Goal: Task Accomplishment & Management: Manage account settings

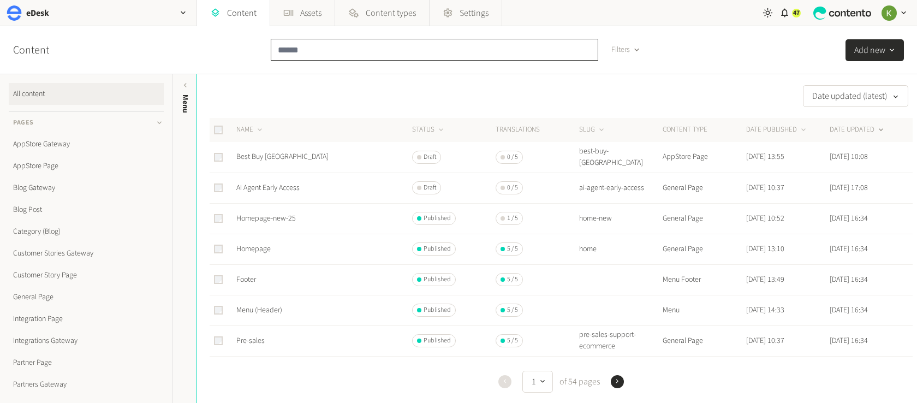
click at [304, 50] on input "text" at bounding box center [434, 50] width 327 height 22
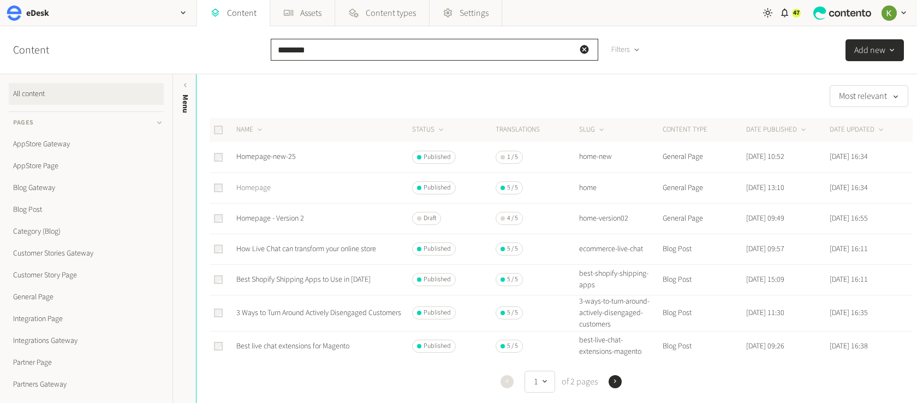
type input "********"
click at [256, 185] on link "Homepage" at bounding box center [253, 187] width 34 height 11
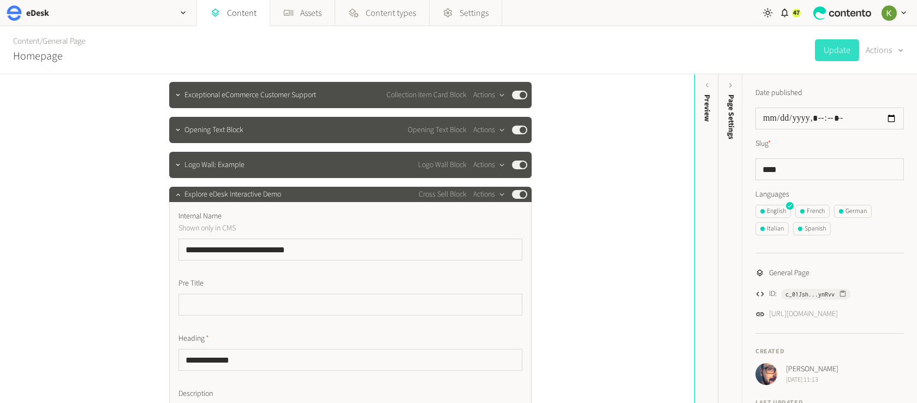
scroll to position [237, 0]
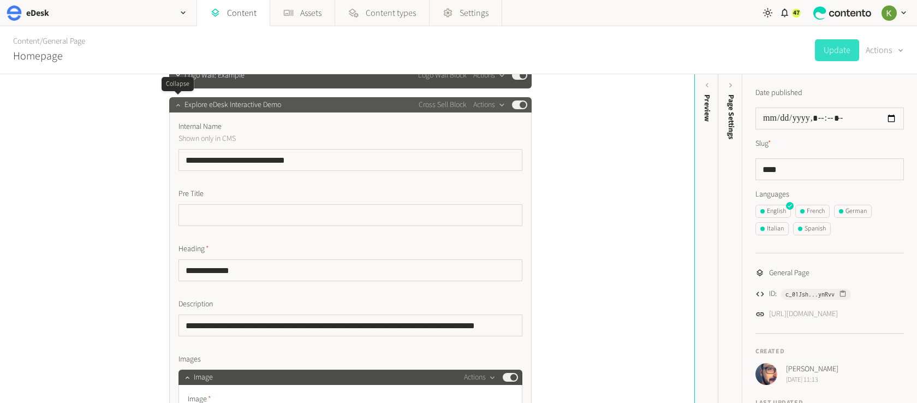
click at [181, 107] on icon "button" at bounding box center [178, 105] width 8 height 8
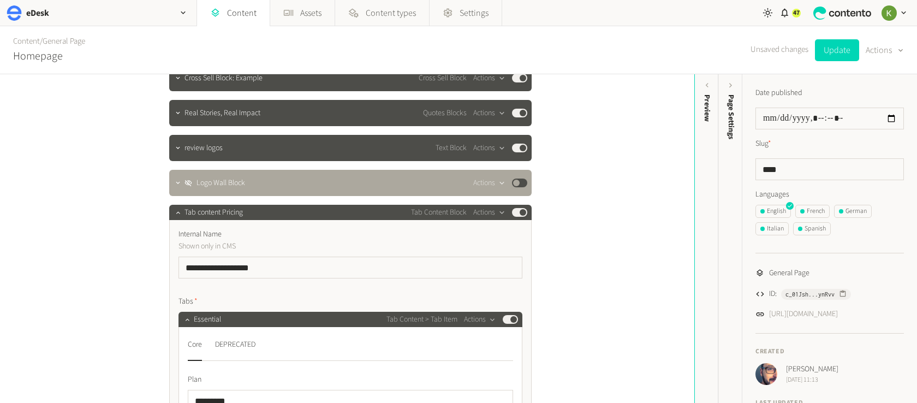
scroll to position [435, 0]
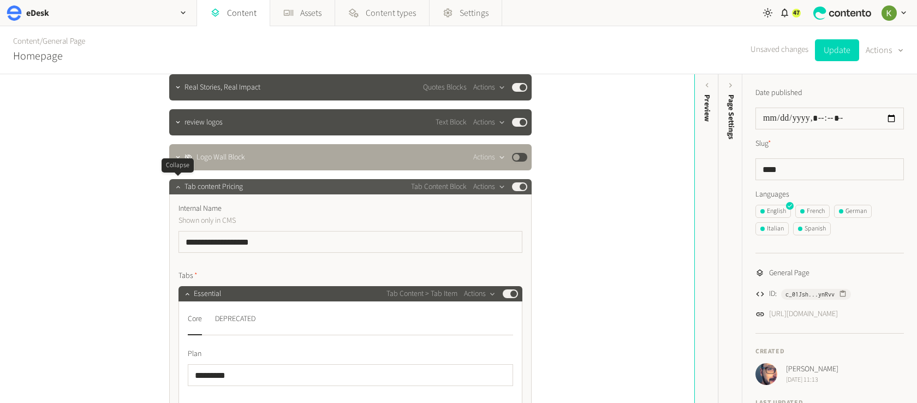
click at [176, 187] on icon "button" at bounding box center [178, 187] width 8 height 8
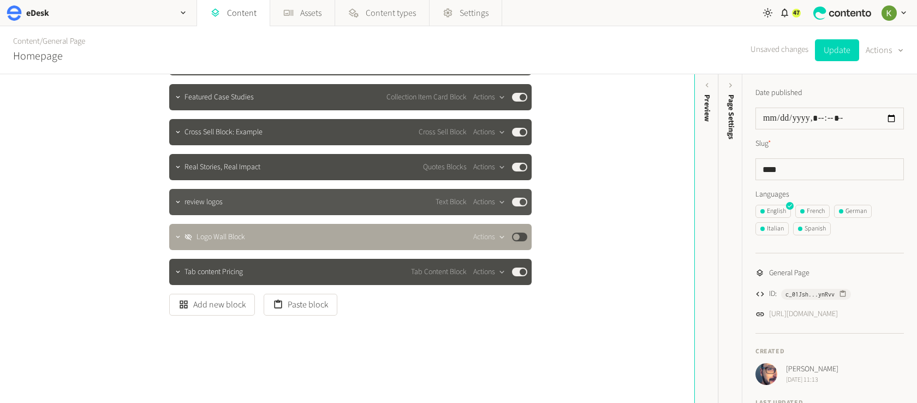
scroll to position [355, 0]
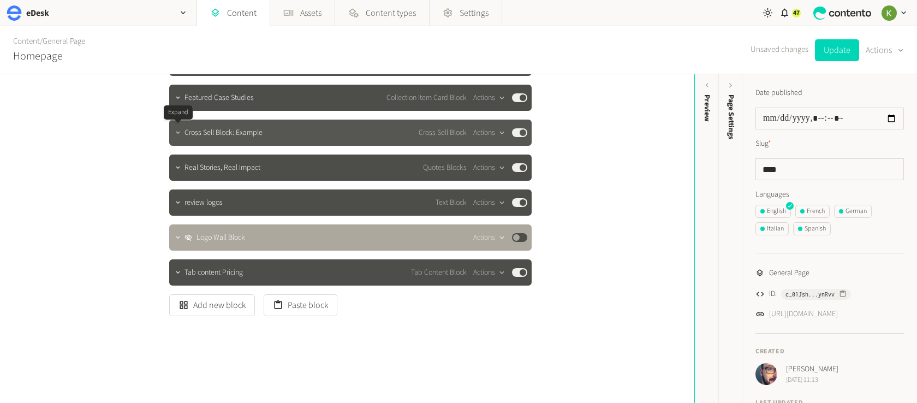
click at [178, 133] on icon "button" at bounding box center [178, 133] width 8 height 8
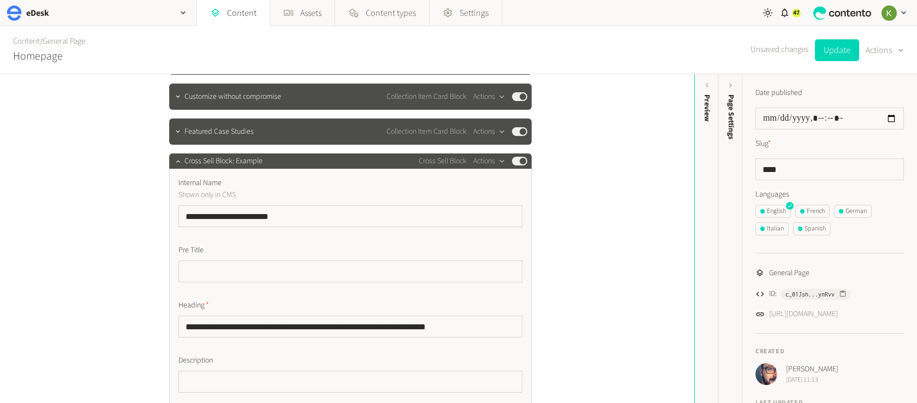
scroll to position [327, 0]
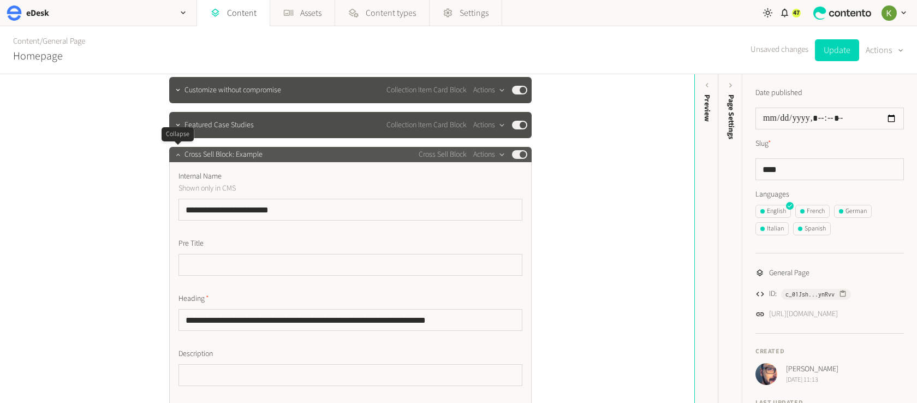
click at [183, 152] on button "button" at bounding box center [177, 153] width 13 height 13
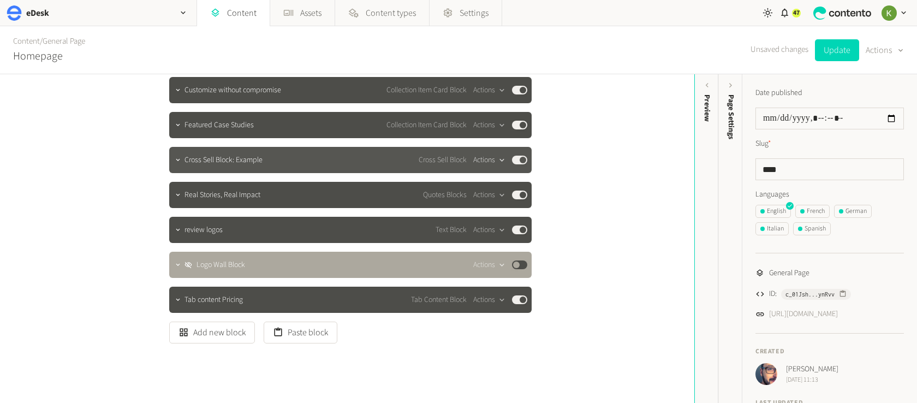
click at [495, 160] on div "button" at bounding box center [502, 160] width 14 height 10
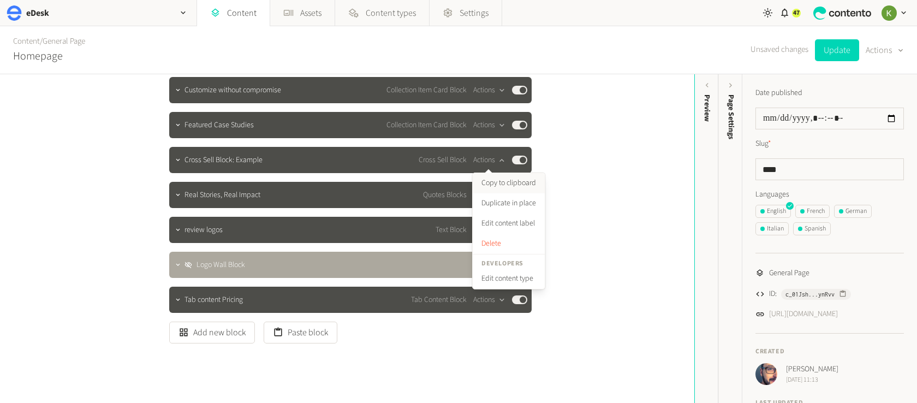
click at [495, 181] on button "Copy to clipboard" at bounding box center [509, 183] width 72 height 20
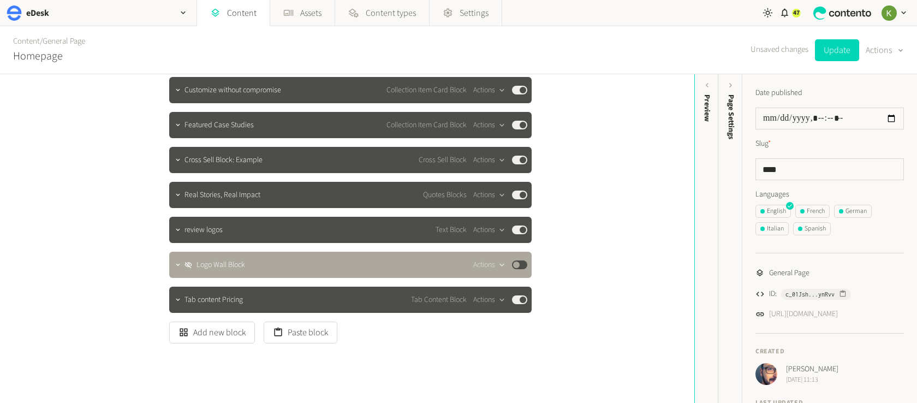
click at [43, 43] on span "/" at bounding box center [41, 40] width 3 height 11
click at [32, 43] on link "Content" at bounding box center [26, 40] width 27 height 11
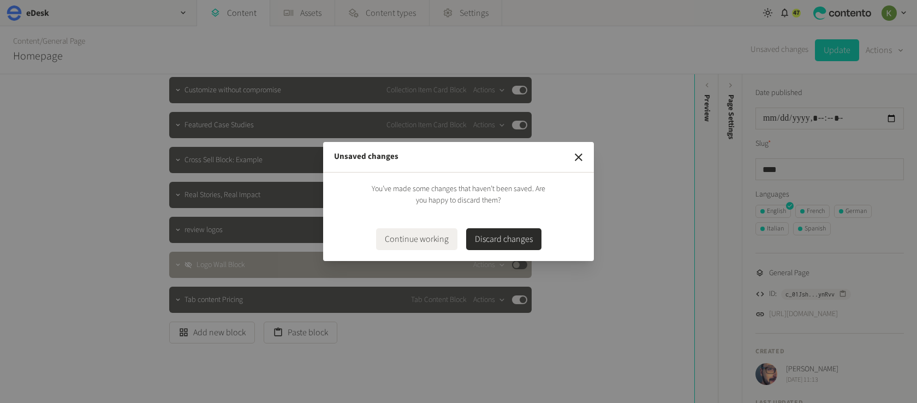
click at [516, 242] on button "Discard changes" at bounding box center [503, 239] width 75 height 22
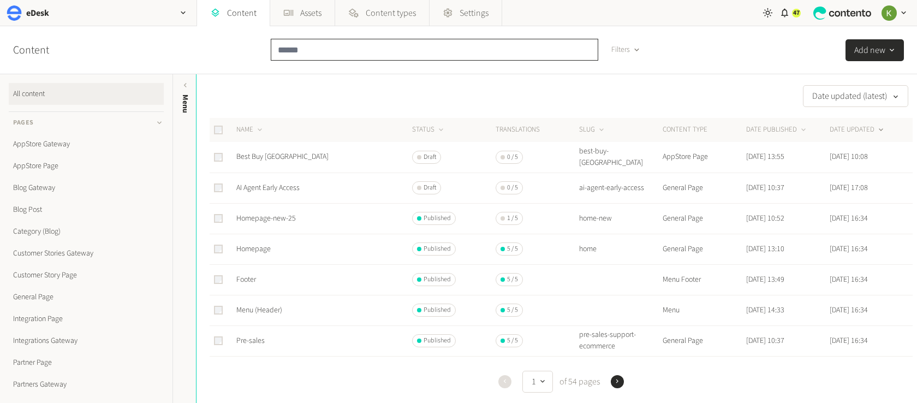
click at [344, 55] on input "text" at bounding box center [434, 50] width 327 height 22
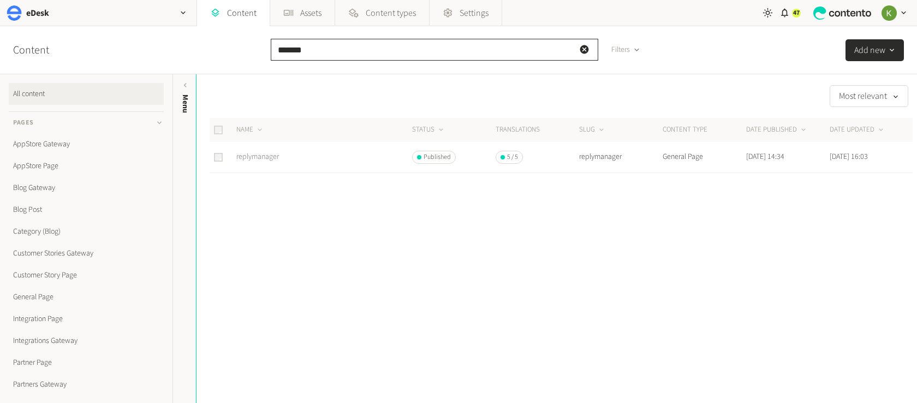
type input "*******"
click at [255, 155] on link "replymanager" at bounding box center [257, 156] width 43 height 11
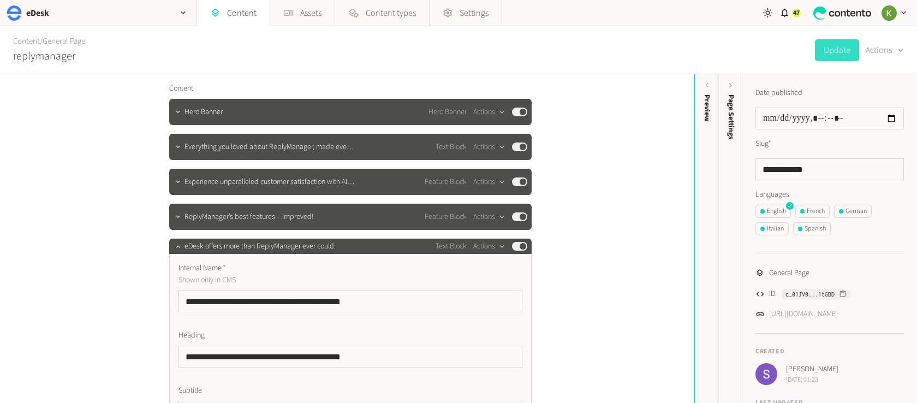
scroll to position [104, 0]
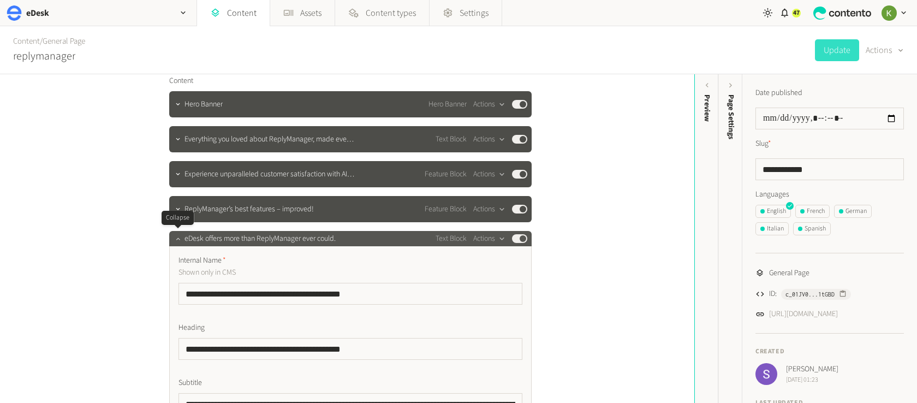
drag, startPoint x: 175, startPoint y: 241, endPoint x: 182, endPoint y: 238, distance: 7.6
click at [175, 241] on icon "button" at bounding box center [178, 239] width 8 height 8
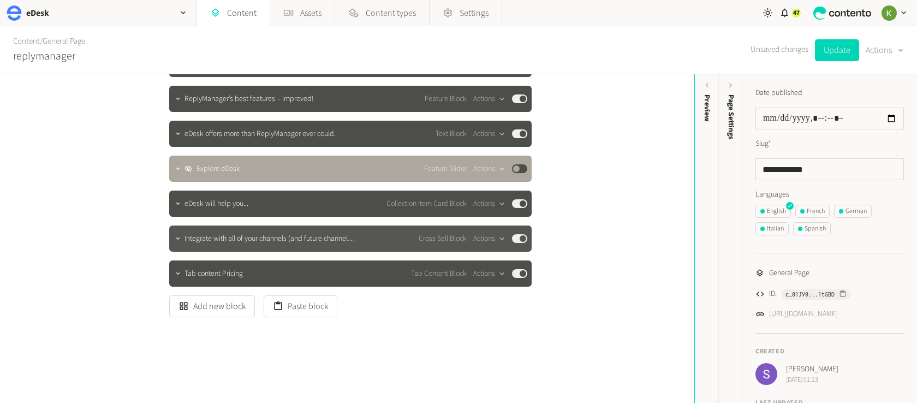
scroll to position [214, 0]
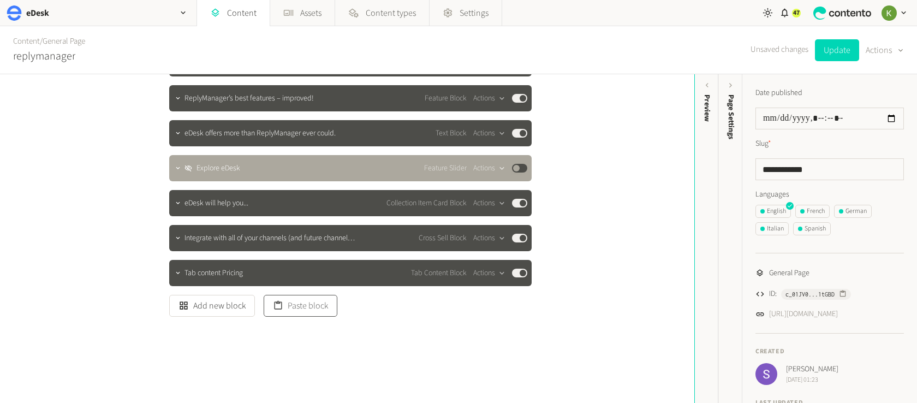
click at [305, 303] on button "Paste block" at bounding box center [301, 306] width 74 height 22
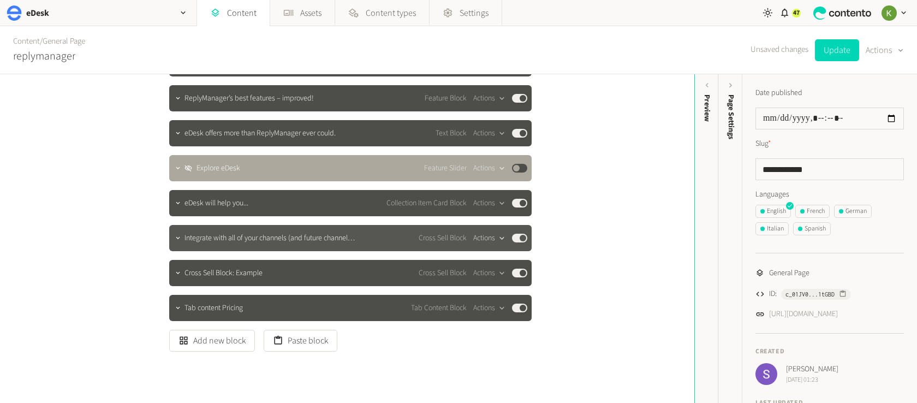
click at [492, 238] on button "Actions" at bounding box center [489, 237] width 32 height 13
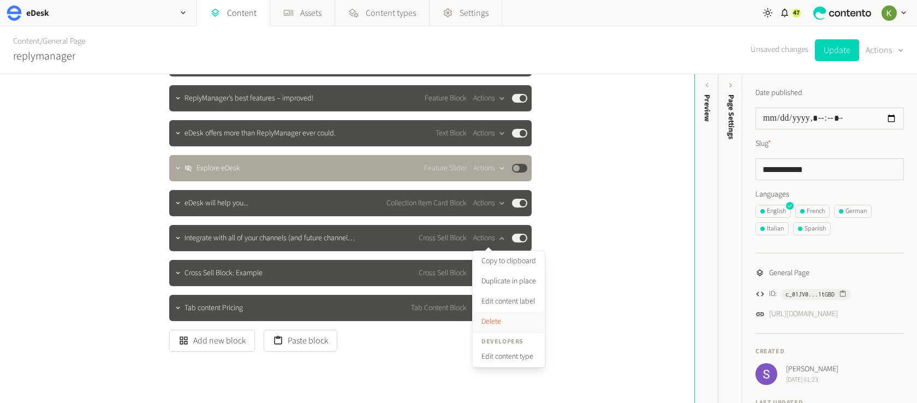
click at [488, 316] on button "Delete" at bounding box center [509, 322] width 72 height 20
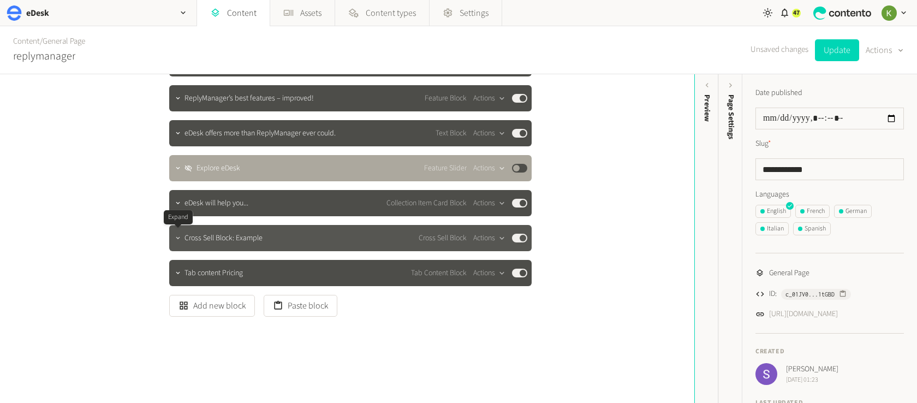
click at [178, 241] on icon "button" at bounding box center [178, 238] width 8 height 8
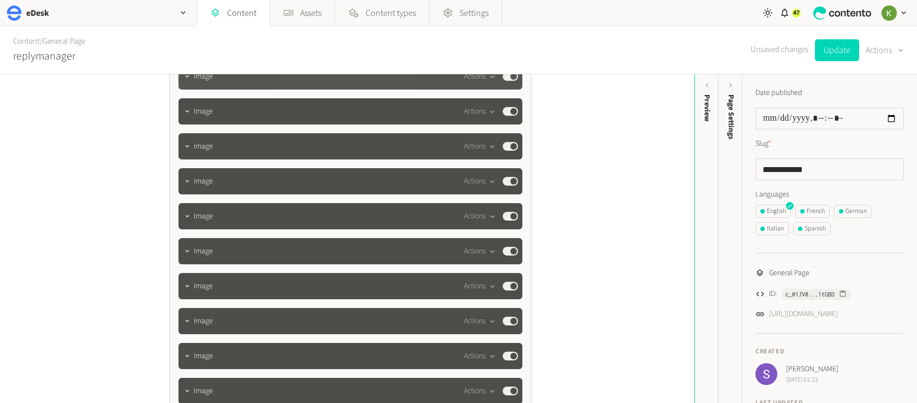
scroll to position [566, 0]
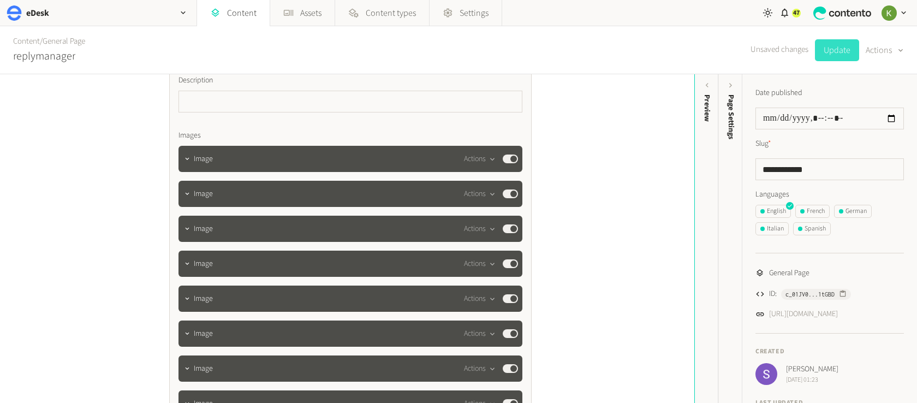
click at [826, 59] on button "Update" at bounding box center [837, 50] width 44 height 22
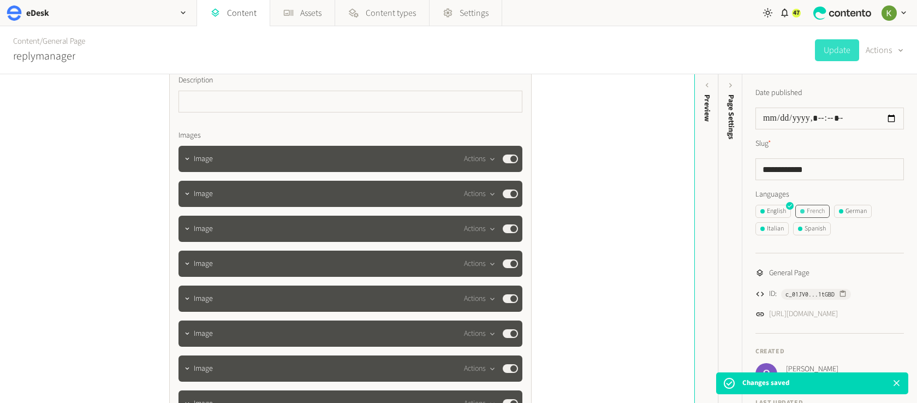
click at [816, 210] on div "French" at bounding box center [812, 211] width 25 height 10
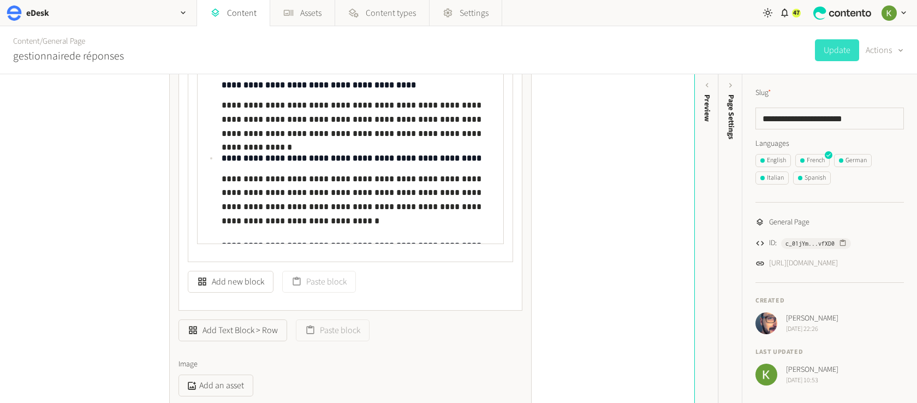
scroll to position [3622, 0]
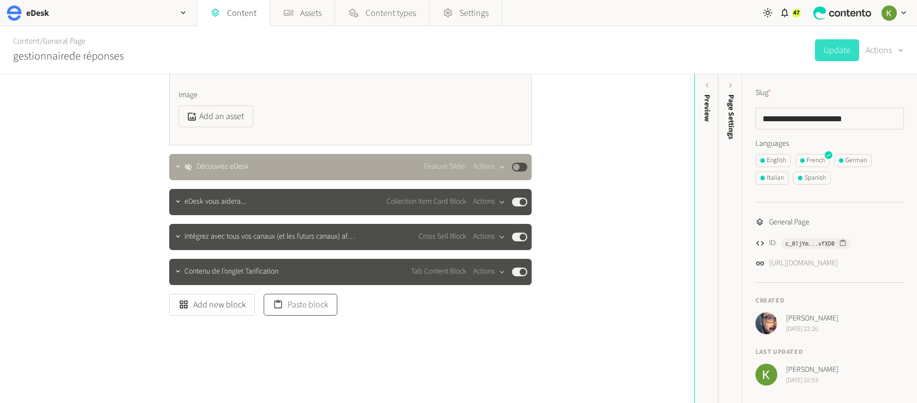
click at [312, 306] on button "Paste block" at bounding box center [301, 305] width 74 height 22
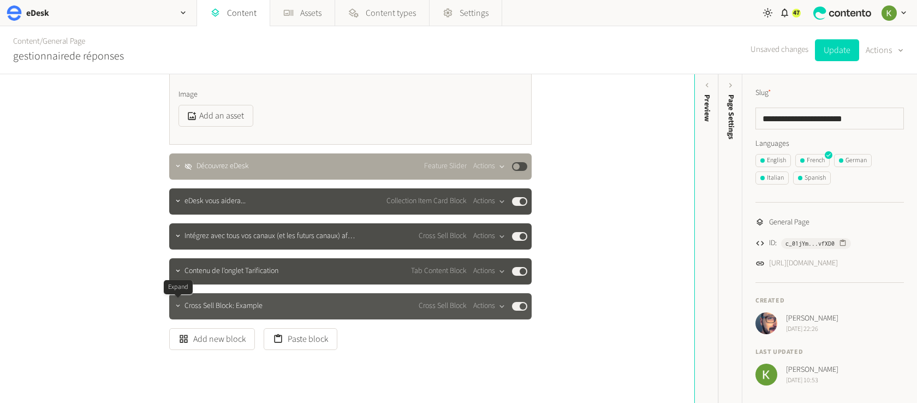
click at [177, 308] on icon "button" at bounding box center [178, 306] width 8 height 8
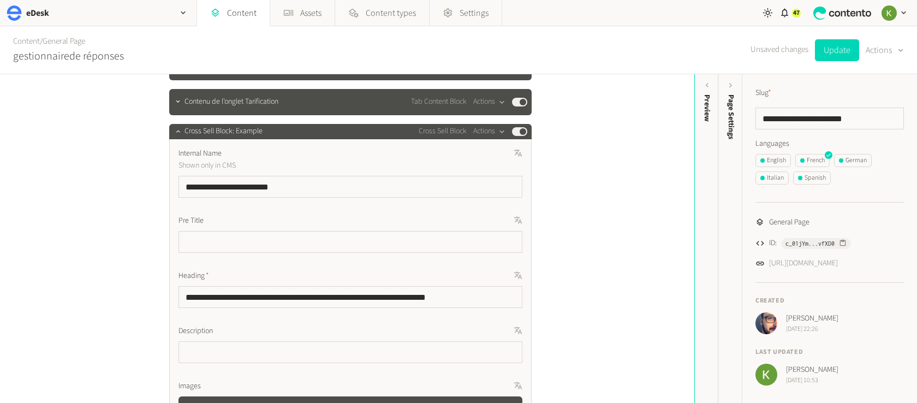
scroll to position [3829, 0]
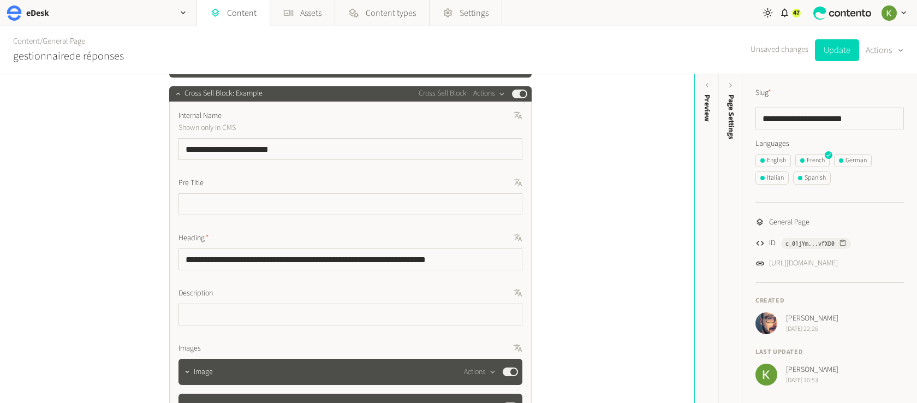
click at [497, 236] on label "Heading" at bounding box center [350, 237] width 344 height 11
click at [505, 238] on icon "button" at bounding box center [506, 237] width 7 height 7
click at [505, 237] on icon "button" at bounding box center [506, 237] width 7 height 7
drag, startPoint x: 502, startPoint y: 236, endPoint x: 469, endPoint y: 267, distance: 45.5
click at [503, 236] on icon "button" at bounding box center [506, 237] width 7 height 7
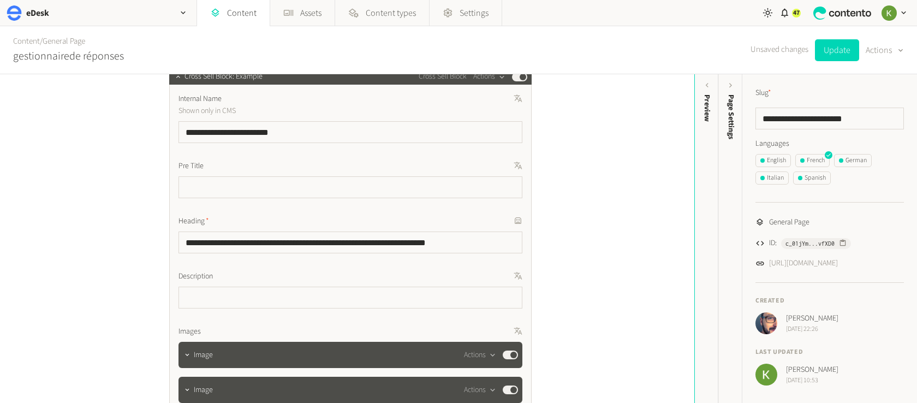
scroll to position [3692, 0]
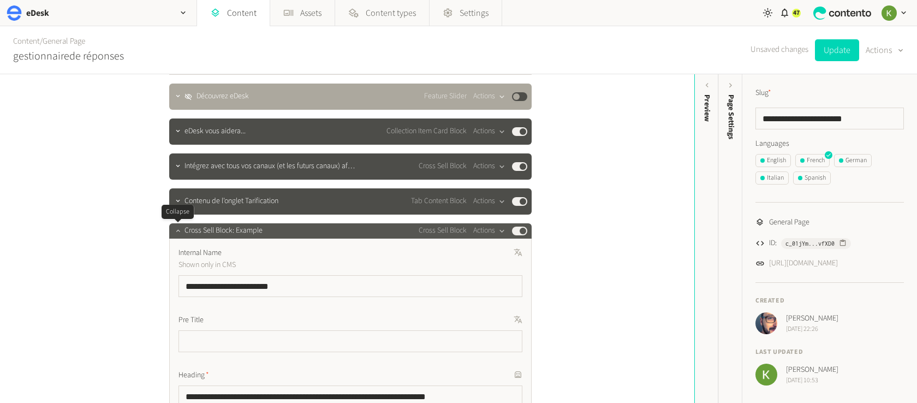
click at [174, 234] on icon "button" at bounding box center [178, 230] width 8 height 8
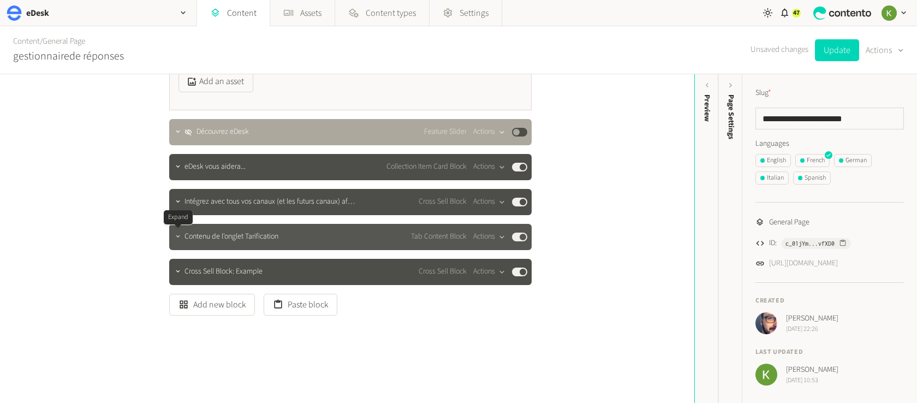
scroll to position [3657, 0]
click at [176, 238] on icon "button" at bounding box center [178, 236] width 8 height 8
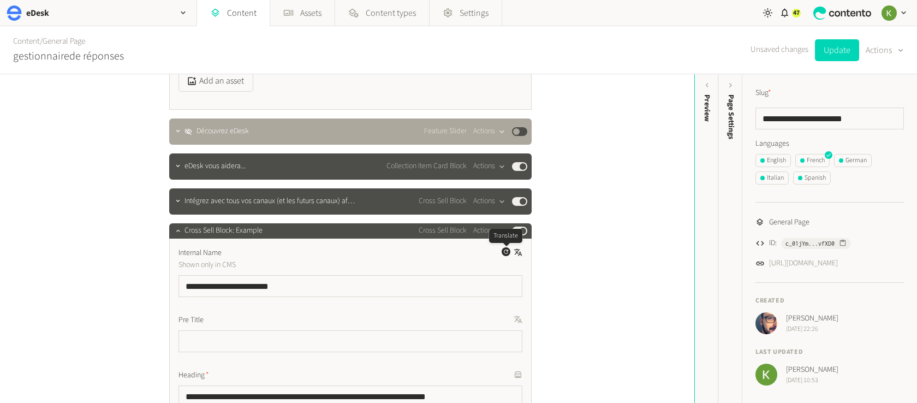
click at [503, 252] on icon "button" at bounding box center [506, 251] width 7 height 7
click at [503, 253] on icon "button" at bounding box center [506, 251] width 7 height 7
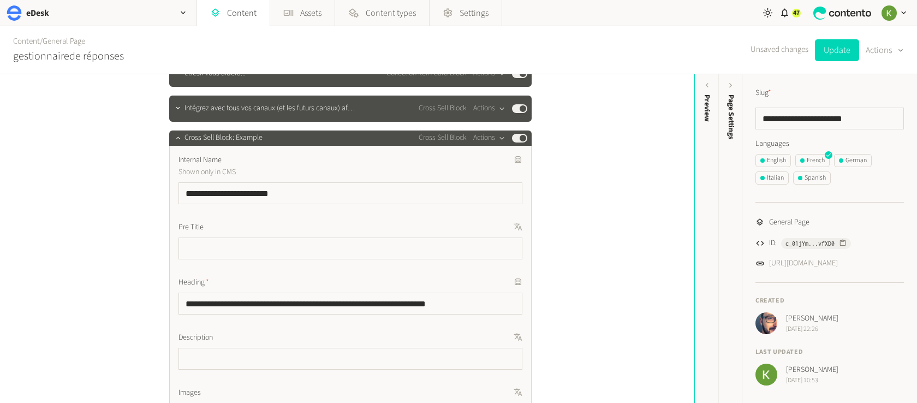
scroll to position [3651, 0]
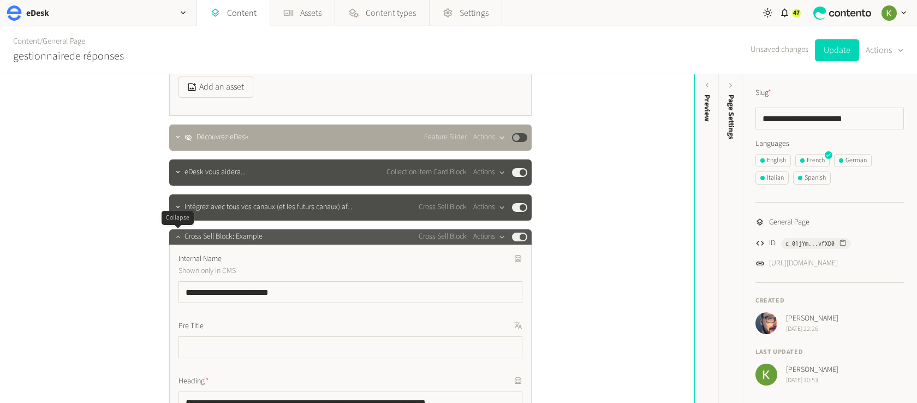
click at [177, 240] on icon "button" at bounding box center [178, 236] width 8 height 8
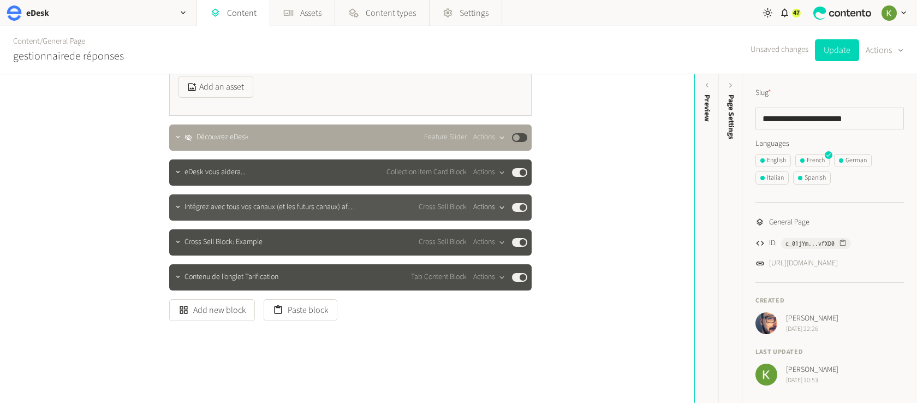
click at [490, 212] on button "Actions" at bounding box center [489, 207] width 32 height 13
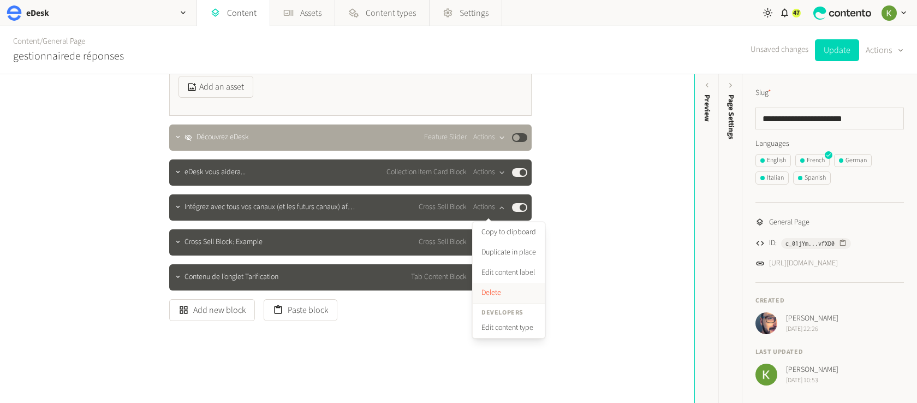
click at [493, 291] on button "Delete" at bounding box center [509, 293] width 72 height 20
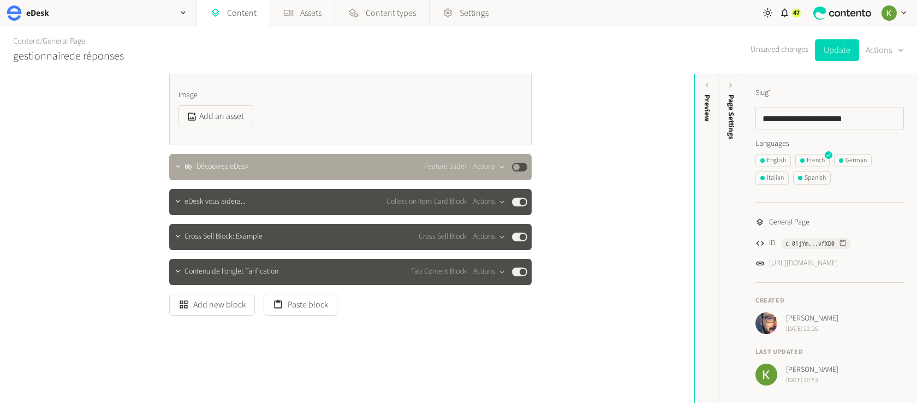
scroll to position [3622, 0]
click at [831, 51] on button "Update" at bounding box center [837, 50] width 44 height 22
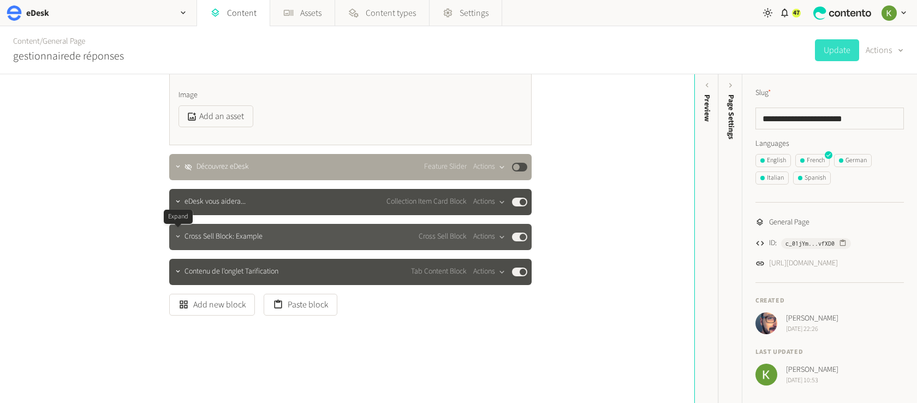
click at [177, 237] on icon "button" at bounding box center [178, 236] width 8 height 8
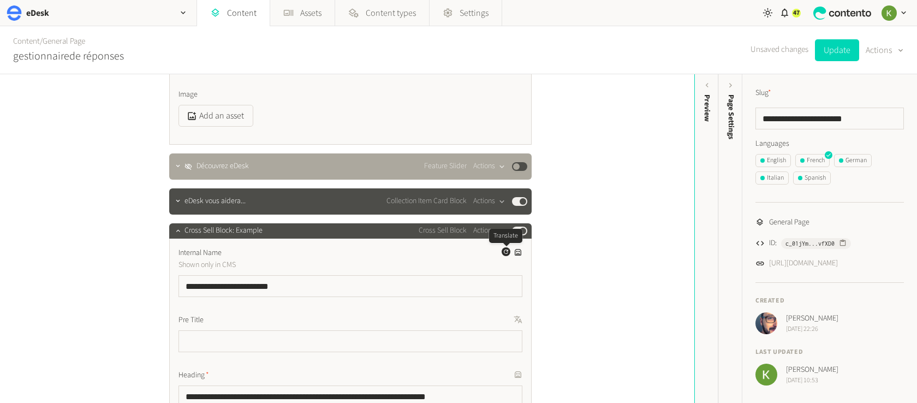
click at [504, 252] on icon "button" at bounding box center [506, 251] width 4 height 4
click at [504, 252] on icon "button" at bounding box center [506, 251] width 7 height 7
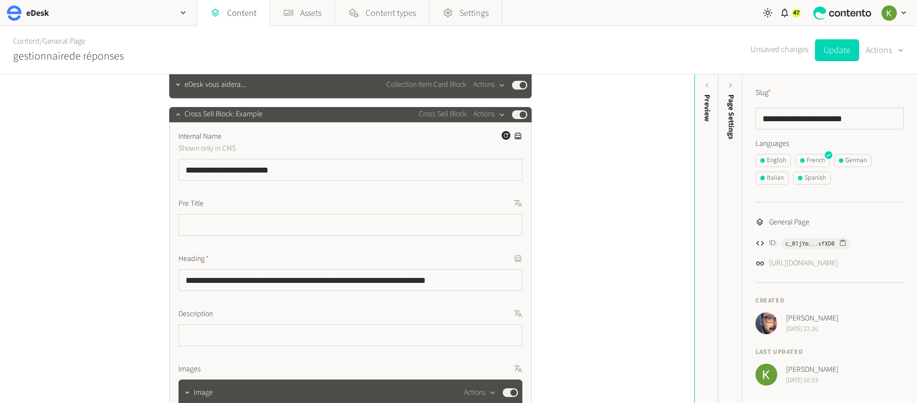
scroll to position [3783, 0]
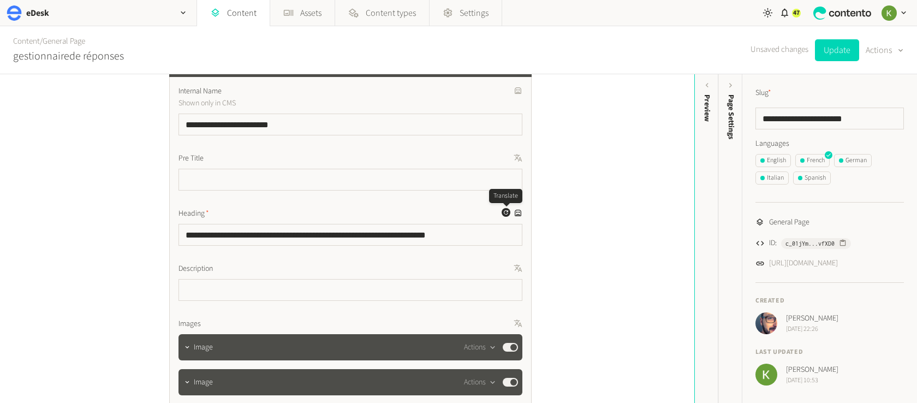
click at [504, 213] on icon "button" at bounding box center [506, 212] width 7 height 7
click at [861, 160] on div "German" at bounding box center [853, 161] width 28 height 10
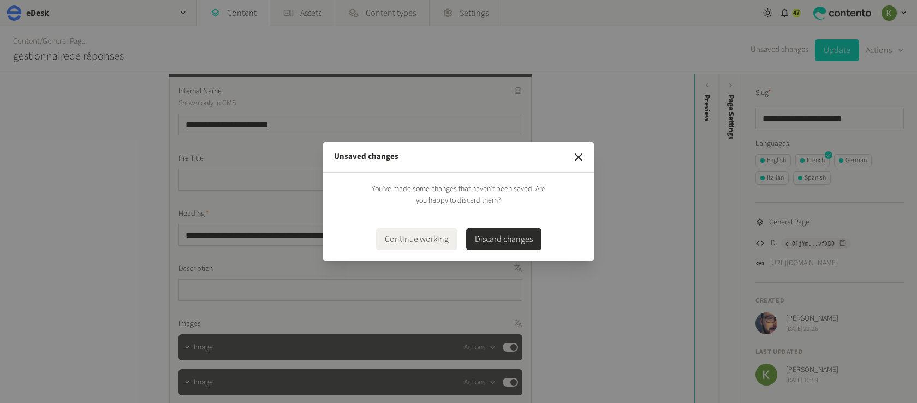
drag, startPoint x: 427, startPoint y: 235, endPoint x: 476, endPoint y: 211, distance: 54.4
click at [427, 235] on button "Continue working" at bounding box center [416, 239] width 81 height 22
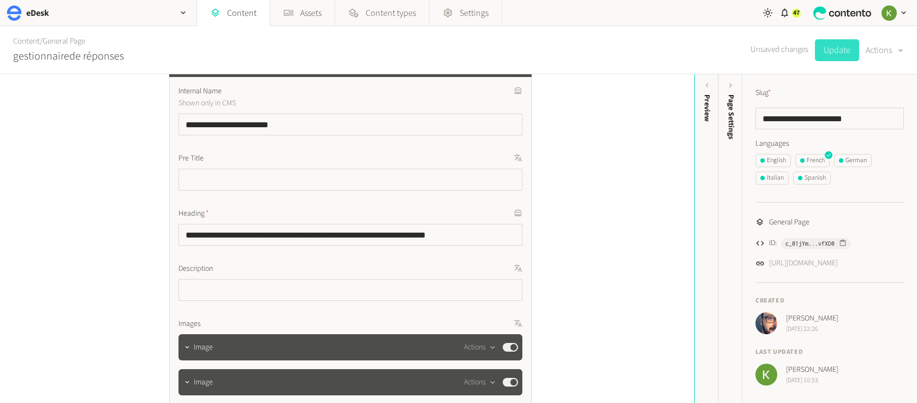
click at [829, 49] on button "Update" at bounding box center [837, 50] width 44 height 22
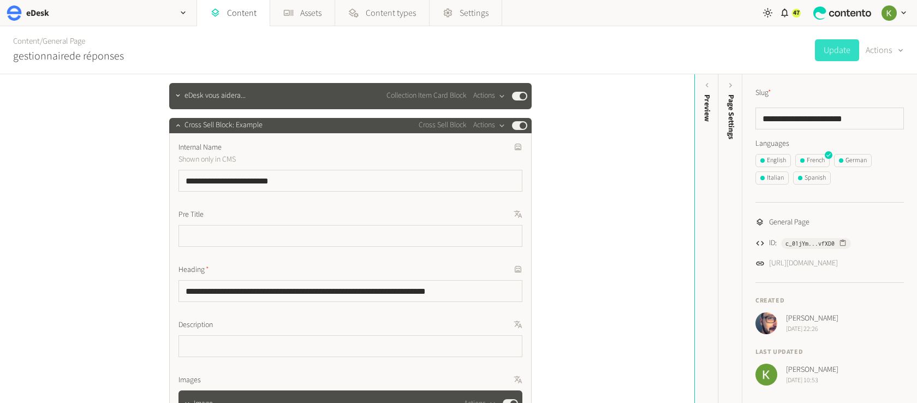
scroll to position [3715, 0]
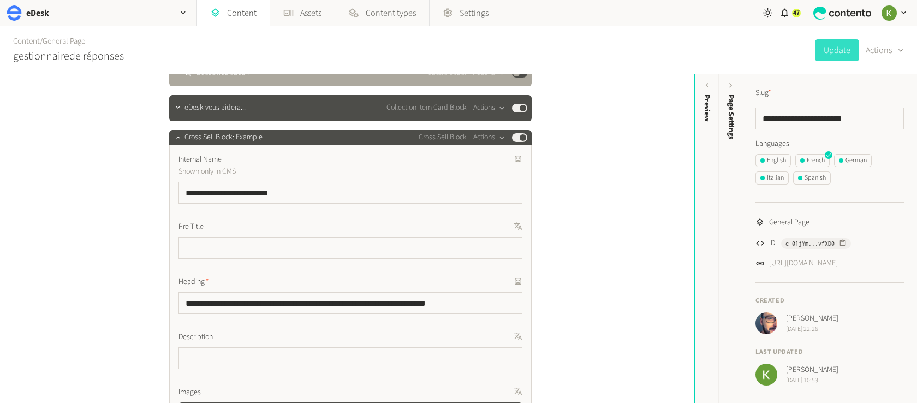
click at [457, 170] on div "Internal Name Shown only in CMS Generate a translation for this field" at bounding box center [350, 165] width 344 height 23
click at [517, 159] on icon at bounding box center [517, 158] width 9 height 9
click at [518, 159] on icon at bounding box center [517, 158] width 9 height 9
click at [505, 160] on icon "button" at bounding box center [506, 158] width 4 height 4
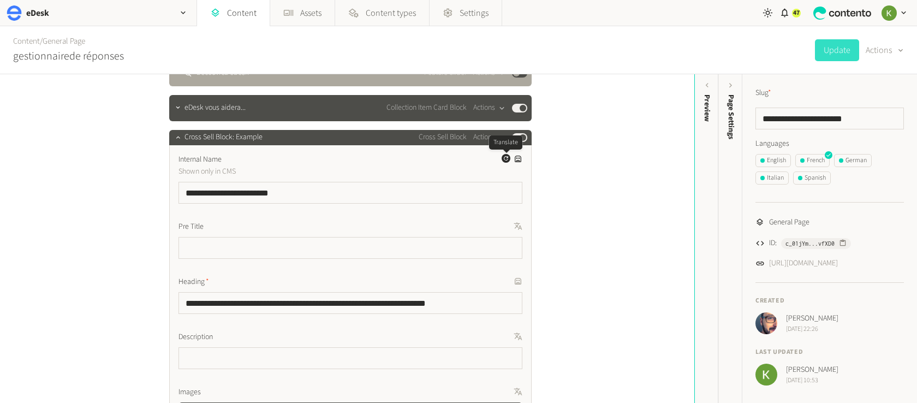
click at [505, 160] on icon "button" at bounding box center [506, 158] width 4 height 4
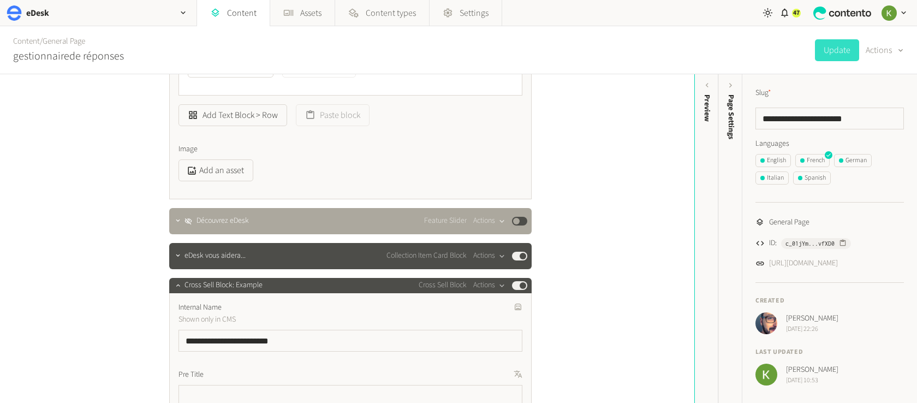
scroll to position [3450, 0]
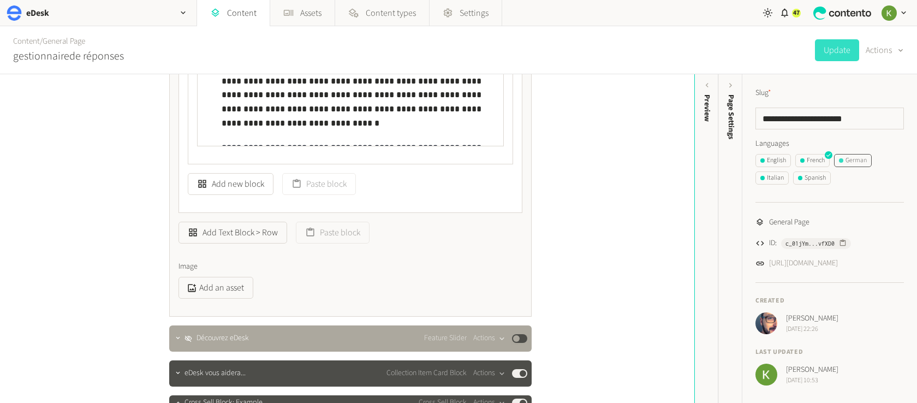
click at [855, 160] on div "German" at bounding box center [853, 161] width 28 height 10
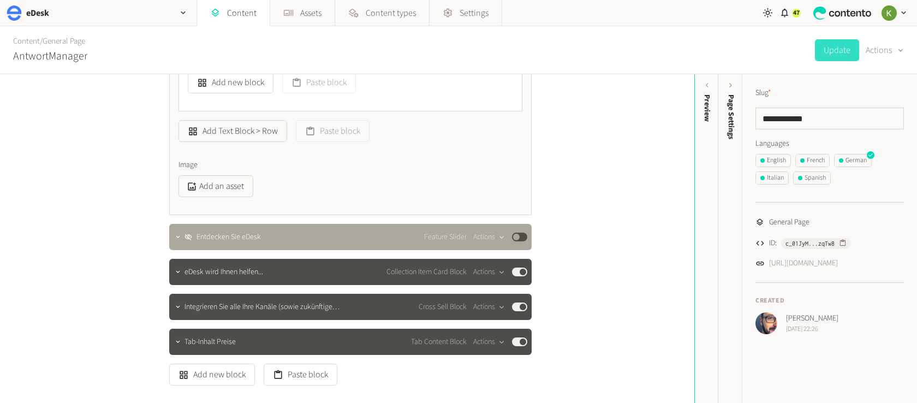
scroll to position [1665, 0]
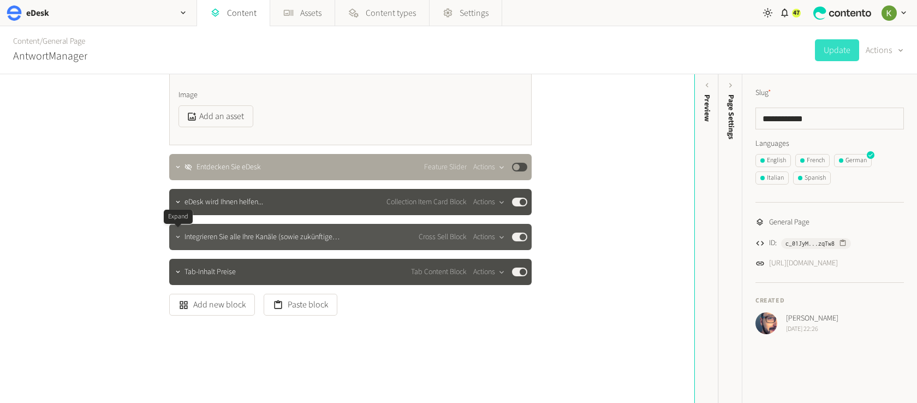
click at [178, 239] on icon "button" at bounding box center [178, 237] width 8 height 8
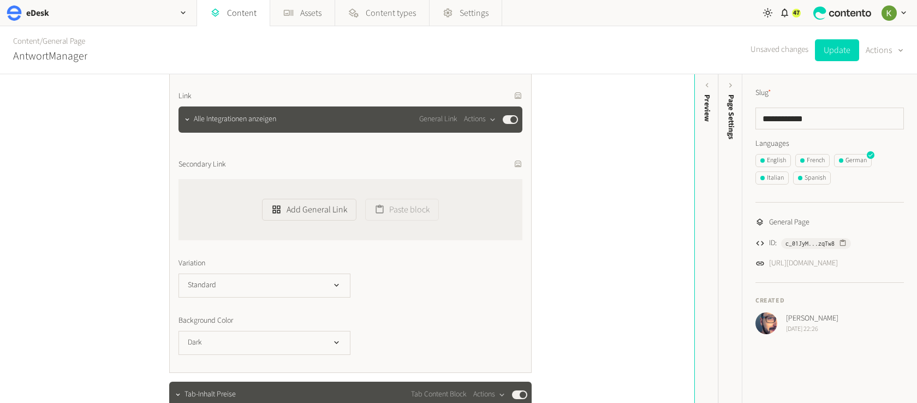
scroll to position [2383, 0]
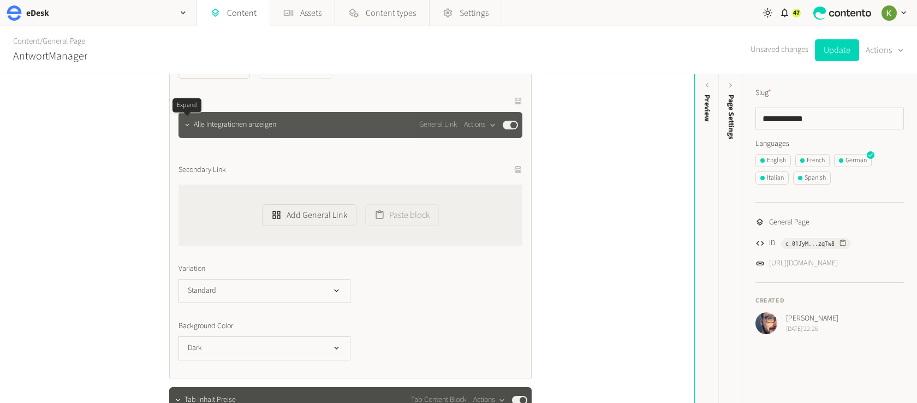
click at [189, 128] on icon "button" at bounding box center [187, 125] width 8 height 8
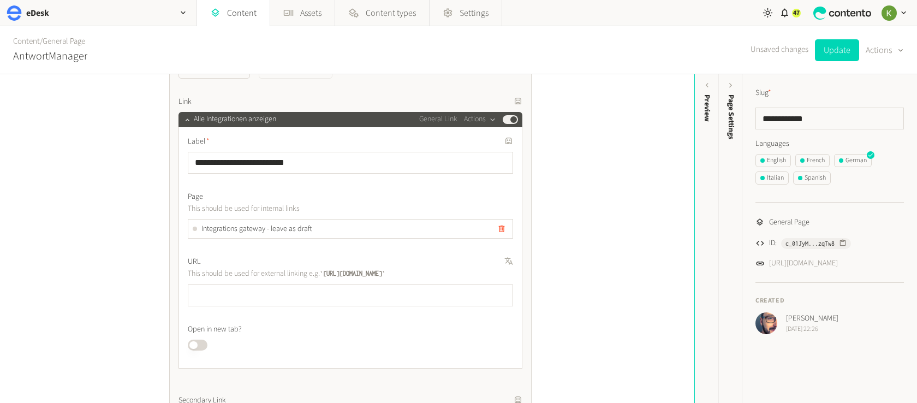
click at [500, 230] on icon "button" at bounding box center [501, 228] width 9 height 9
click at [218, 231] on button "Add link" at bounding box center [217, 234] width 59 height 22
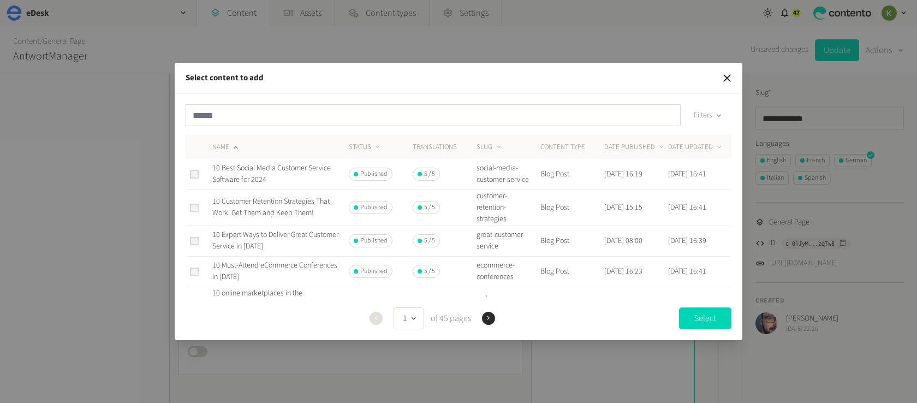
click at [330, 129] on div "Filters" at bounding box center [459, 119] width 546 height 31
click at [337, 123] on input "text" at bounding box center [433, 115] width 495 height 22
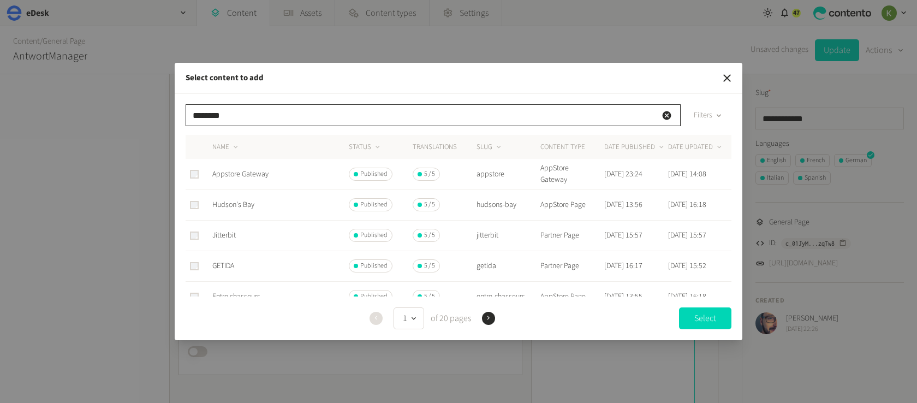
type input "********"
click at [249, 174] on span "Appstore Gateway" at bounding box center [240, 174] width 56 height 11
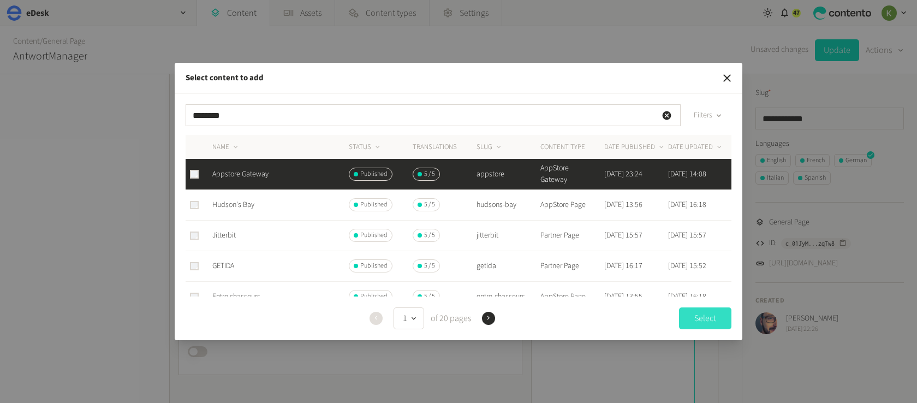
click at [692, 314] on button "Select" at bounding box center [705, 318] width 52 height 22
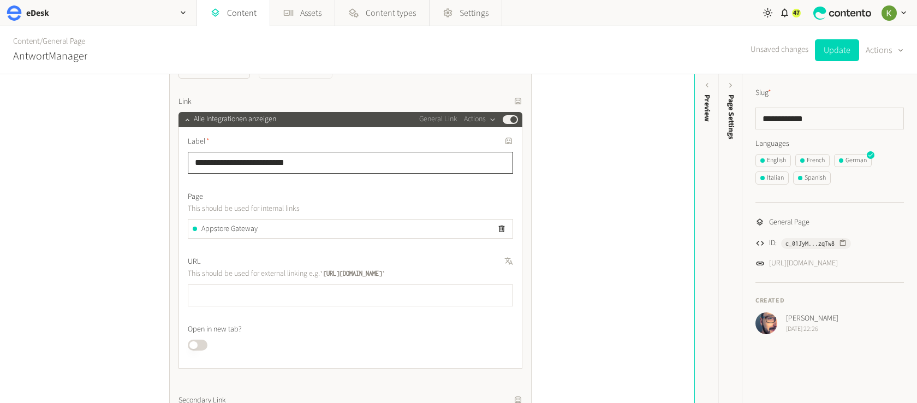
drag, startPoint x: 309, startPoint y: 164, endPoint x: 321, endPoint y: 163, distance: 12.6
click at [309, 164] on input "**********" at bounding box center [350, 163] width 325 height 22
drag, startPoint x: 273, startPoint y: 162, endPoint x: 194, endPoint y: 160, distance: 78.6
click at [149, 160] on div "**********" at bounding box center [347, 238] width 694 height 329
type input "*"
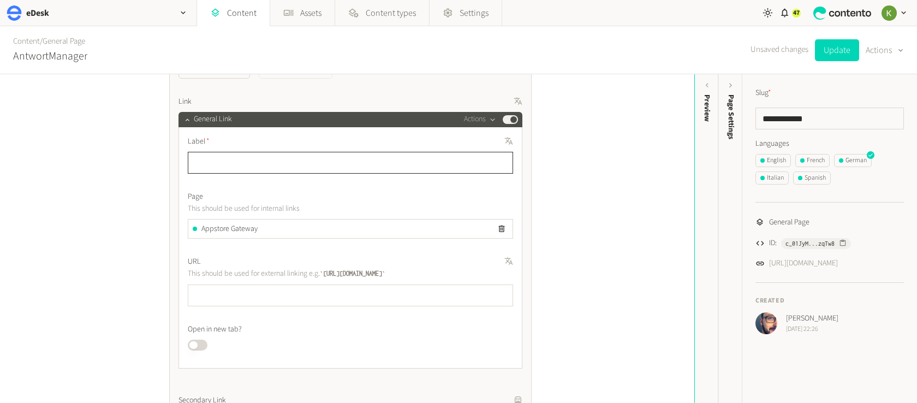
paste input "**********"
type input "**********"
click at [832, 53] on button "Update" at bounding box center [837, 50] width 44 height 22
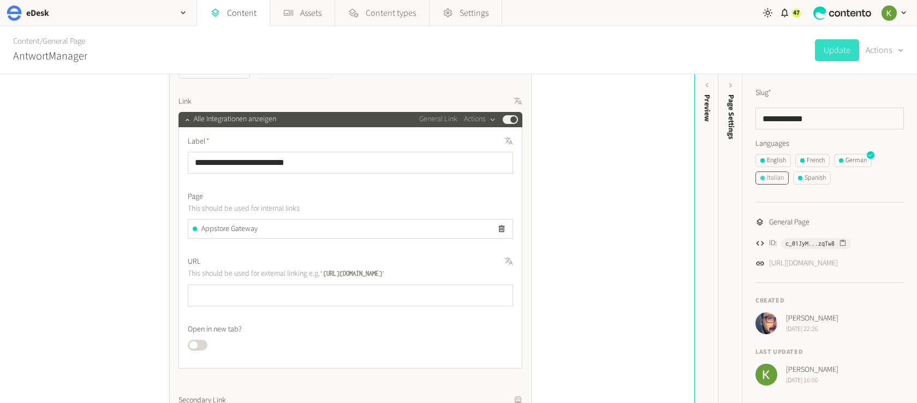
click at [774, 180] on div "Italian" at bounding box center [771, 178] width 23 height 10
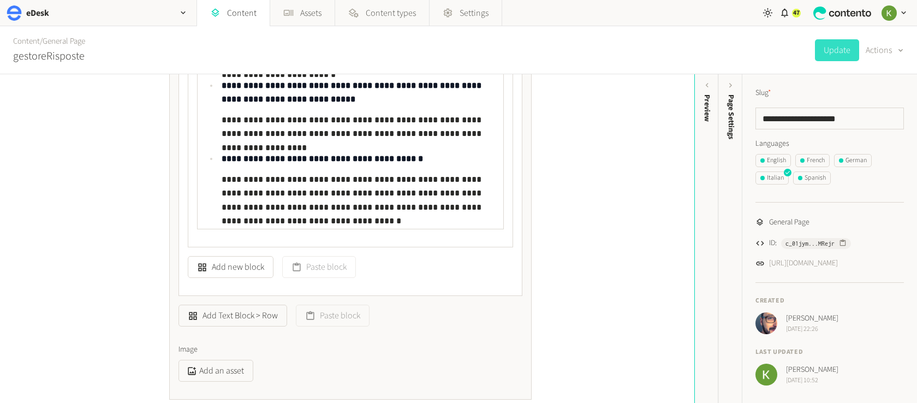
scroll to position [2640, 0]
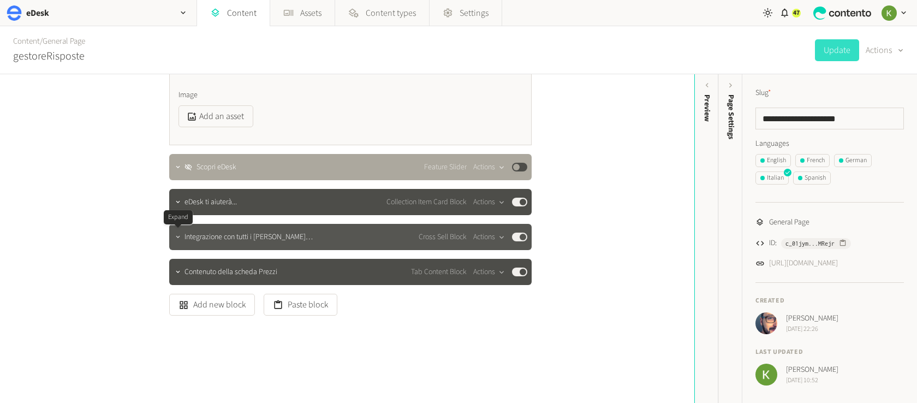
click at [178, 237] on icon "button" at bounding box center [178, 237] width 4 height 2
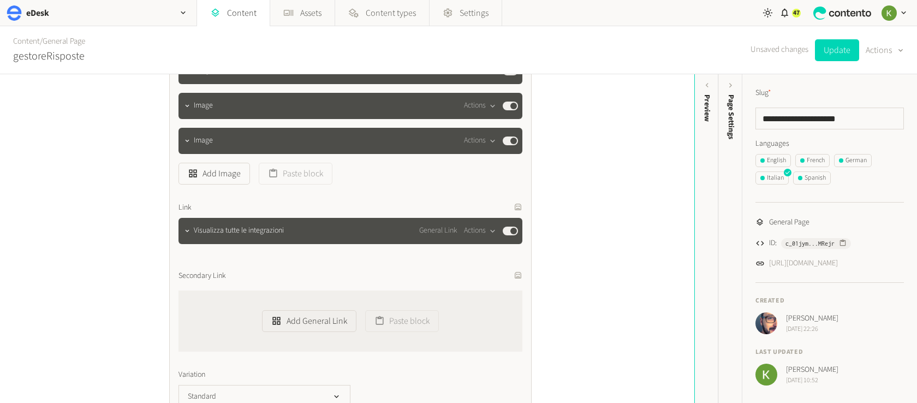
scroll to position [3231, 0]
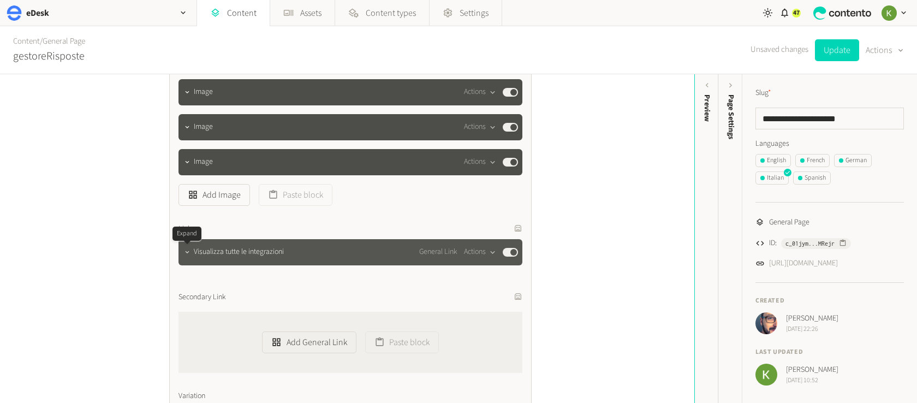
click at [186, 254] on icon "button" at bounding box center [187, 252] width 8 height 8
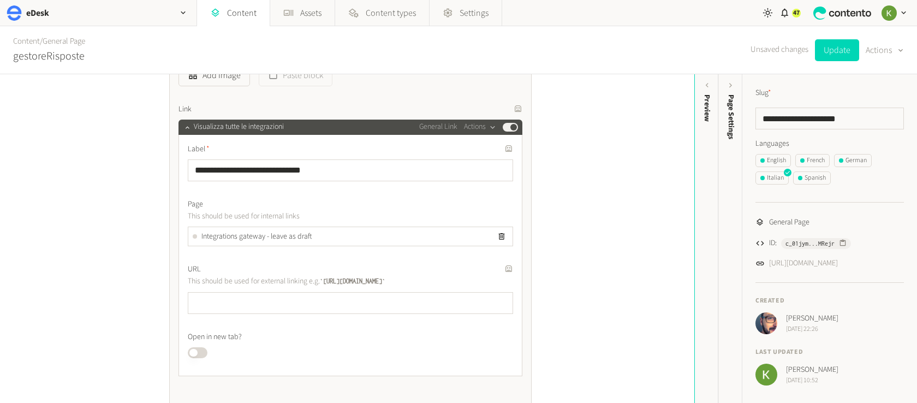
scroll to position [3360, 0]
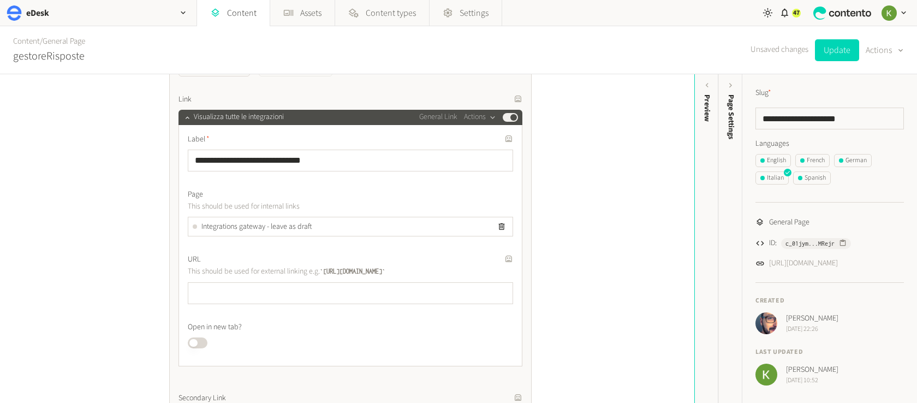
drag, startPoint x: 498, startPoint y: 229, endPoint x: 398, endPoint y: 232, distance: 99.4
click at [498, 229] on icon "button" at bounding box center [501, 226] width 9 height 9
click at [235, 231] on button "Add link" at bounding box center [217, 232] width 59 height 22
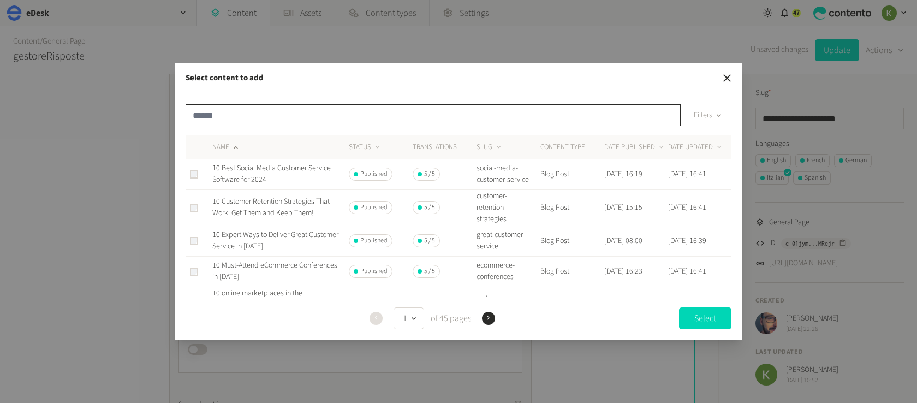
click at [295, 104] on input "text" at bounding box center [433, 115] width 495 height 22
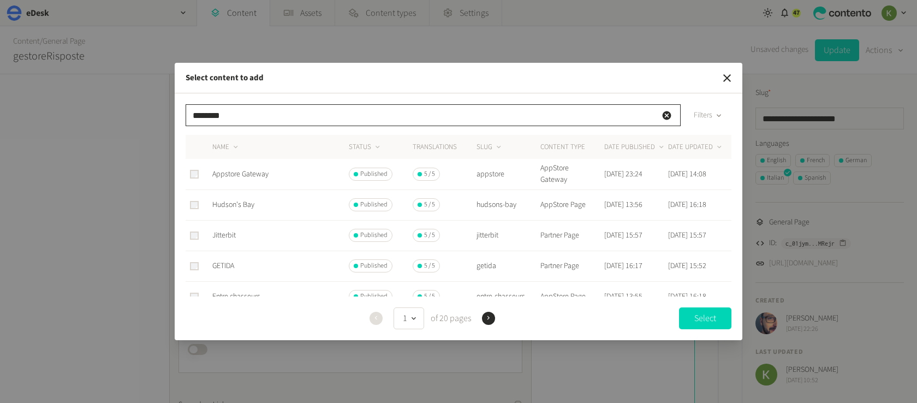
type input "********"
click at [246, 175] on span "Appstore Gateway" at bounding box center [240, 174] width 56 height 11
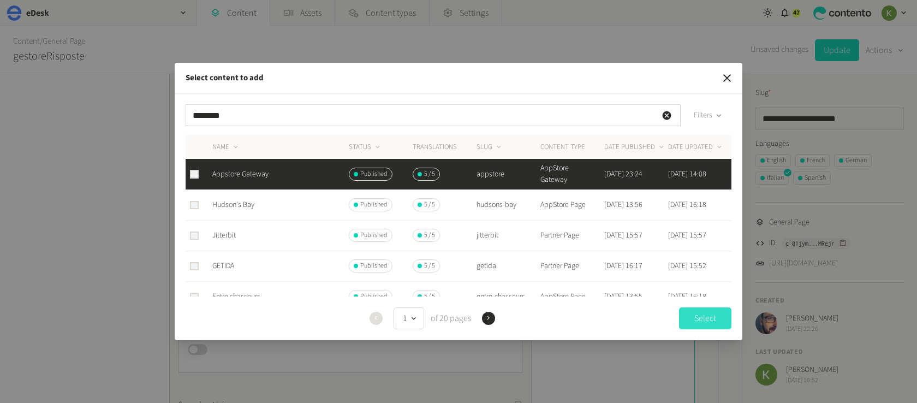
click at [706, 320] on button "Select" at bounding box center [705, 318] width 52 height 22
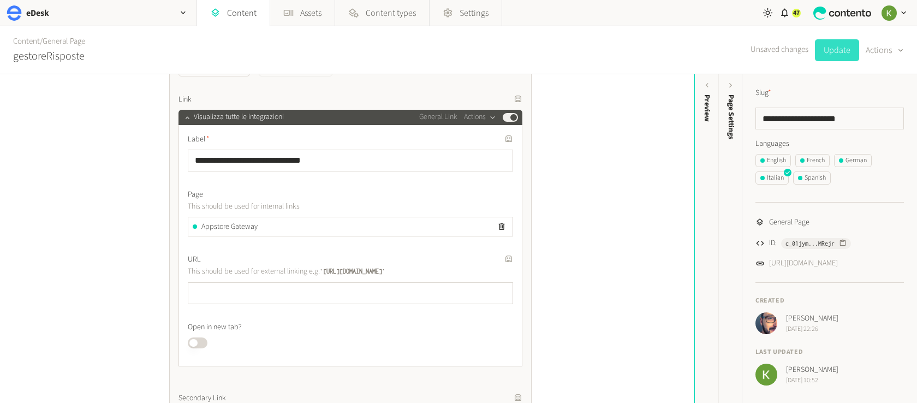
click at [838, 52] on button "Update" at bounding box center [837, 50] width 44 height 22
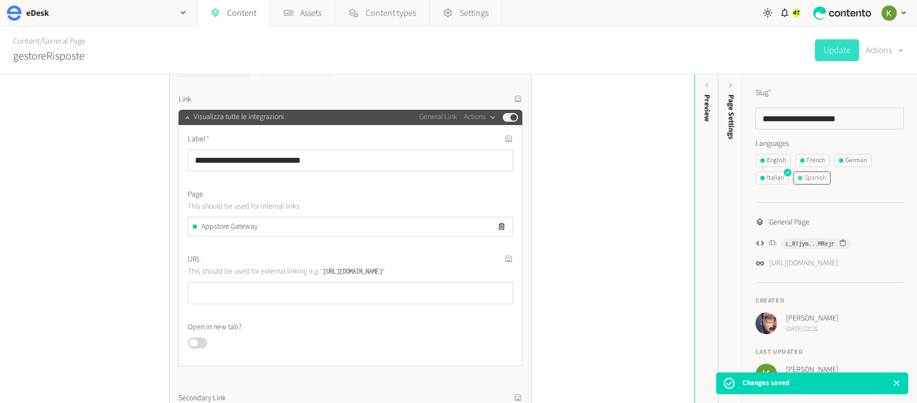
click at [815, 180] on div "Spanish" at bounding box center [812, 178] width 28 height 10
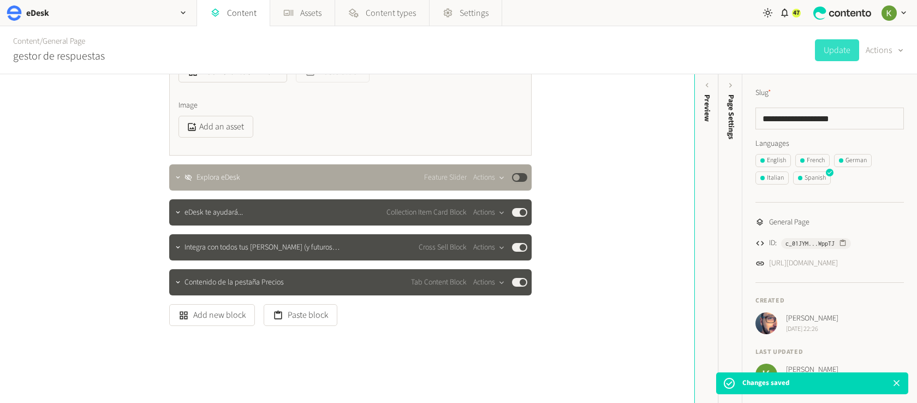
scroll to position [1665, 0]
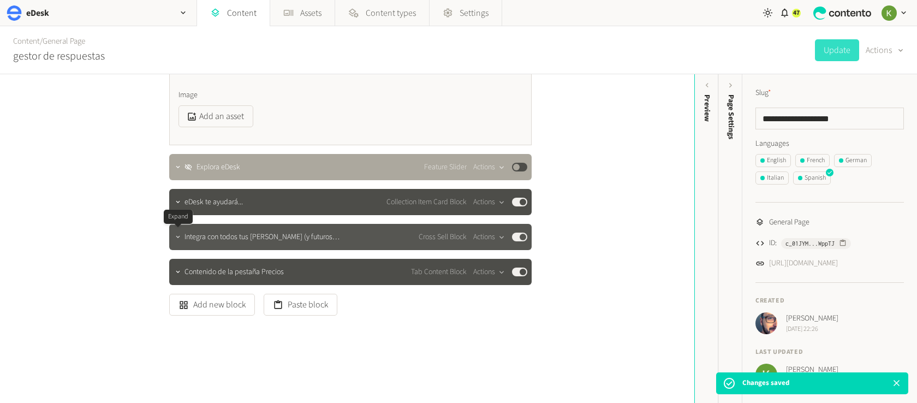
click at [174, 236] on icon "button" at bounding box center [178, 237] width 8 height 8
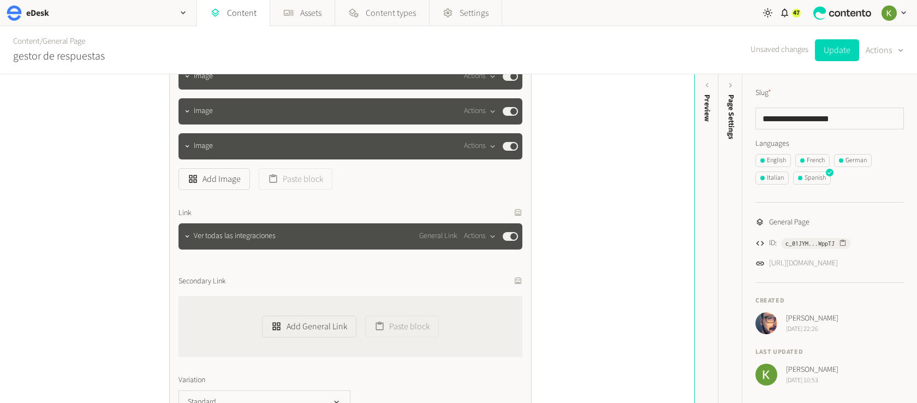
scroll to position [2281, 0]
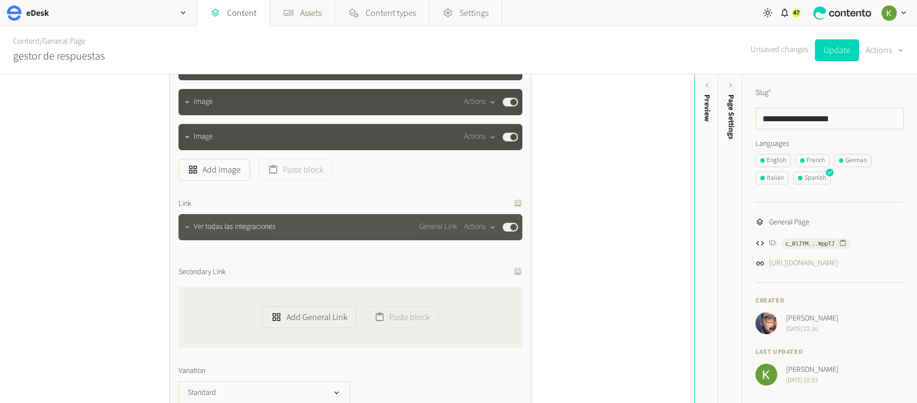
click at [190, 229] on icon "button" at bounding box center [187, 227] width 8 height 8
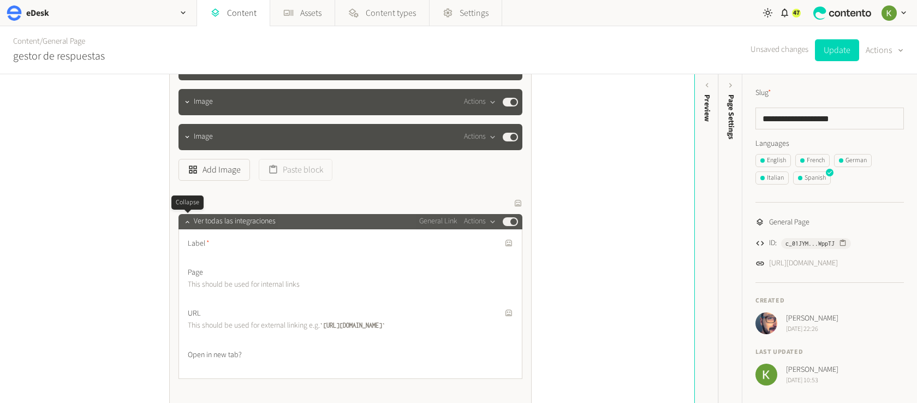
click at [190, 229] on div at bounding box center [187, 221] width 13 height 15
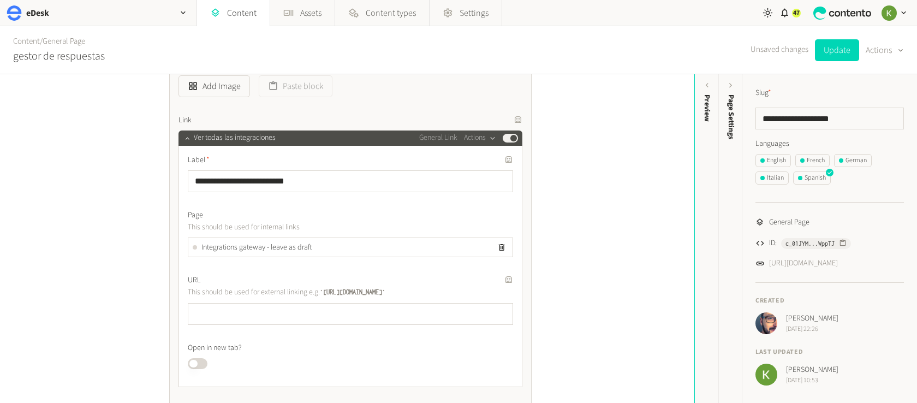
scroll to position [2378, 0]
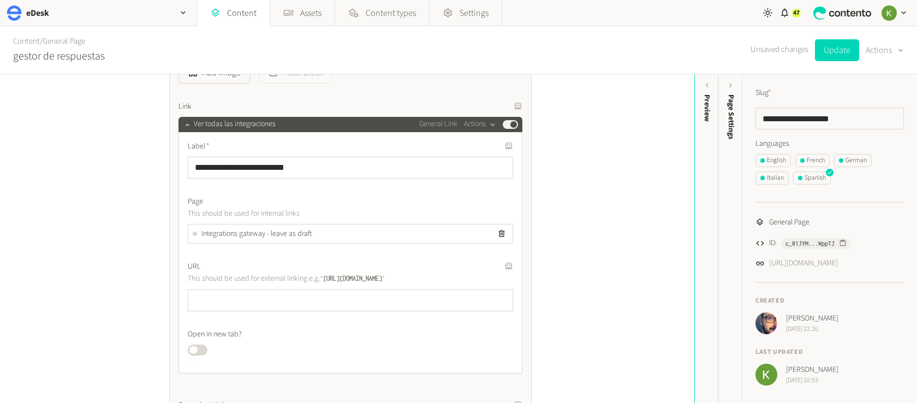
drag, startPoint x: 501, startPoint y: 233, endPoint x: 331, endPoint y: 234, distance: 169.7
click at [500, 232] on icon "button" at bounding box center [501, 233] width 9 height 9
click at [211, 238] on button "Add link" at bounding box center [217, 239] width 59 height 22
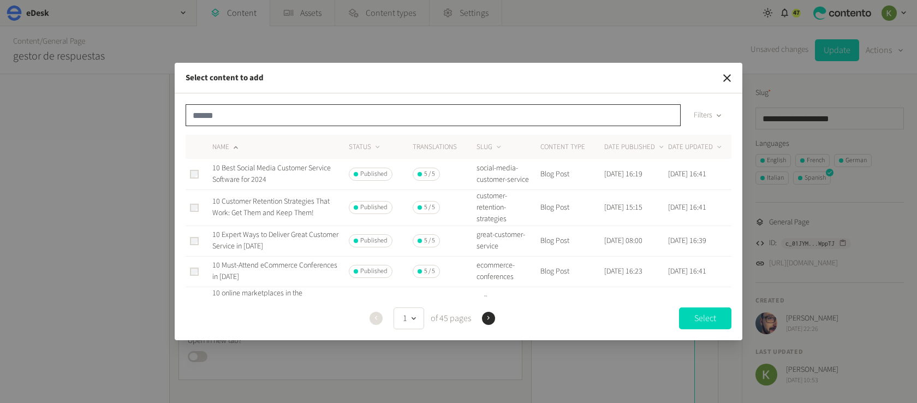
click at [297, 118] on input "text" at bounding box center [433, 115] width 495 height 22
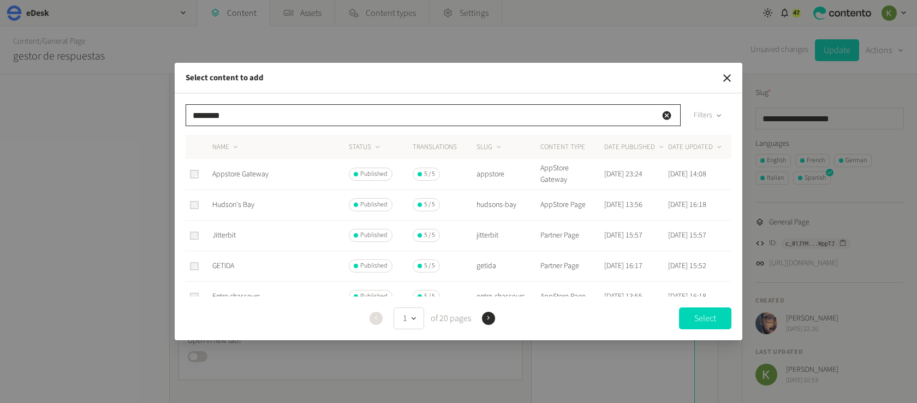
type input "********"
click at [262, 178] on span "Appstore Gateway" at bounding box center [240, 174] width 56 height 11
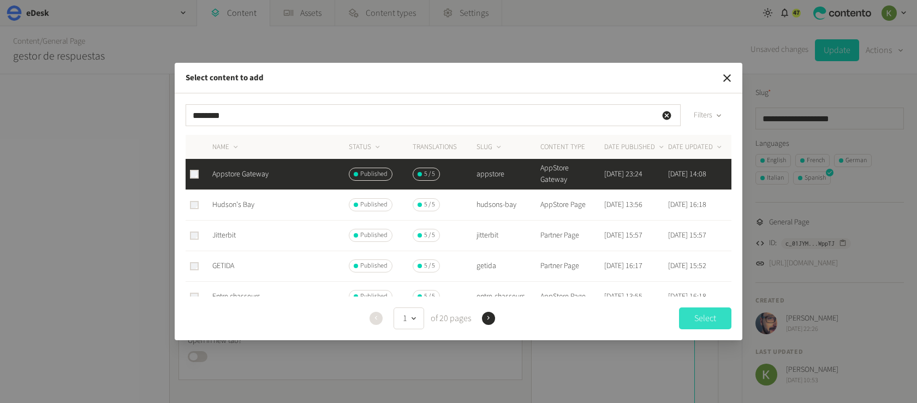
click at [697, 317] on button "Select" at bounding box center [705, 318] width 52 height 22
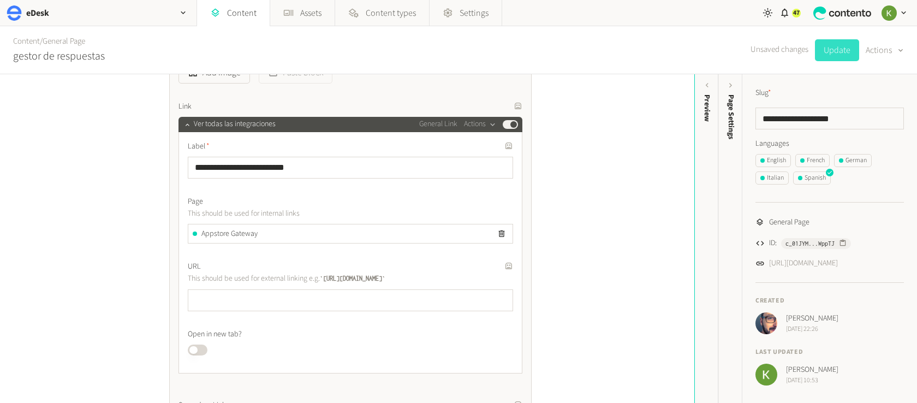
click at [833, 51] on button "Update" at bounding box center [837, 50] width 44 height 22
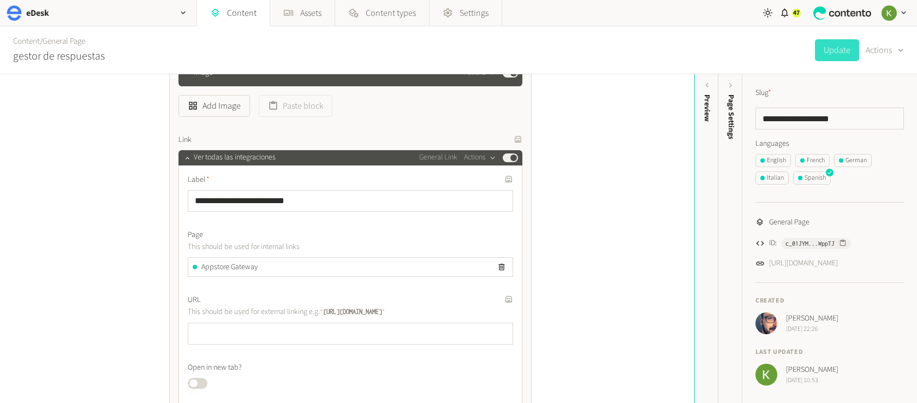
scroll to position [2344, 0]
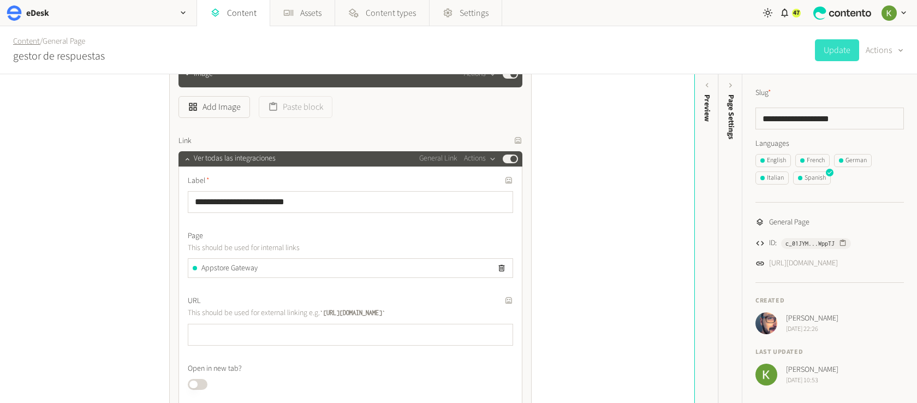
click at [31, 41] on link "Content" at bounding box center [26, 40] width 27 height 11
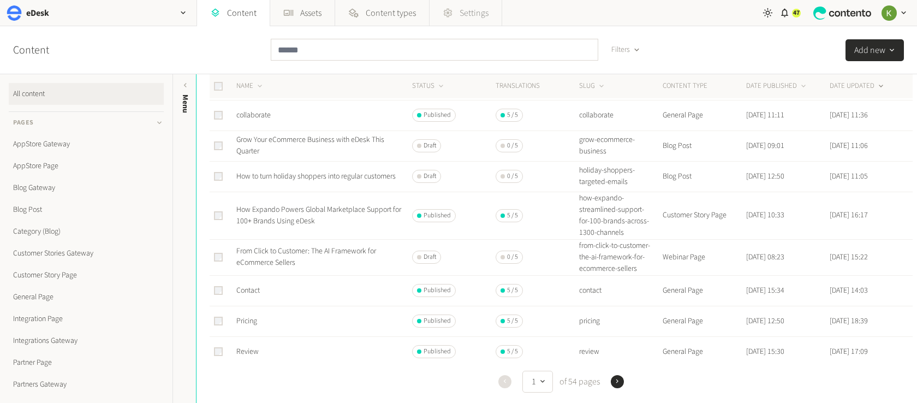
scroll to position [348, 0]
drag, startPoint x: 302, startPoint y: 50, endPoint x: 312, endPoint y: 51, distance: 9.9
click at [302, 50] on input "text" at bounding box center [434, 50] width 327 height 22
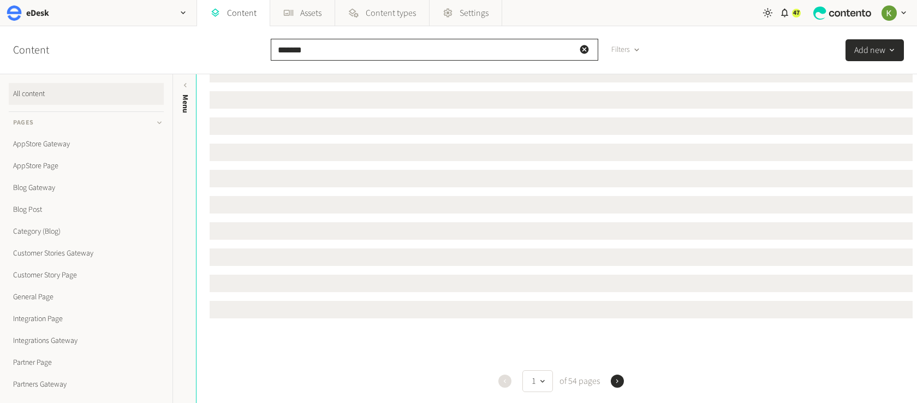
scroll to position [0, 0]
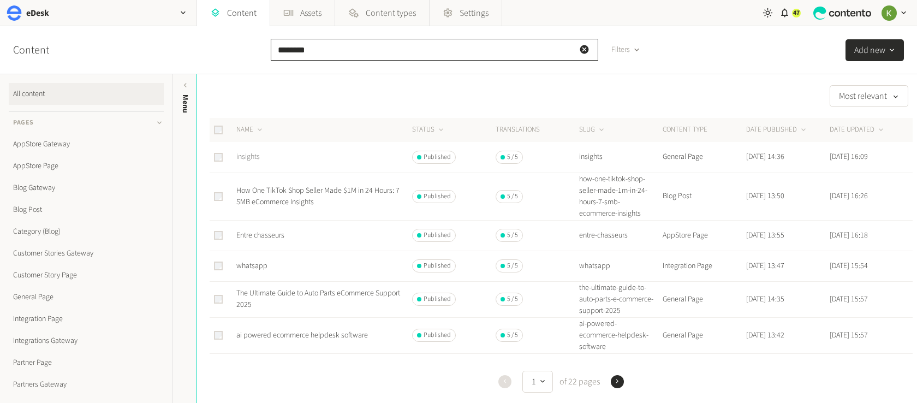
type input "********"
click at [252, 154] on link "insights" at bounding box center [247, 156] width 23 height 11
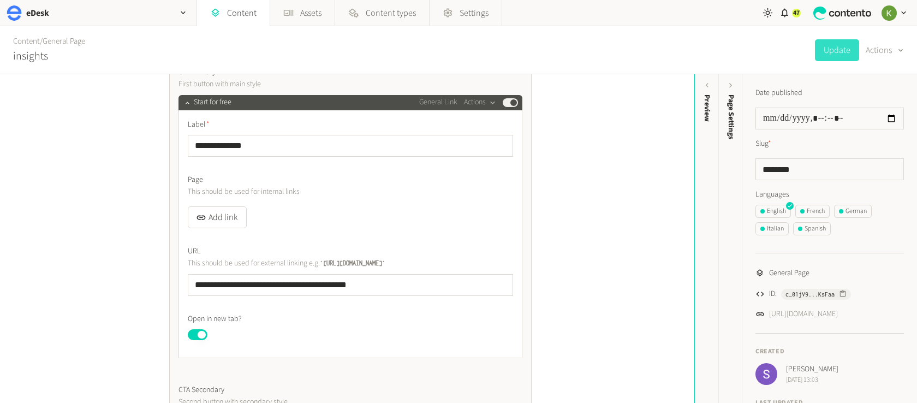
scroll to position [481, 0]
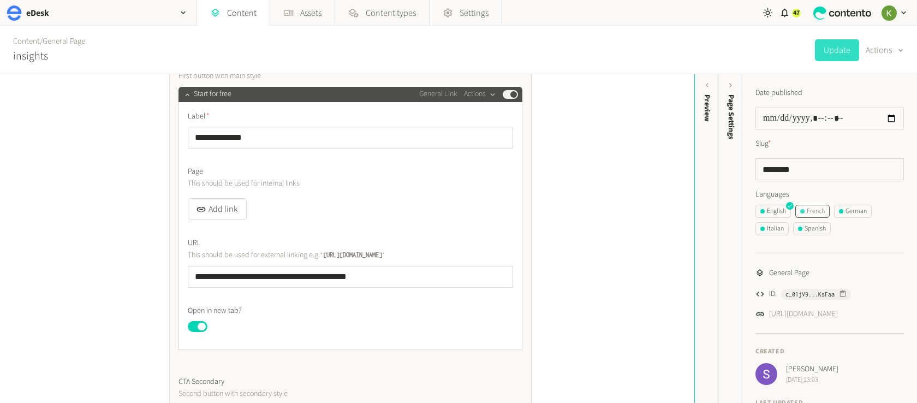
click at [818, 209] on div "French" at bounding box center [812, 211] width 25 height 10
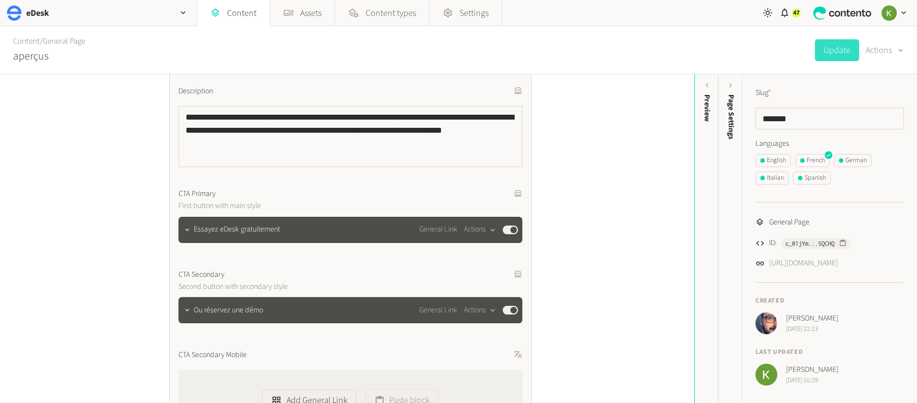
scroll to position [374, 0]
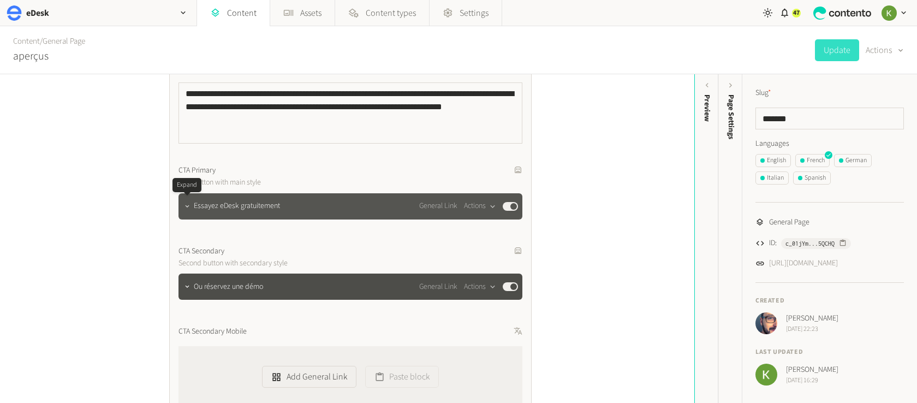
click at [185, 204] on icon "button" at bounding box center [187, 206] width 8 height 8
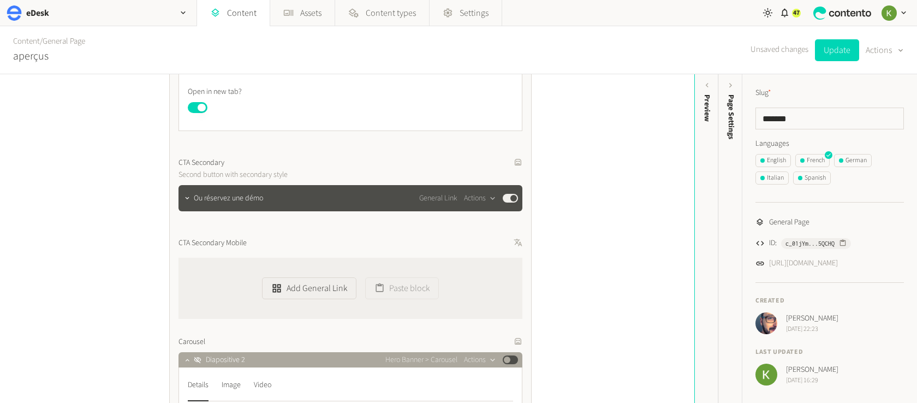
scroll to position [721, 0]
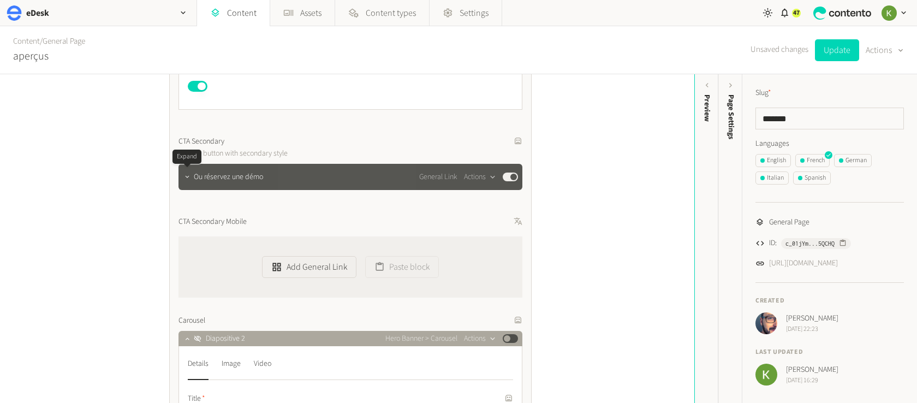
click at [183, 180] on icon "button" at bounding box center [187, 177] width 8 height 8
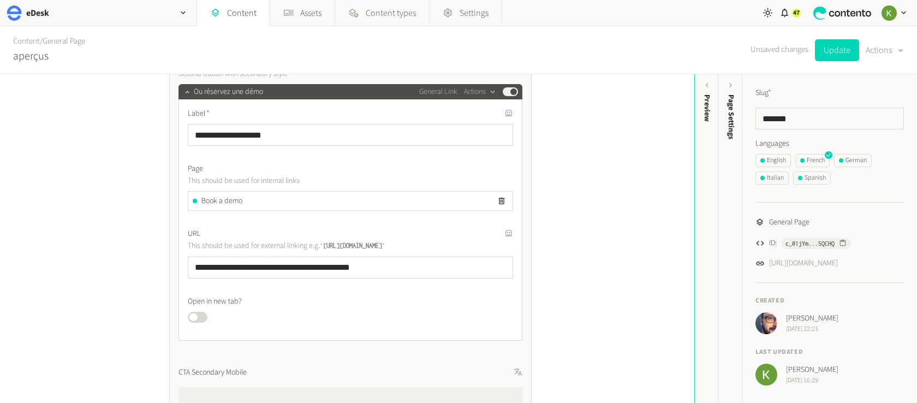
scroll to position [828, 0]
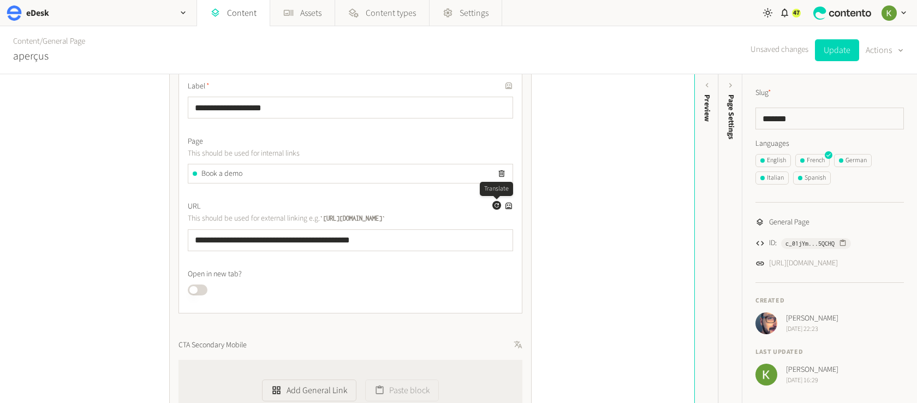
click at [494, 204] on icon "button" at bounding box center [496, 205] width 4 height 4
drag, startPoint x: 353, startPoint y: 242, endPoint x: 141, endPoint y: 213, distance: 213.8
click at [109, 225] on div "**********" at bounding box center [347, 238] width 694 height 329
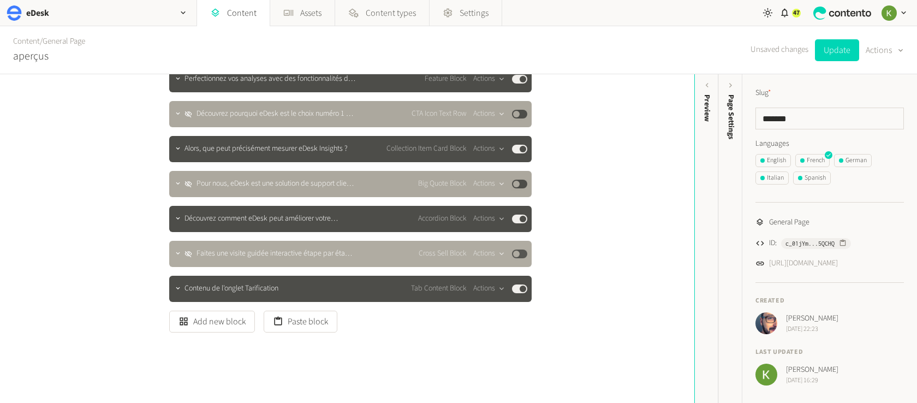
scroll to position [2622, 0]
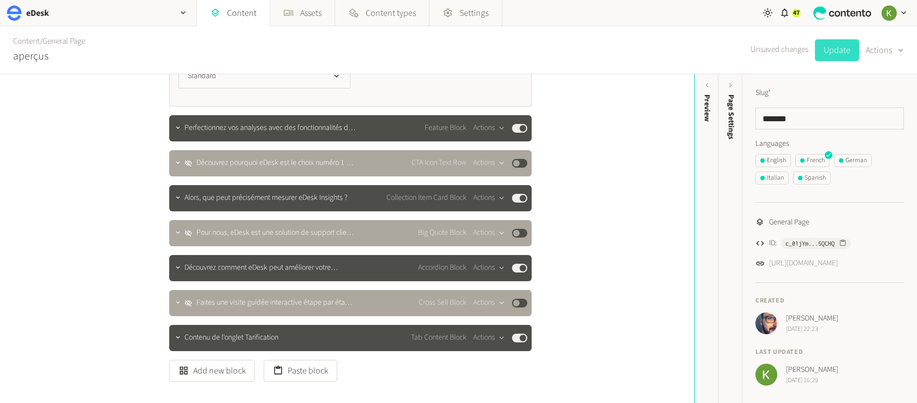
click at [826, 53] on button "Update" at bounding box center [837, 50] width 44 height 22
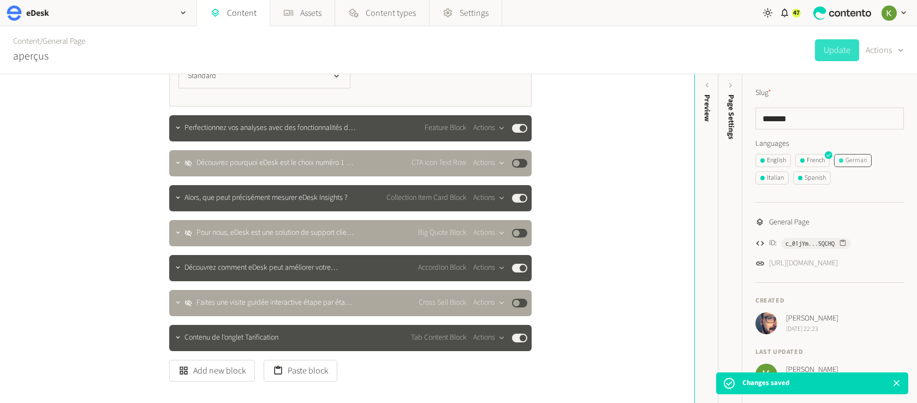
click at [850, 164] on div "German" at bounding box center [853, 161] width 28 height 10
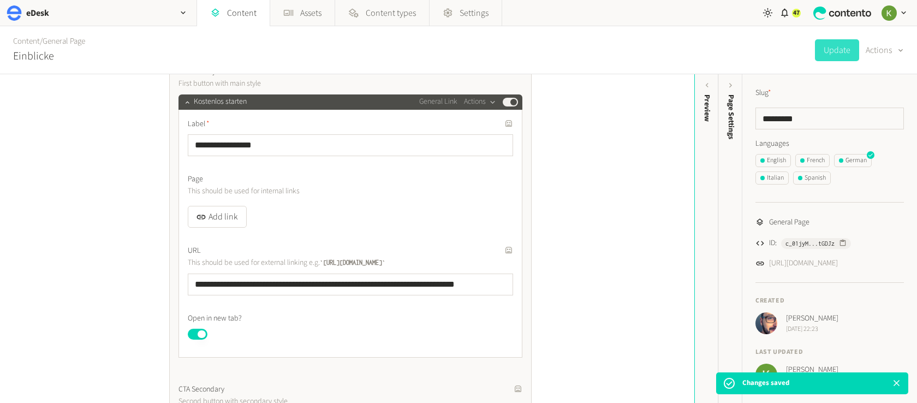
scroll to position [518, 0]
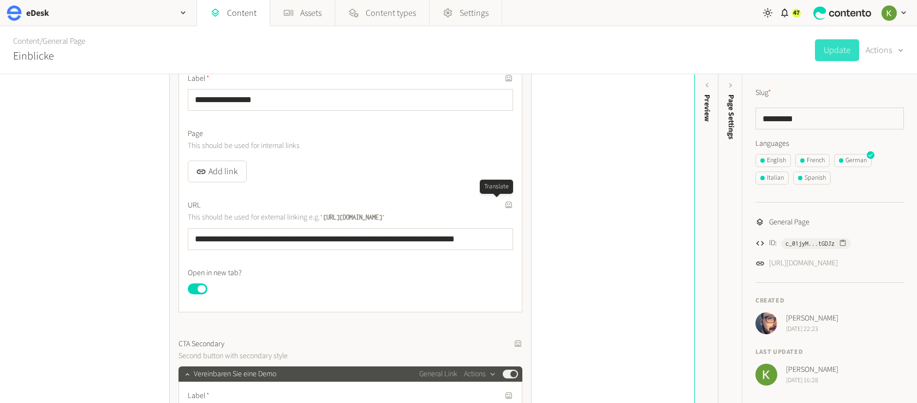
drag, startPoint x: 496, startPoint y: 205, endPoint x: 489, endPoint y: 204, distance: 6.7
click at [496, 205] on icon "button" at bounding box center [496, 204] width 4 height 4
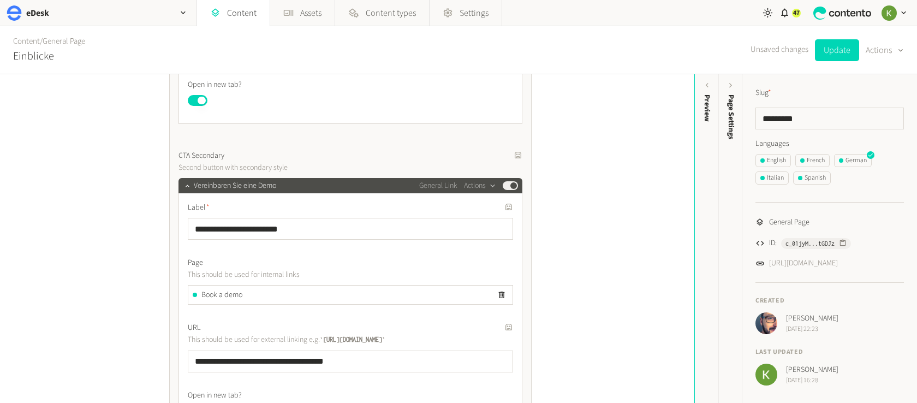
scroll to position [835, 0]
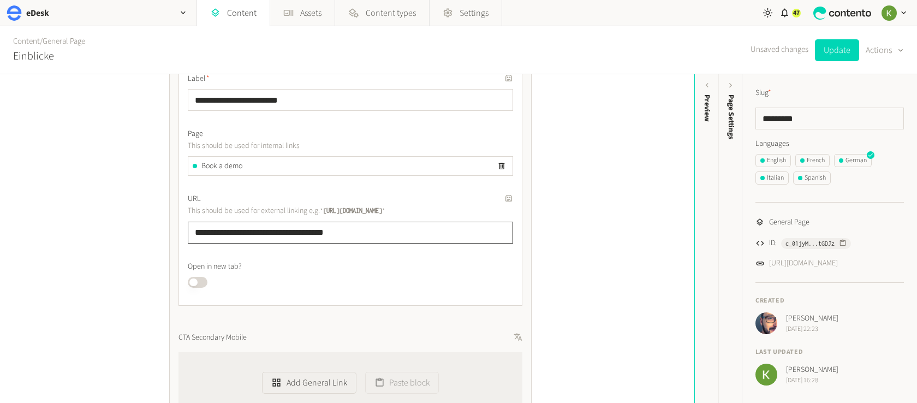
click at [411, 239] on input "**********" at bounding box center [350, 233] width 325 height 22
drag, startPoint x: 283, startPoint y: 234, endPoint x: 187, endPoint y: 230, distance: 96.1
click at [189, 231] on input "**********" at bounding box center [350, 233] width 325 height 22
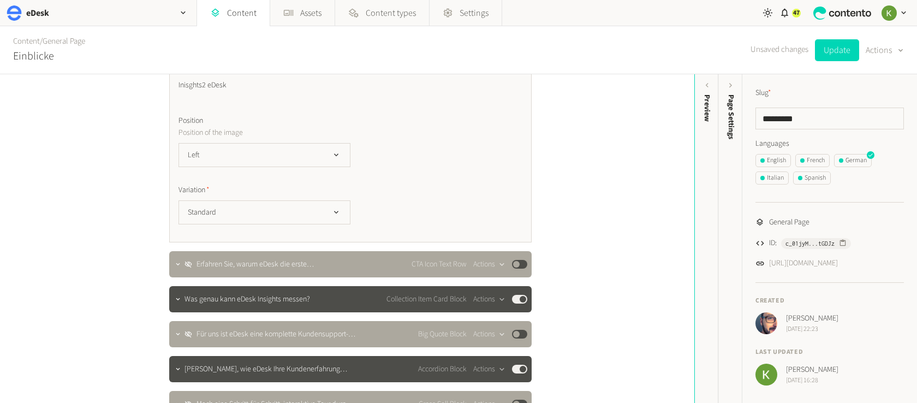
scroll to position [3254, 0]
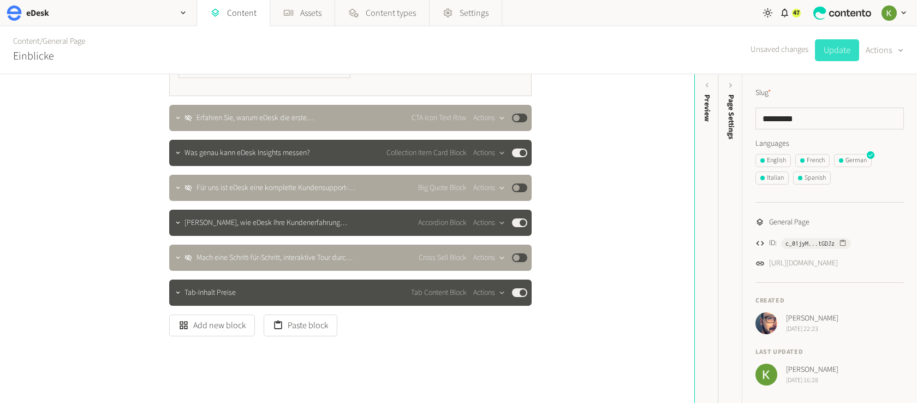
click at [827, 51] on button "Update" at bounding box center [837, 50] width 44 height 22
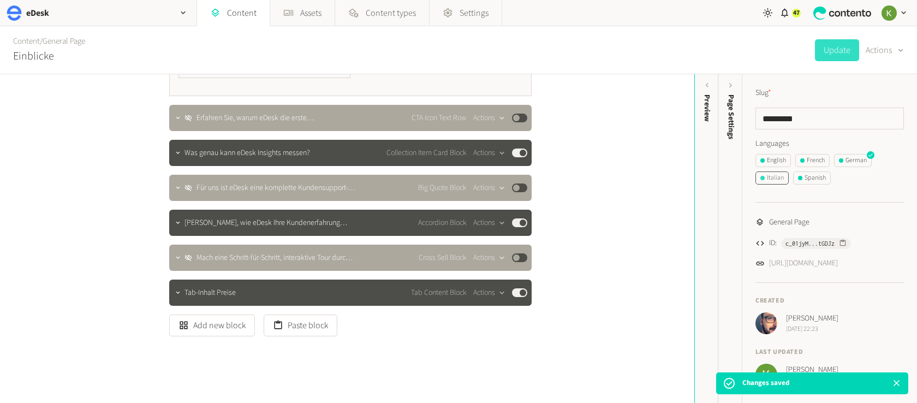
click at [774, 180] on div "Italian" at bounding box center [771, 178] width 23 height 10
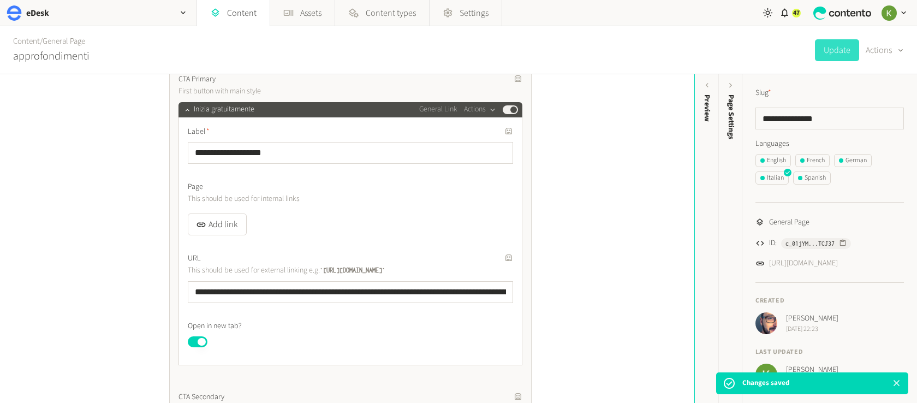
scroll to position [565, 0]
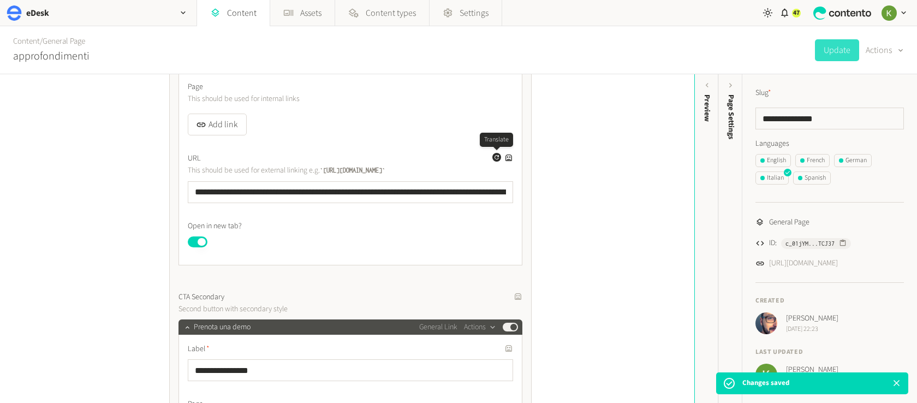
click at [492, 155] on button "Generate a translation for this field" at bounding box center [496, 157] width 9 height 9
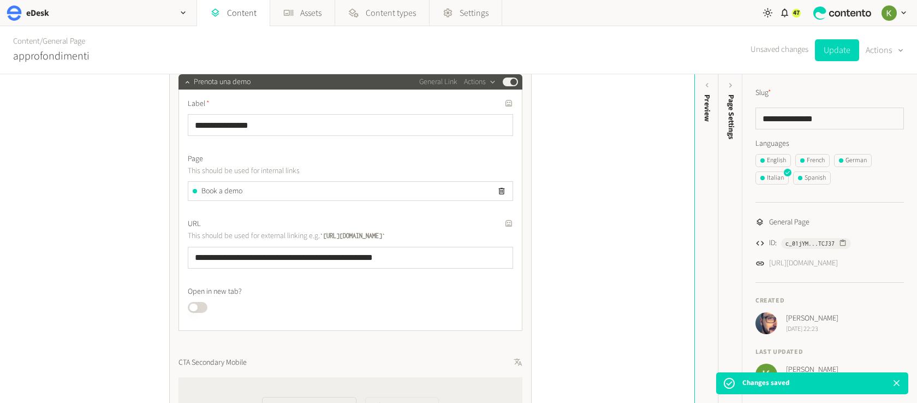
scroll to position [857, 0]
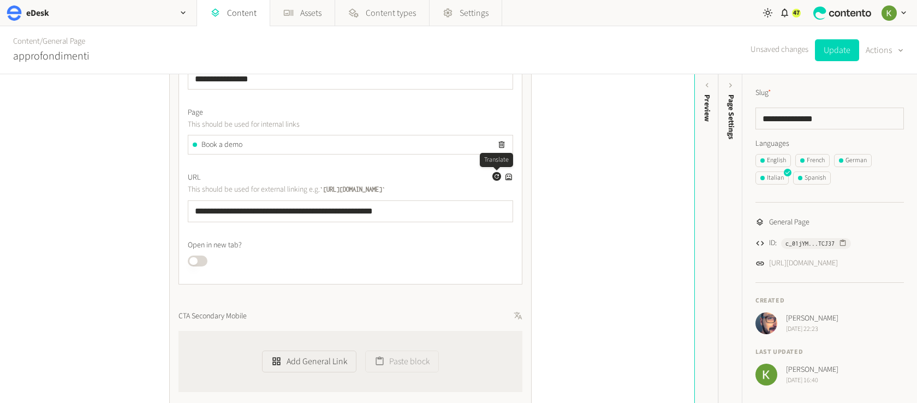
click at [496, 174] on icon "button" at bounding box center [496, 176] width 4 height 4
drag, startPoint x: 329, startPoint y: 211, endPoint x: 144, endPoint y: 195, distance: 185.7
click at [137, 196] on div "**********" at bounding box center [347, 238] width 694 height 329
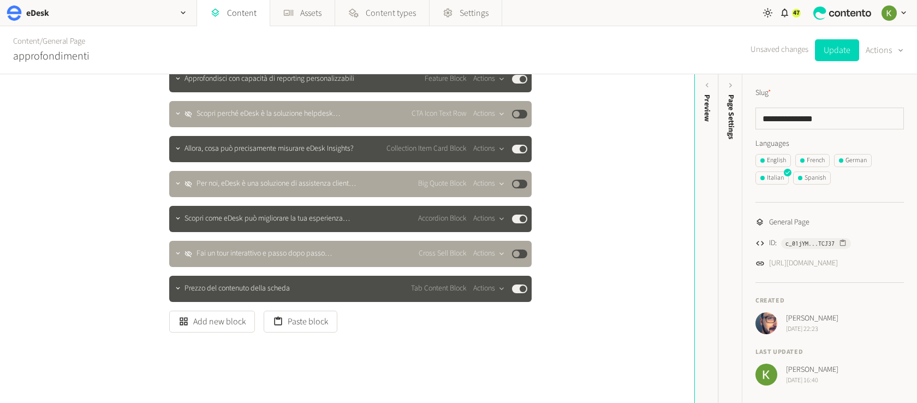
scroll to position [2551, 0]
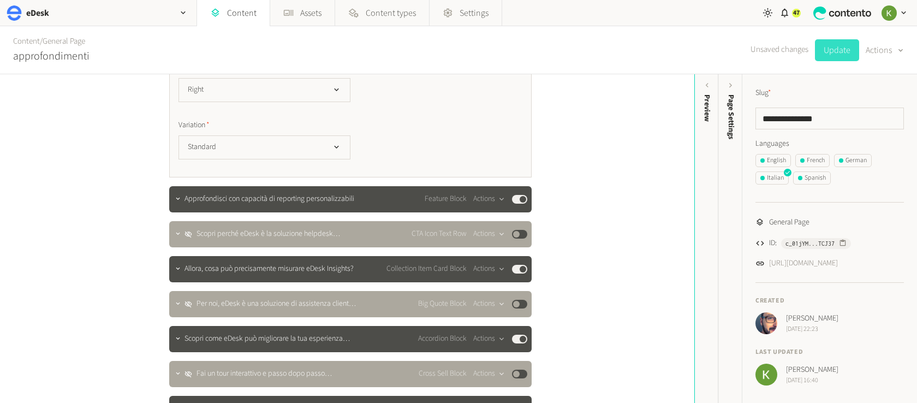
click at [830, 51] on button "Update" at bounding box center [837, 50] width 44 height 22
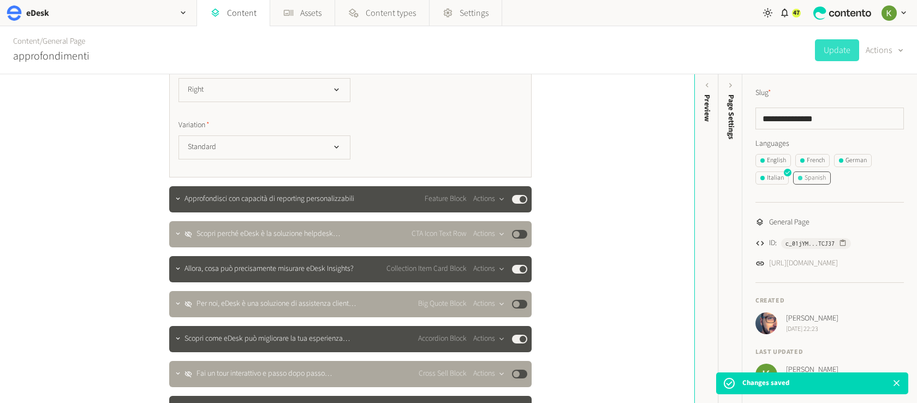
click at [822, 181] on div "Spanish" at bounding box center [812, 178] width 28 height 10
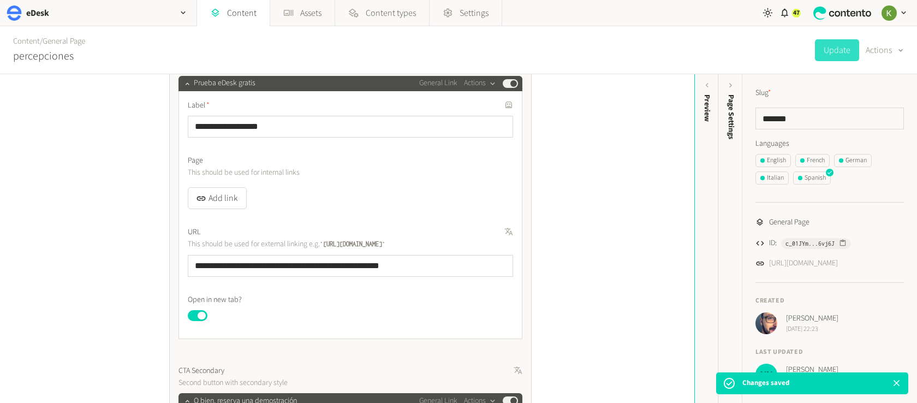
scroll to position [505, 0]
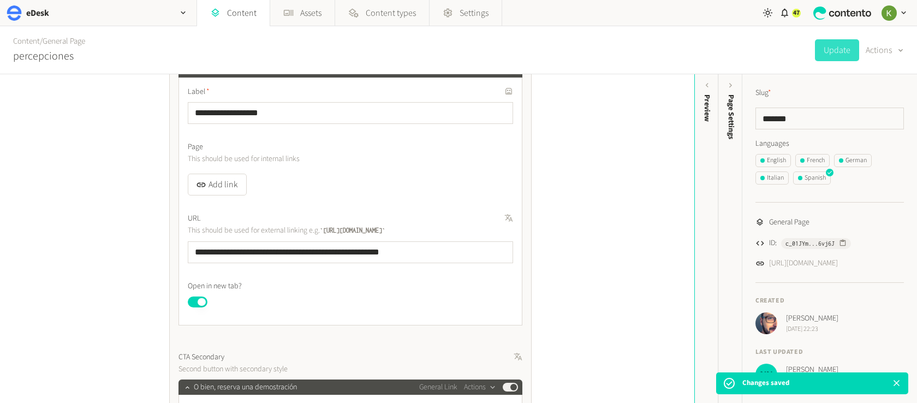
click at [467, 223] on label "URL" at bounding box center [350, 218] width 325 height 11
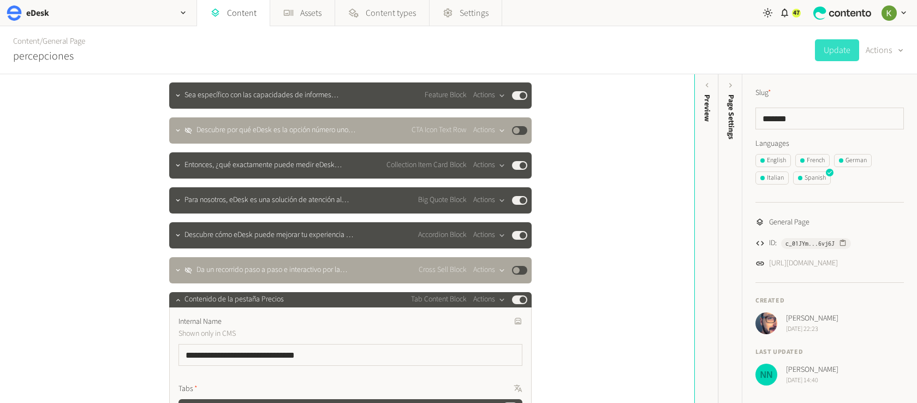
scroll to position [1398, 0]
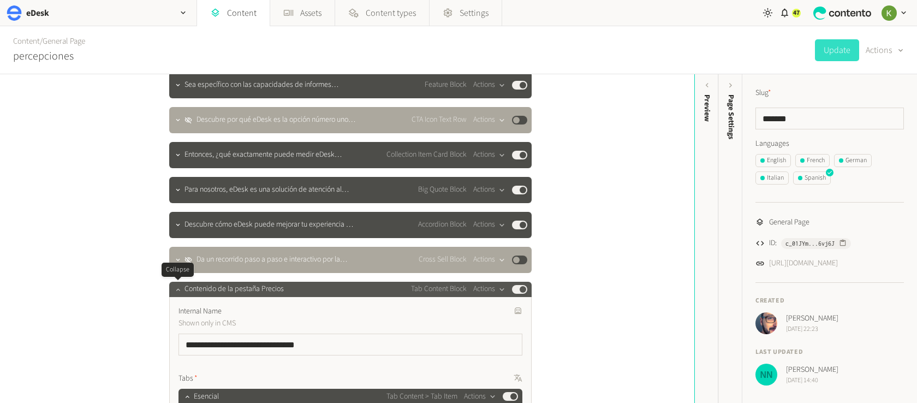
click at [178, 291] on icon "button" at bounding box center [178, 289] width 8 height 8
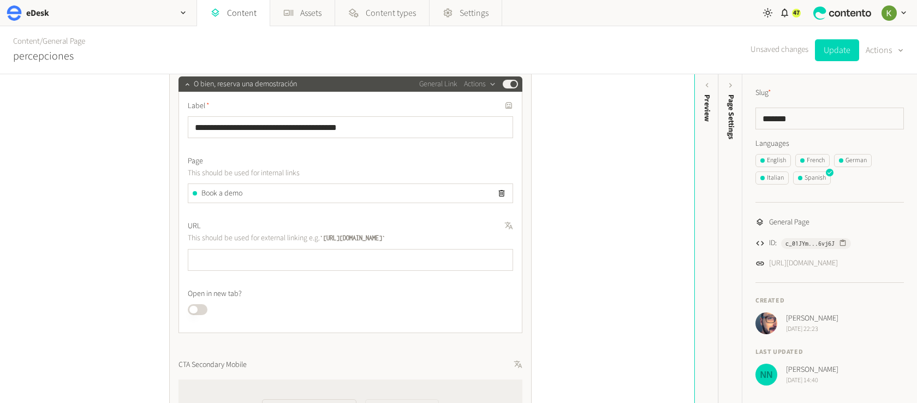
scroll to position [830, 0]
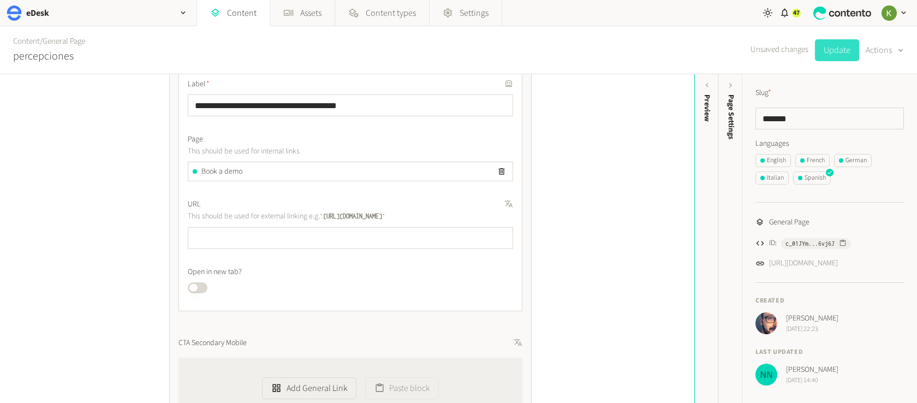
click at [827, 50] on button "Update" at bounding box center [837, 50] width 44 height 22
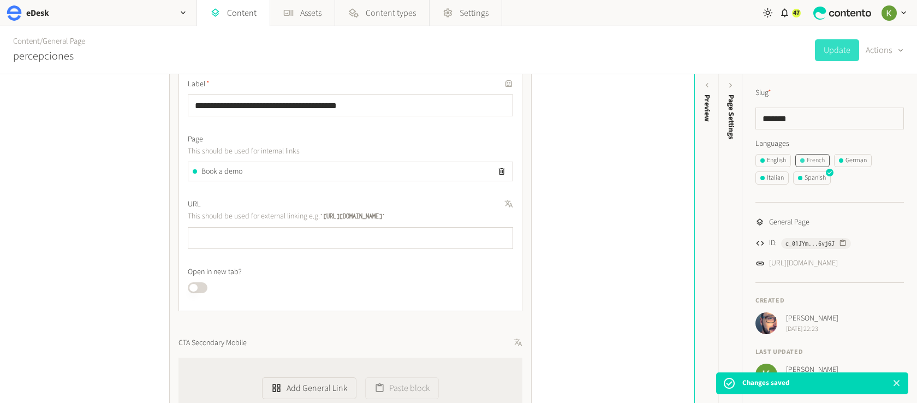
click at [814, 163] on div "French" at bounding box center [812, 161] width 25 height 10
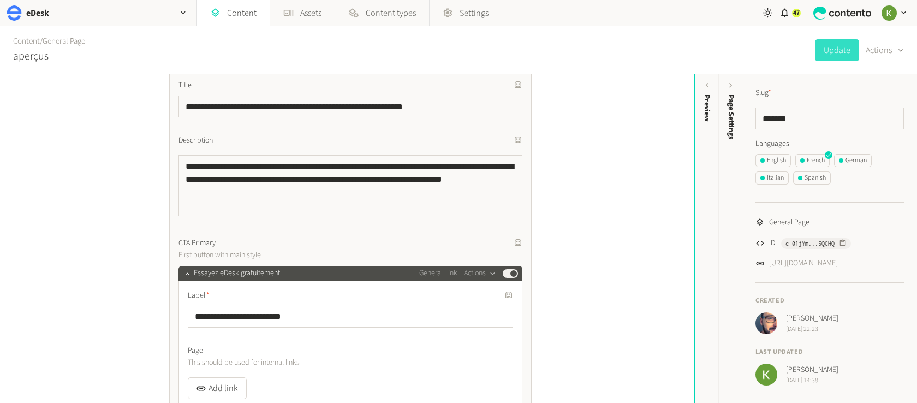
scroll to position [285, 0]
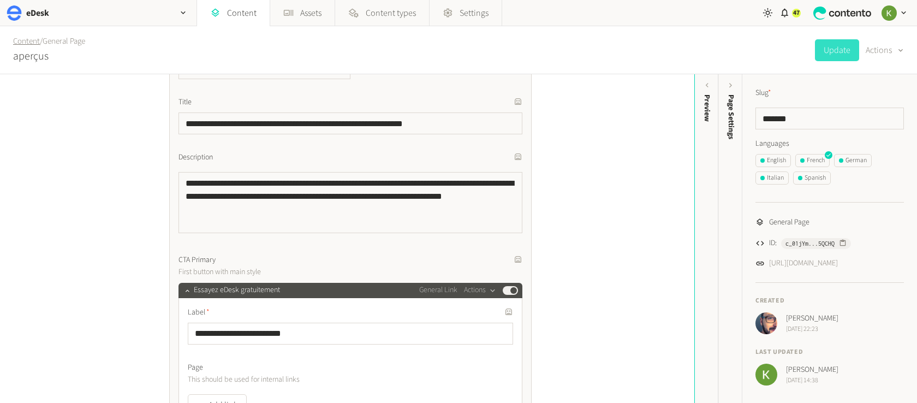
click at [26, 36] on link "Content" at bounding box center [26, 40] width 27 height 11
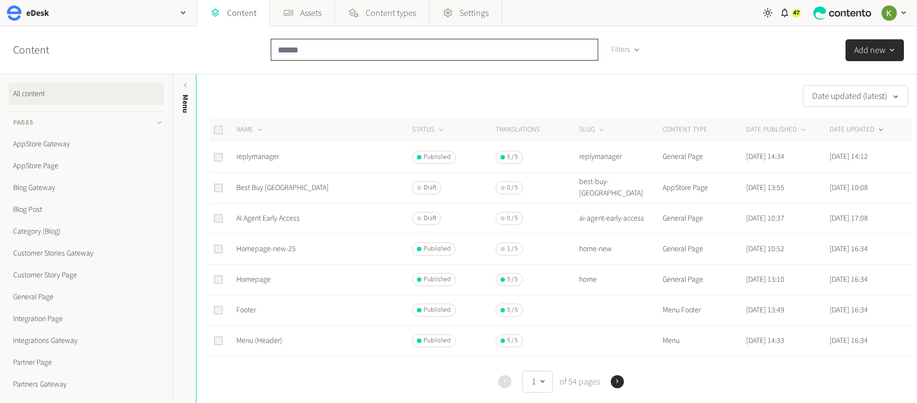
click at [393, 44] on input "text" at bounding box center [434, 50] width 327 height 22
paste input "**********"
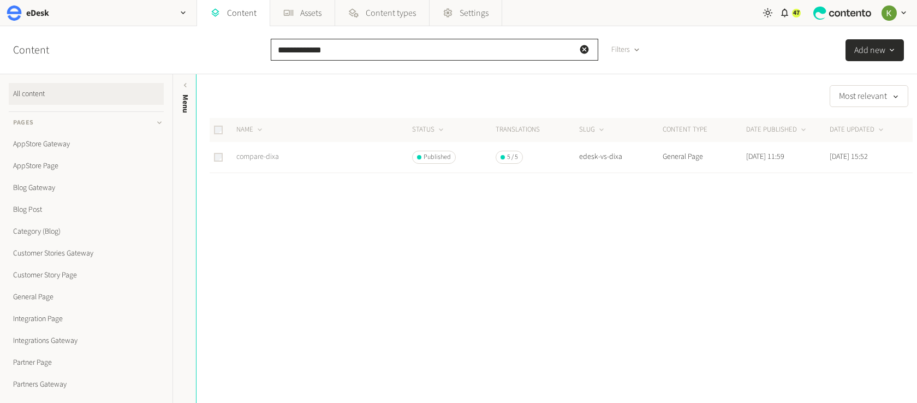
type input "**********"
click at [261, 157] on link "compare-dixa" at bounding box center [257, 156] width 43 height 11
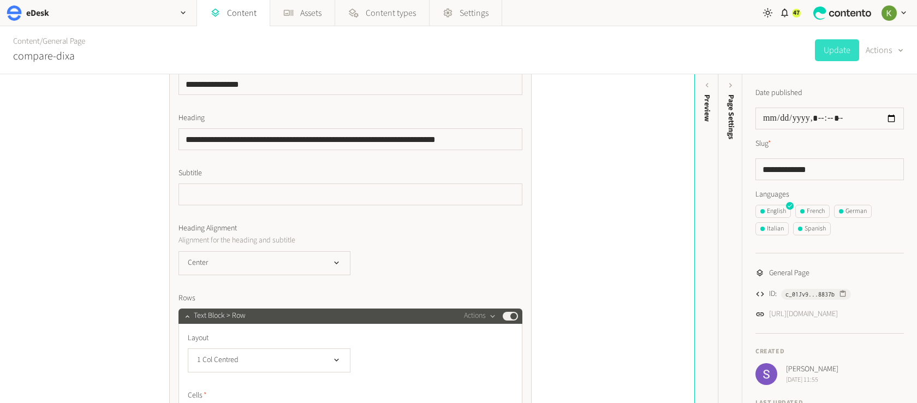
scroll to position [208, 0]
click at [817, 212] on div "French" at bounding box center [812, 211] width 25 height 10
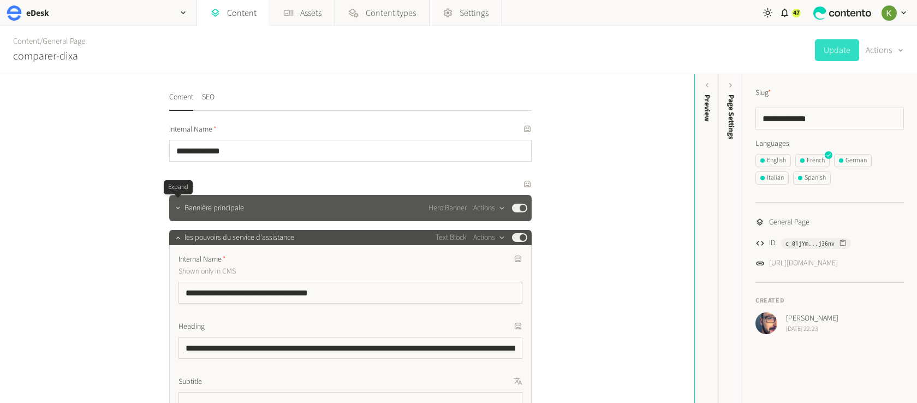
click at [176, 207] on icon "button" at bounding box center [178, 207] width 4 height 2
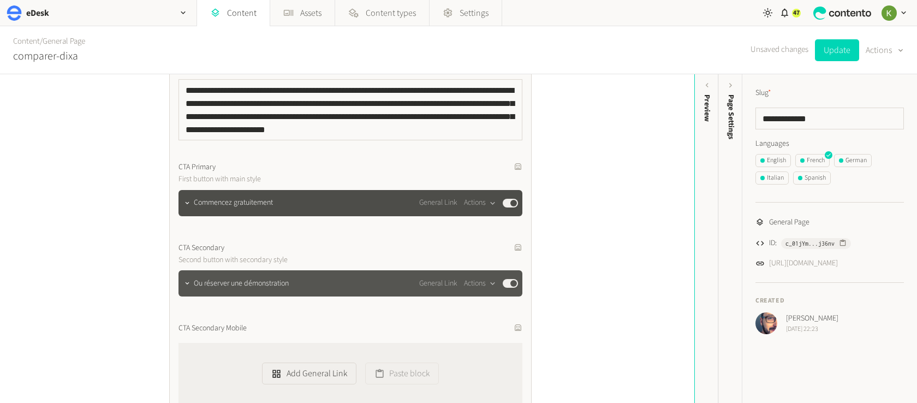
scroll to position [391, 0]
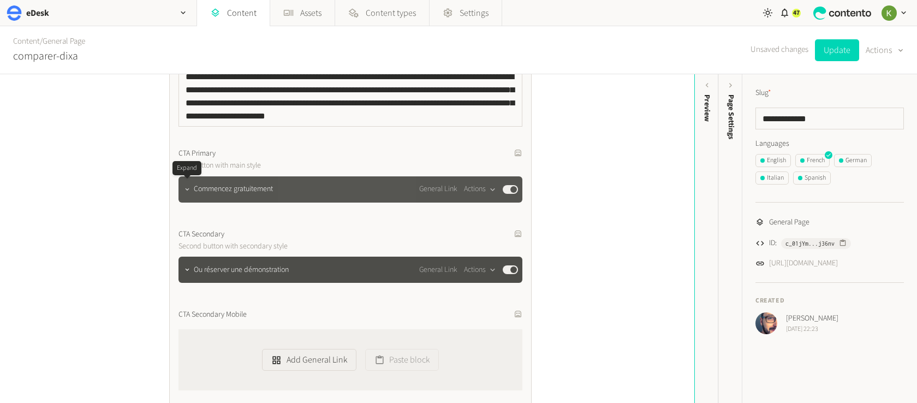
click at [182, 191] on button "button" at bounding box center [187, 188] width 13 height 13
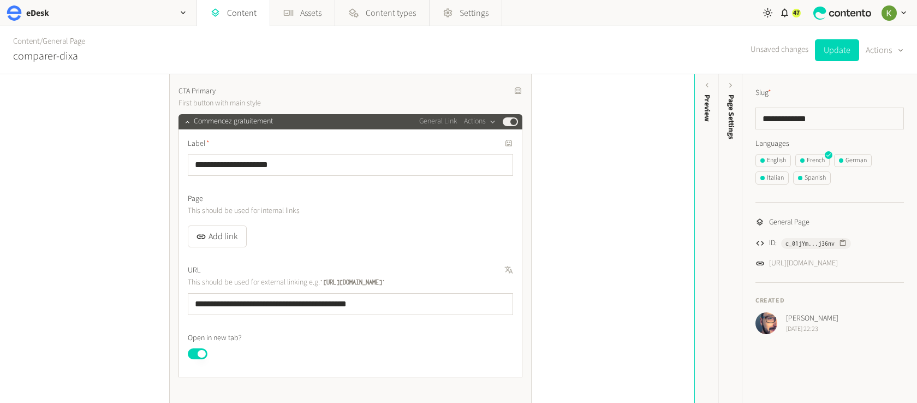
scroll to position [399, 0]
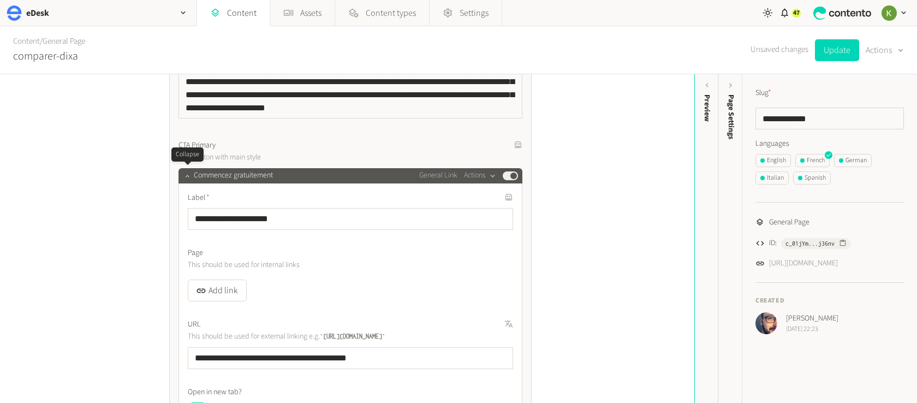
click at [185, 172] on icon "button" at bounding box center [187, 176] width 8 height 8
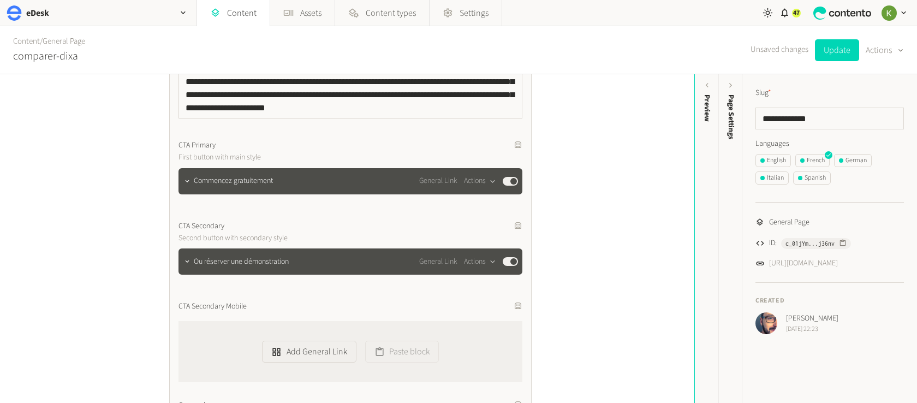
scroll to position [414, 0]
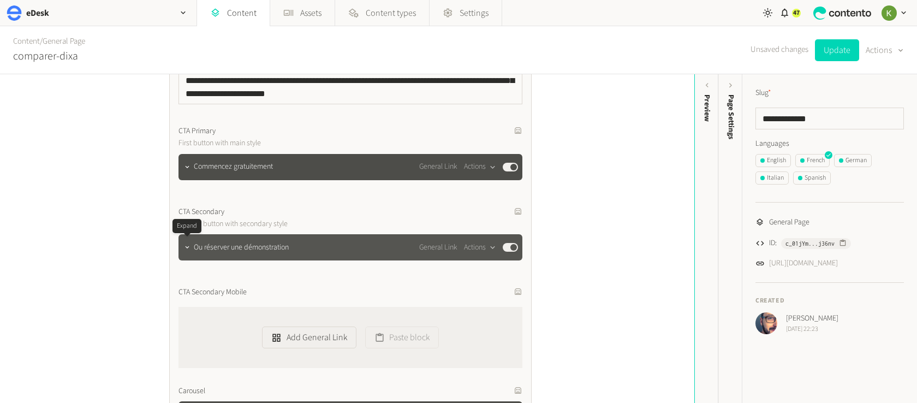
drag, startPoint x: 190, startPoint y: 246, endPoint x: 205, endPoint y: 240, distance: 15.9
click at [189, 246] on icon "button" at bounding box center [187, 247] width 8 height 8
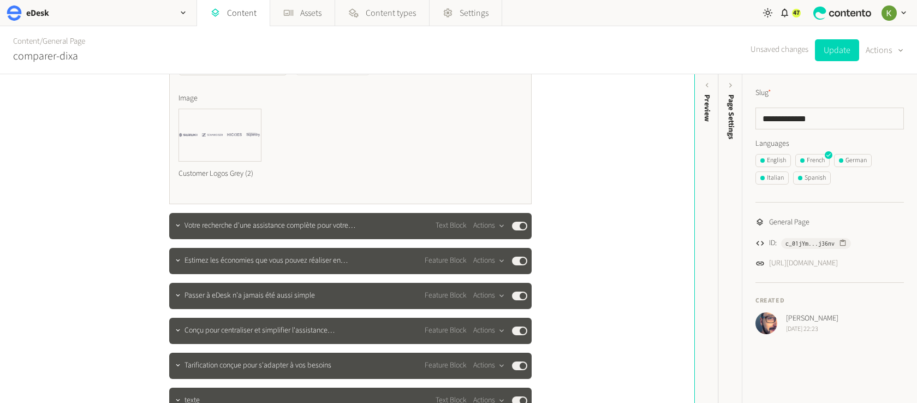
scroll to position [1873, 0]
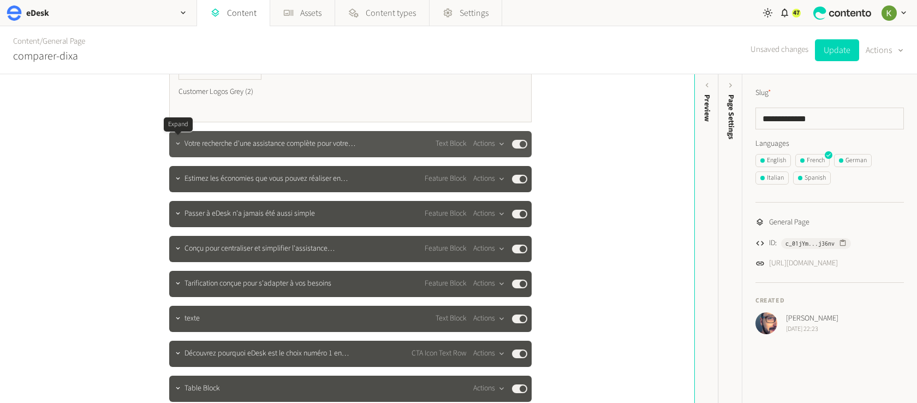
click at [178, 148] on button "button" at bounding box center [177, 142] width 13 height 13
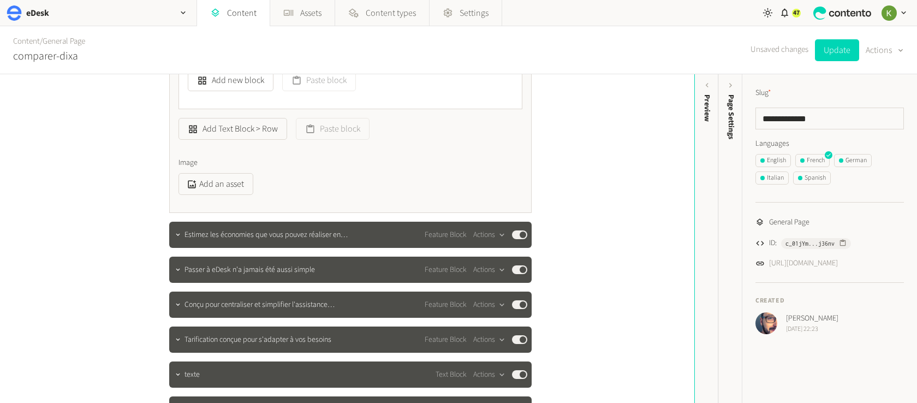
scroll to position [2546, 0]
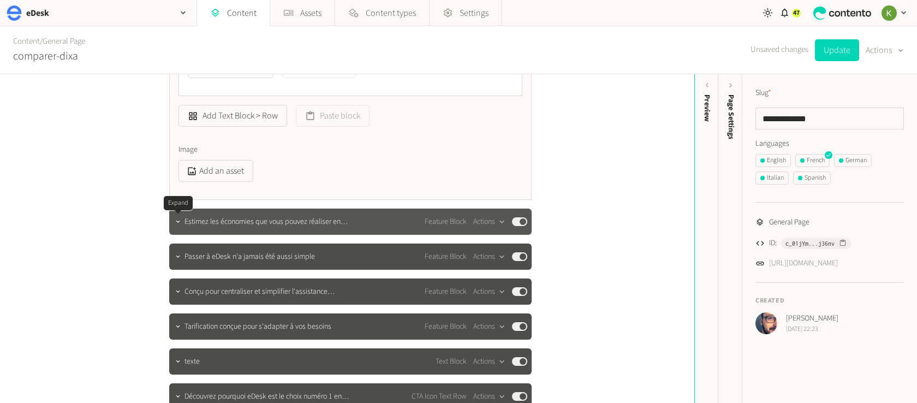
drag, startPoint x: 175, startPoint y: 222, endPoint x: 207, endPoint y: 217, distance: 32.0
click at [175, 222] on icon "button" at bounding box center [178, 222] width 8 height 8
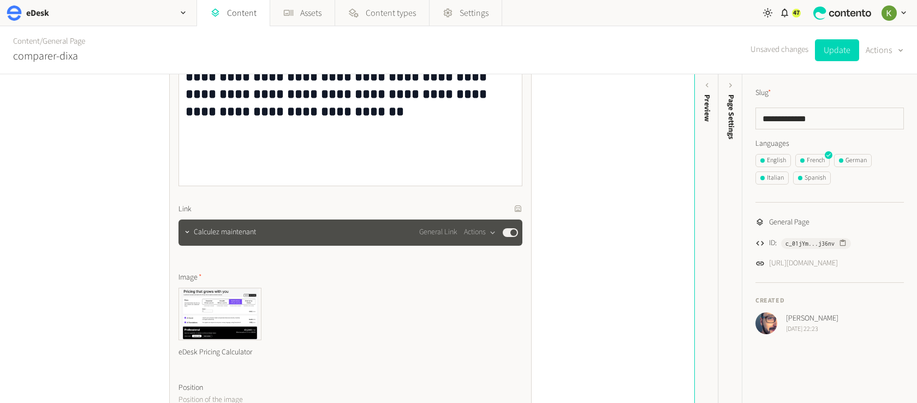
scroll to position [2828, 0]
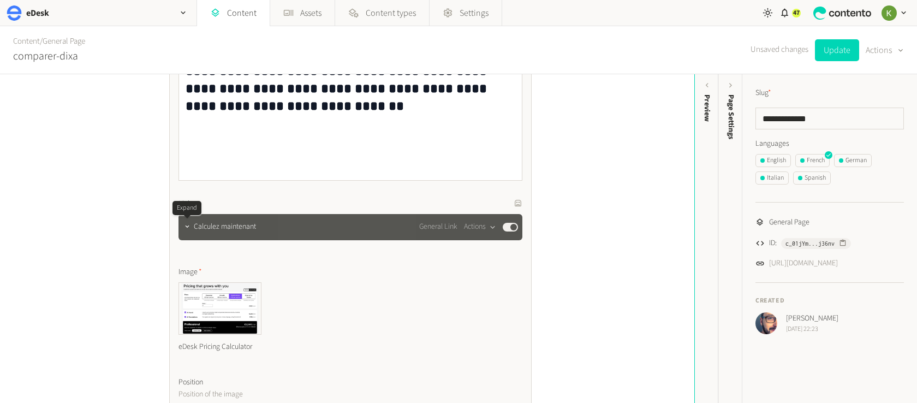
drag, startPoint x: 189, startPoint y: 228, endPoint x: 213, endPoint y: 224, distance: 24.3
click at [189, 228] on icon "button" at bounding box center [187, 227] width 8 height 8
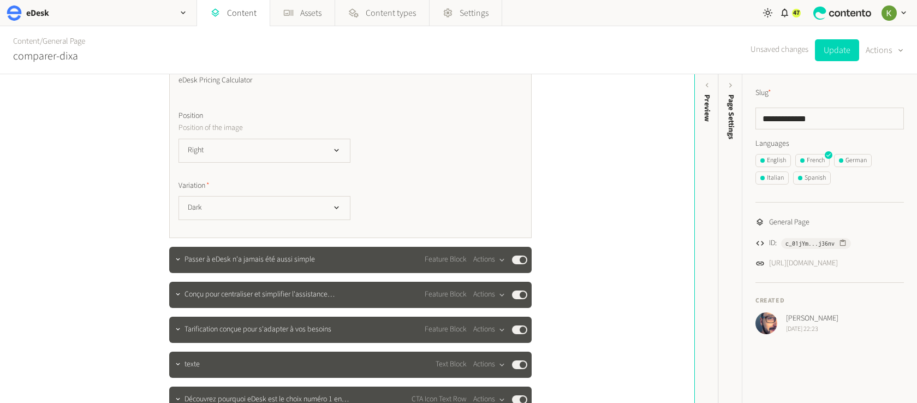
scroll to position [3381, 0]
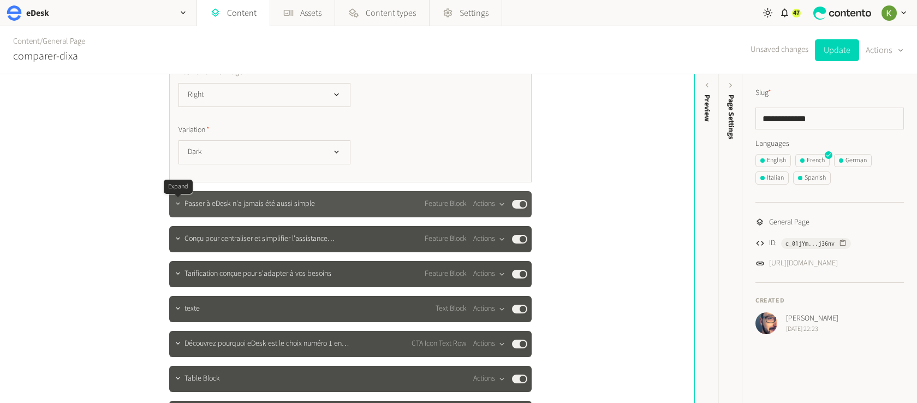
click at [177, 206] on icon "button" at bounding box center [178, 204] width 8 height 8
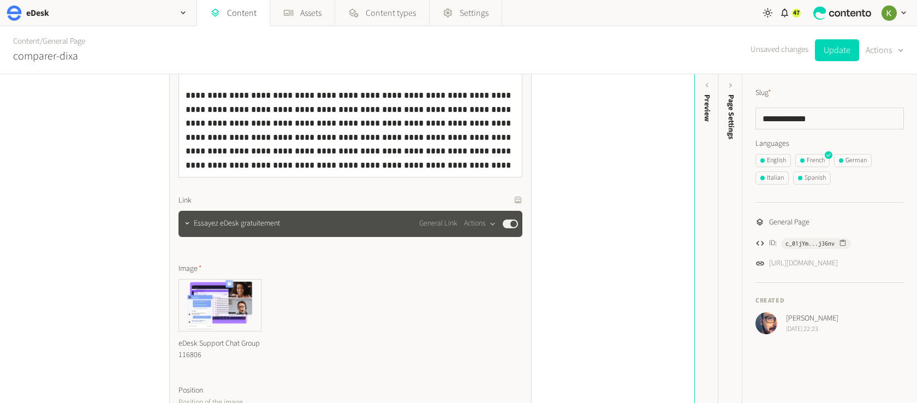
scroll to position [3681, 0]
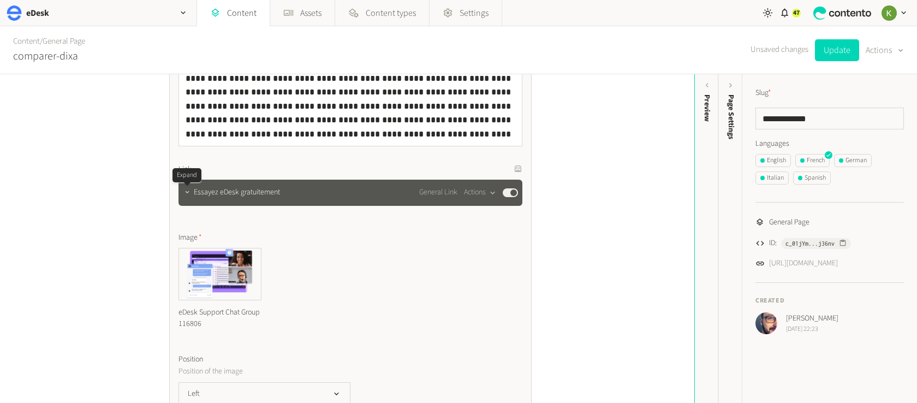
click at [191, 196] on button "button" at bounding box center [187, 191] width 13 height 13
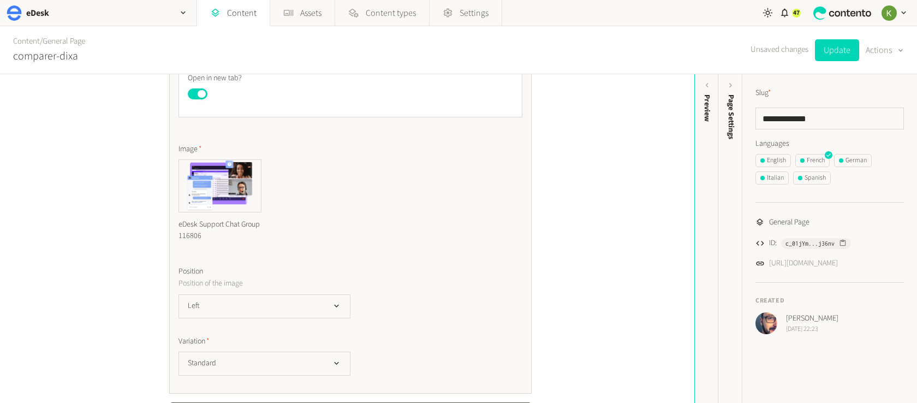
scroll to position [4090, 0]
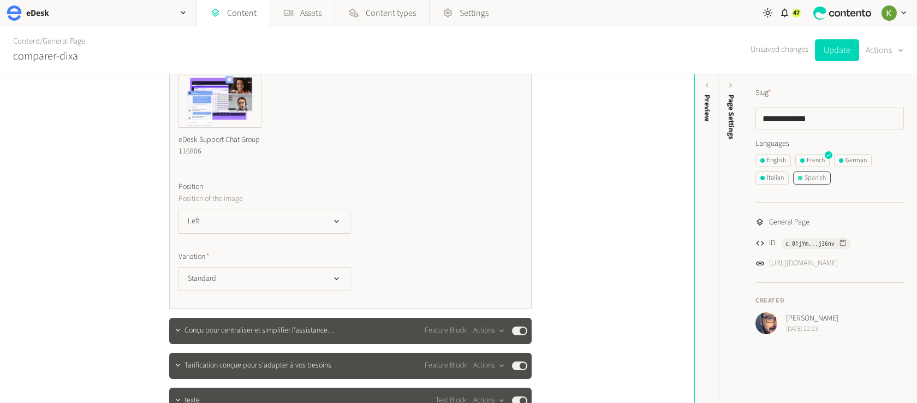
click at [808, 180] on div "Spanish" at bounding box center [812, 178] width 28 height 10
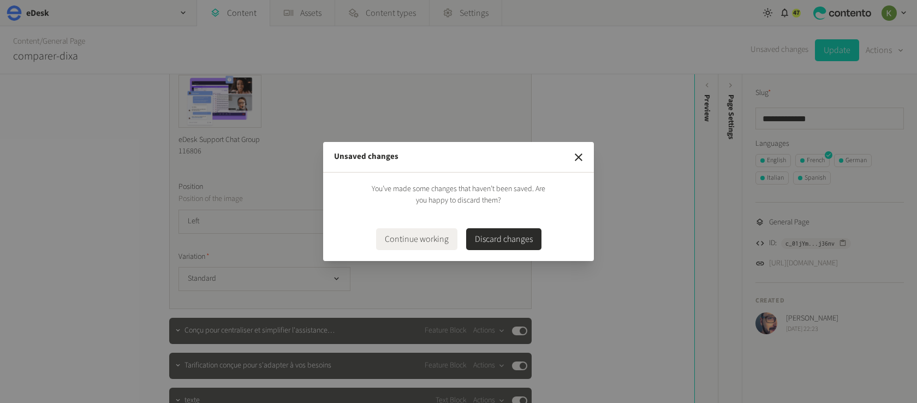
click at [497, 246] on button "Discard changes" at bounding box center [503, 239] width 75 height 22
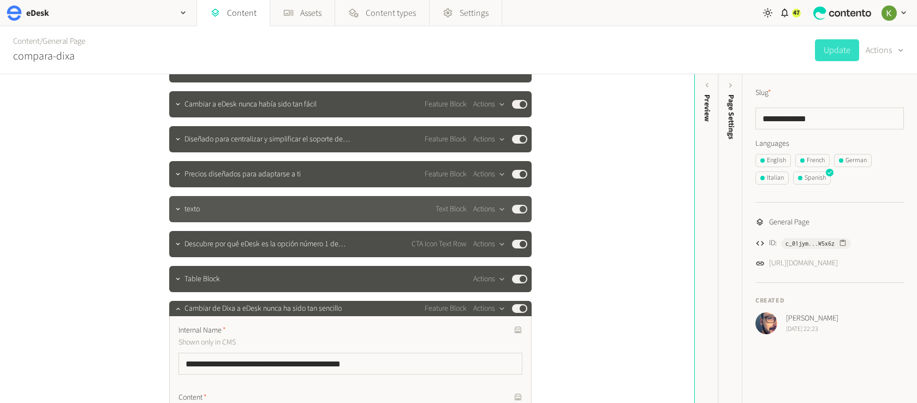
scroll to position [249, 0]
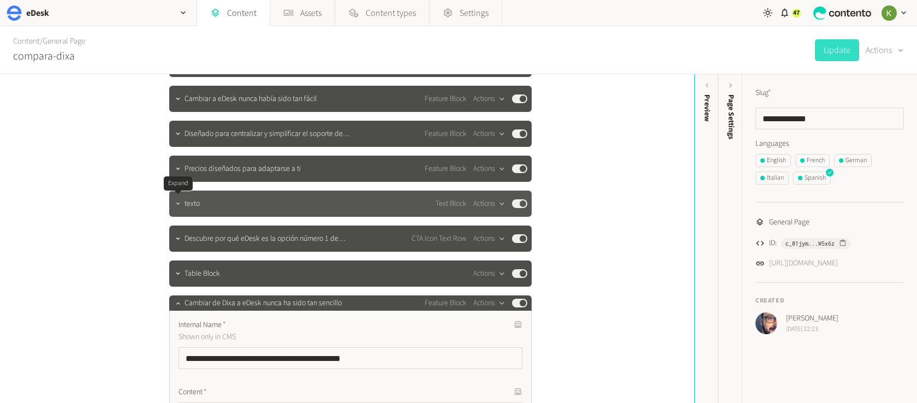
click at [182, 202] on icon "button" at bounding box center [178, 204] width 8 height 8
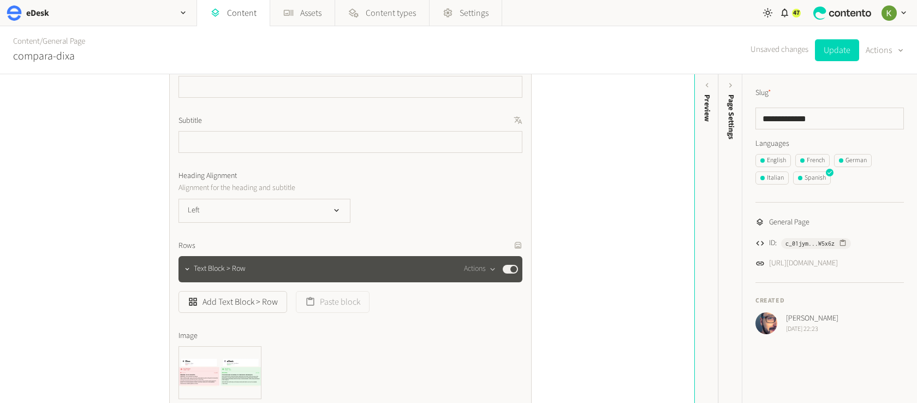
scroll to position [354, 0]
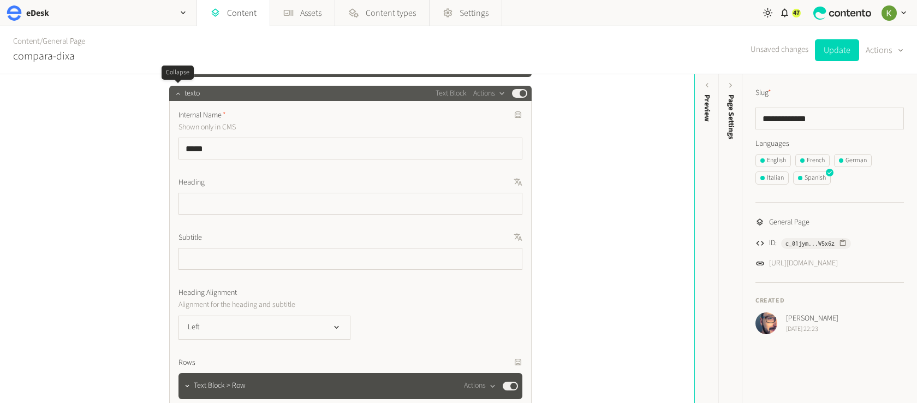
click at [180, 94] on icon "button" at bounding box center [178, 93] width 8 height 8
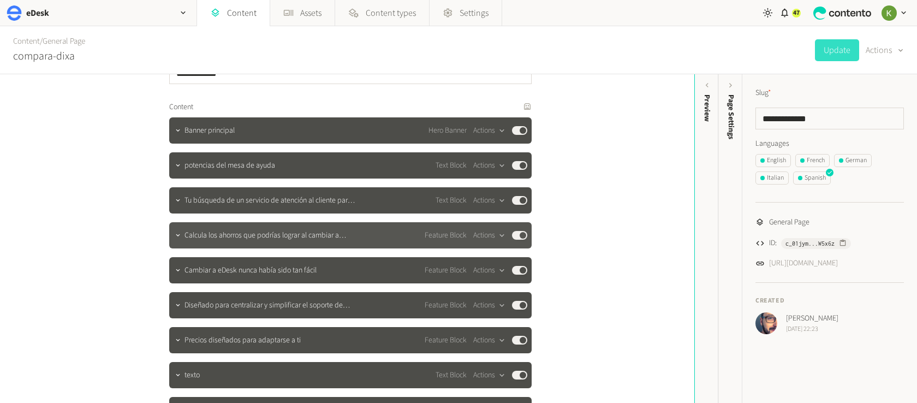
scroll to position [11, 0]
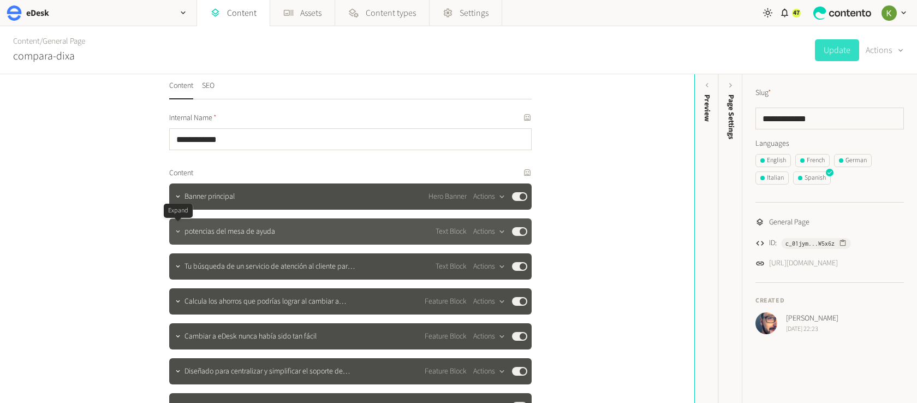
click at [177, 232] on icon "button" at bounding box center [178, 232] width 8 height 8
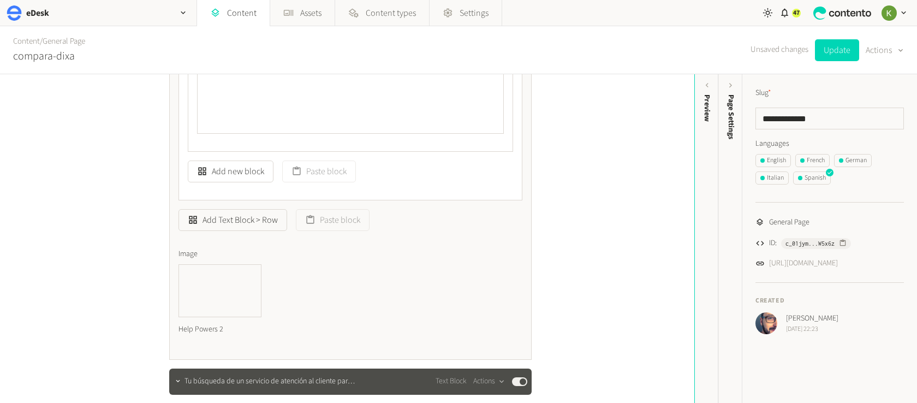
scroll to position [675, 0]
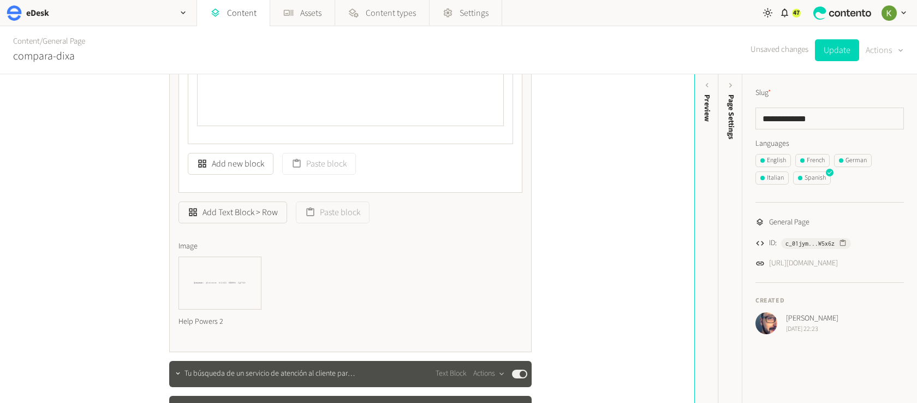
click at [892, 51] on div "button" at bounding box center [899, 50] width 15 height 12
click at [870, 113] on button "Translate" at bounding box center [876, 119] width 51 height 20
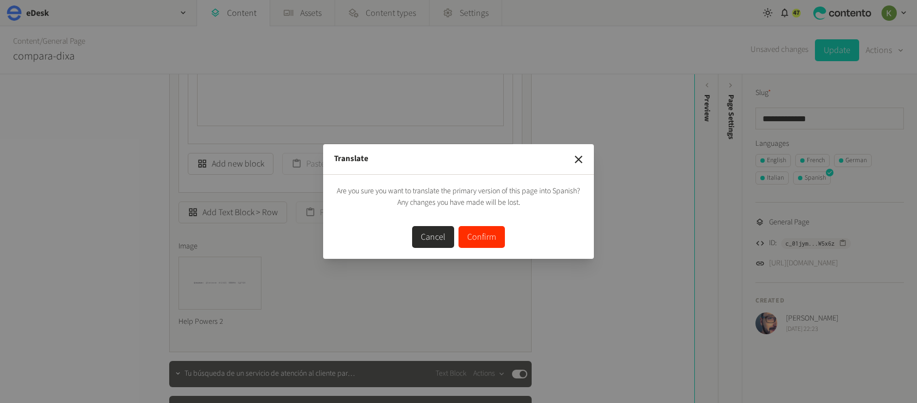
click at [486, 238] on button "Confirm" at bounding box center [481, 237] width 46 height 22
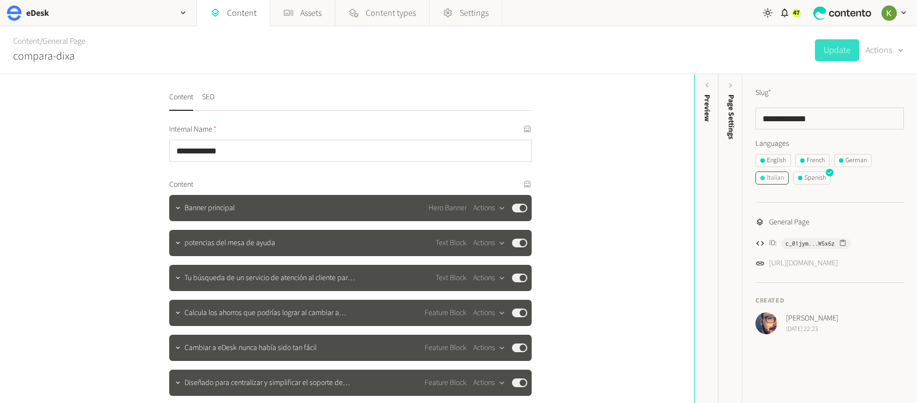
click at [775, 180] on div "Italian" at bounding box center [771, 178] width 23 height 10
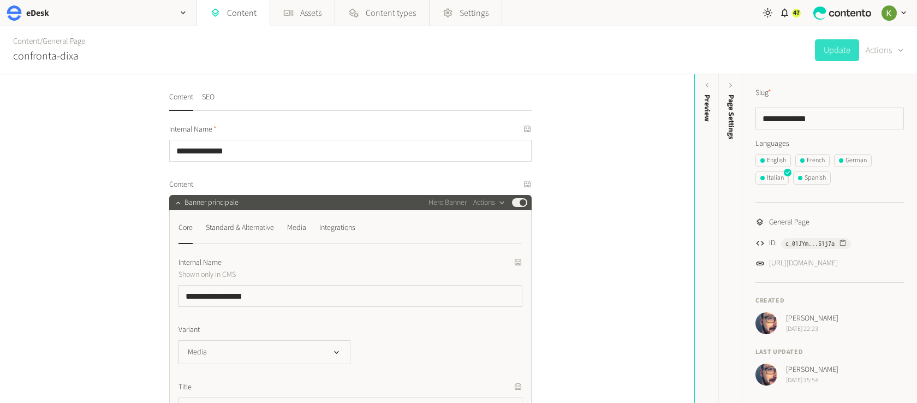
click at [882, 51] on button "Actions" at bounding box center [884, 50] width 38 height 22
click at [881, 121] on button "Translate" at bounding box center [876, 119] width 51 height 20
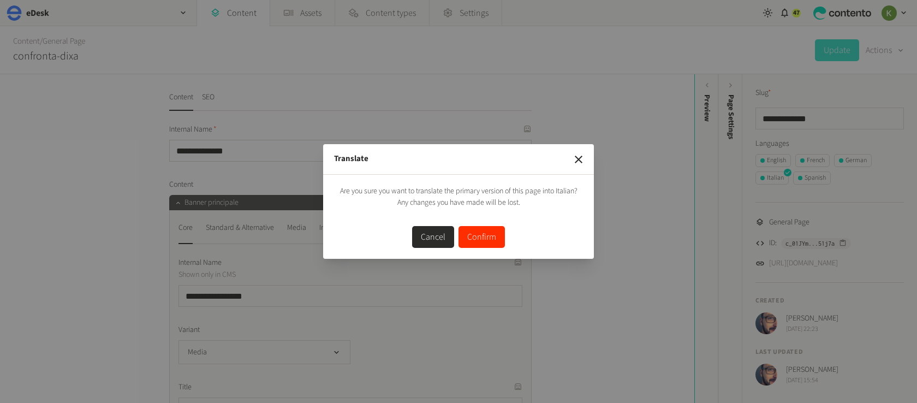
click at [497, 236] on button "Confirm" at bounding box center [481, 237] width 46 height 22
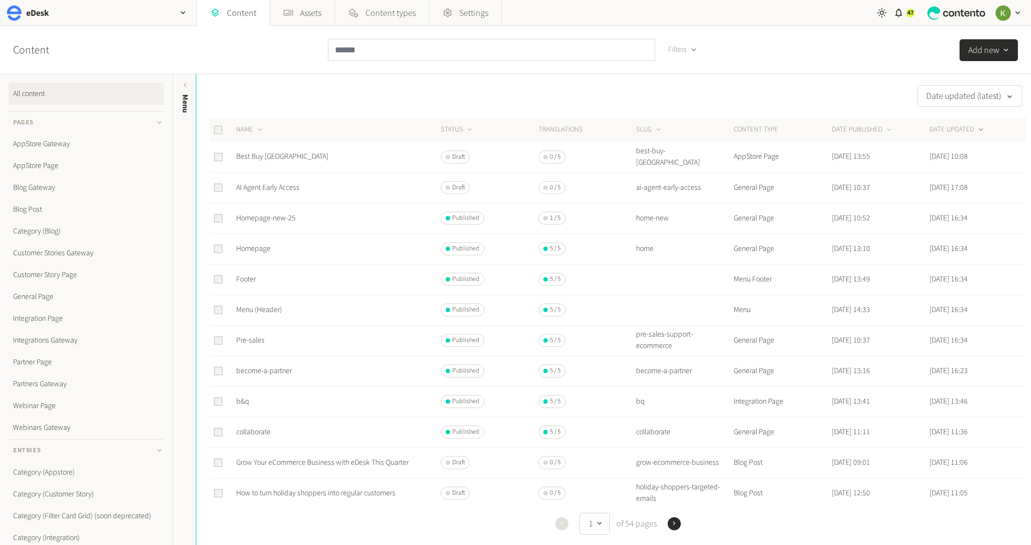
click at [819, 79] on div "Date updated (latest) NAME STATUS Translations SLUG CONTENT TYPE DATE PUBLISHED…" at bounding box center [613, 309] width 835 height 471
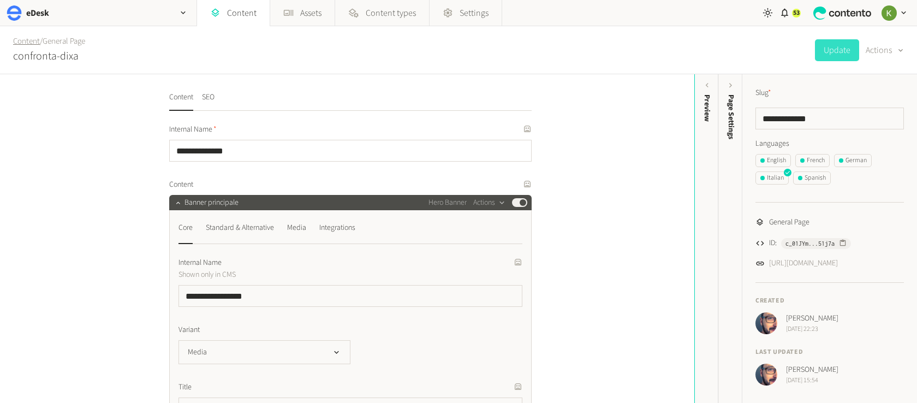
click at [26, 45] on link "Content" at bounding box center [26, 40] width 27 height 11
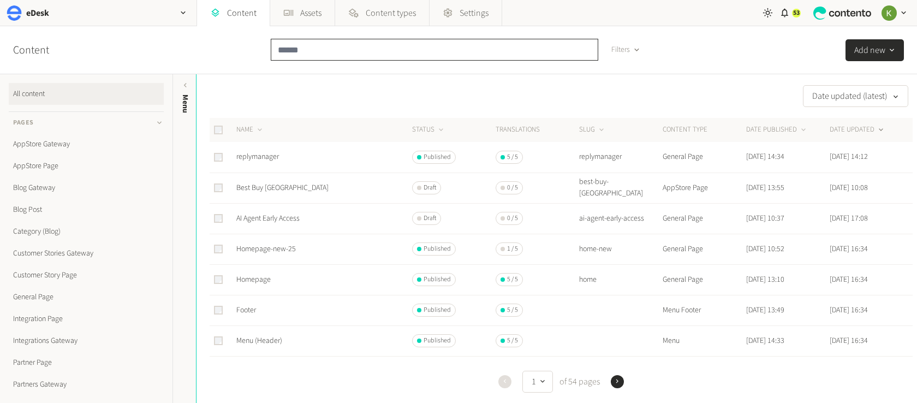
click at [347, 50] on input "text" at bounding box center [434, 50] width 327 height 22
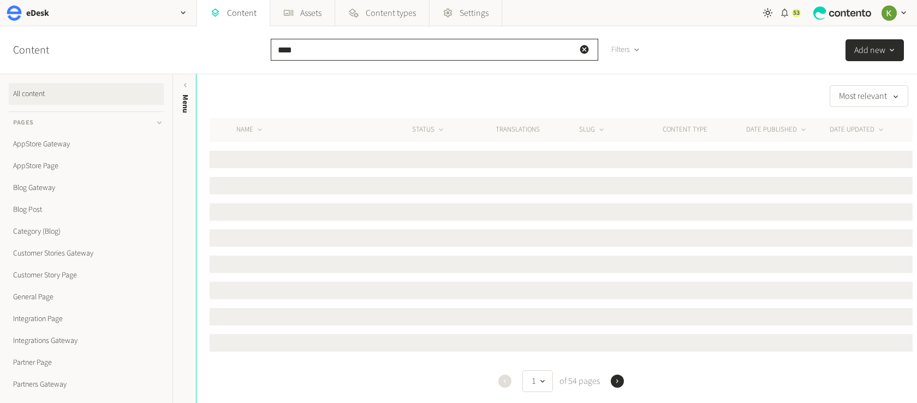
click at [793, 13] on span "53" at bounding box center [796, 13] width 7 height 10
type input "****"
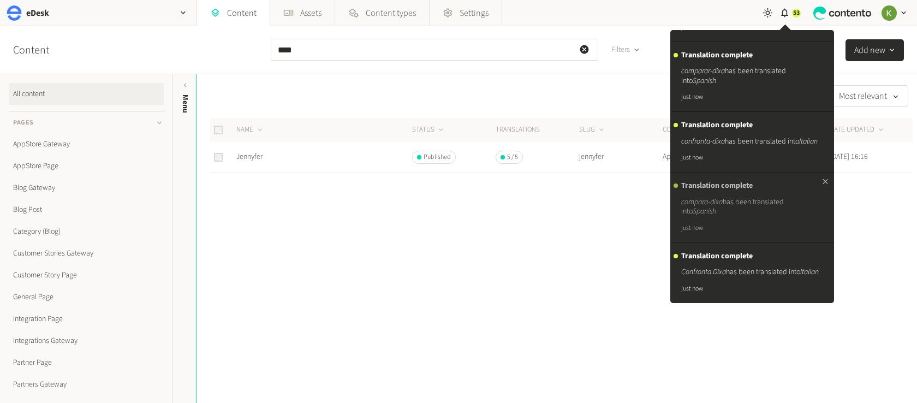
scroll to position [3669, 0]
click at [587, 91] on div "Most relevant" at bounding box center [554, 96] width 716 height 22
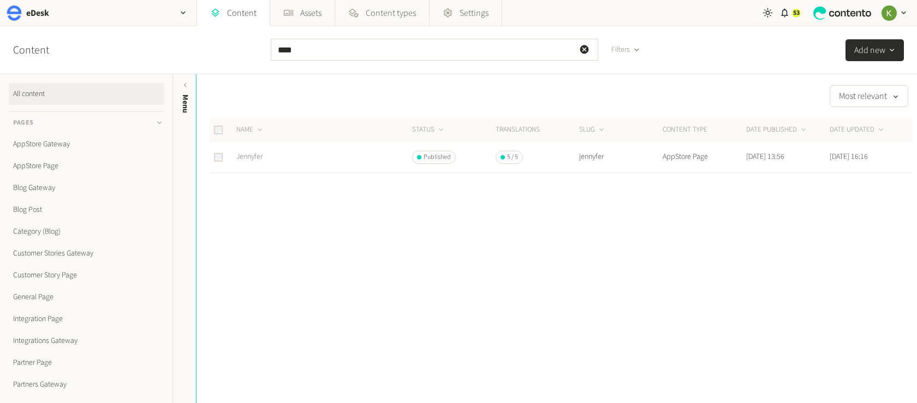
click at [248, 158] on link "Jennyfer" at bounding box center [249, 156] width 26 height 11
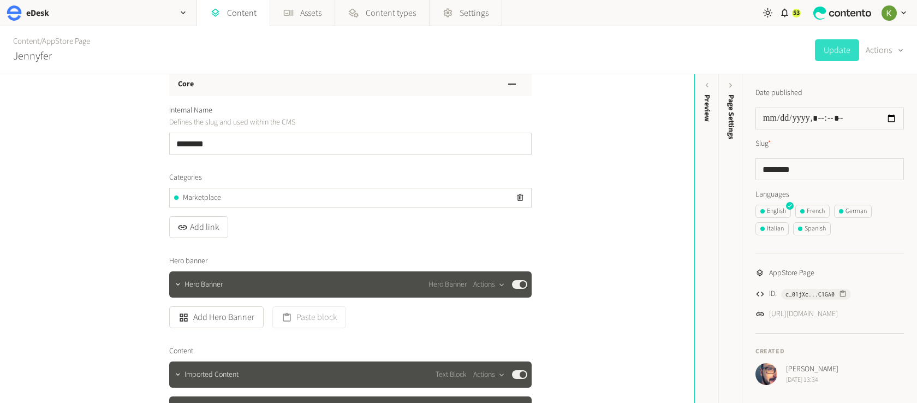
scroll to position [322, 0]
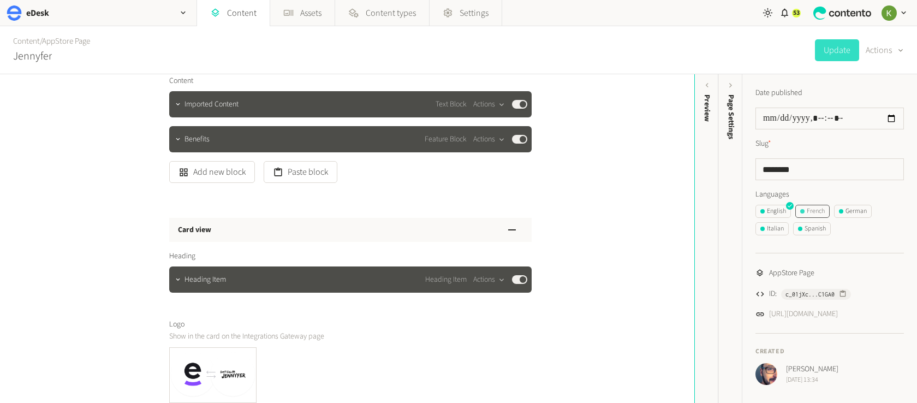
click at [812, 212] on div "French" at bounding box center [812, 211] width 25 height 10
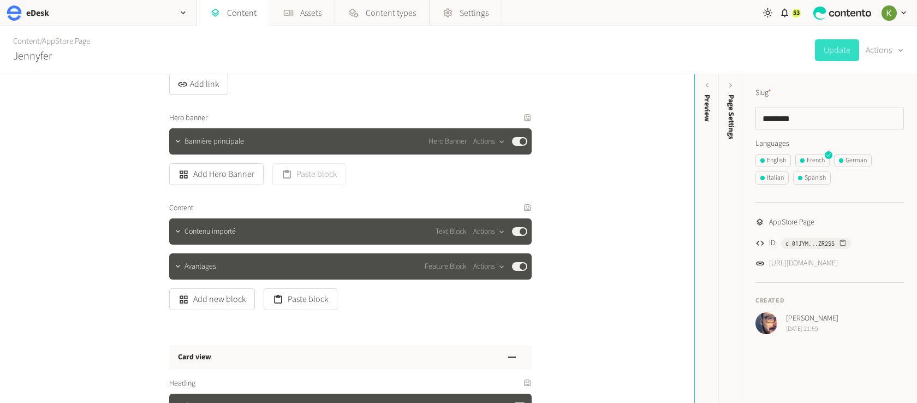
scroll to position [243, 0]
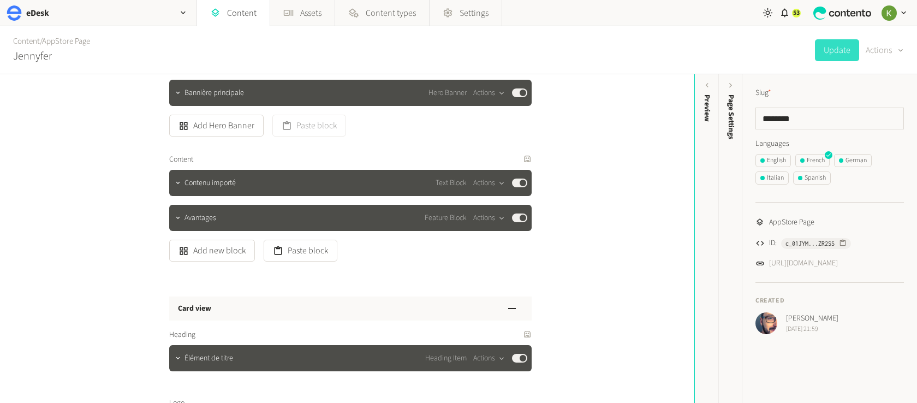
click at [882, 46] on button "Actions" at bounding box center [884, 50] width 38 height 22
drag, startPoint x: 662, startPoint y: 139, endPoint x: 672, endPoint y: 134, distance: 11.5
click at [661, 139] on div "Content SEO Core Internal Name Defines the slug and used within the CMS Generat…" at bounding box center [347, 238] width 694 height 329
click at [799, 11] on span "53" at bounding box center [796, 13] width 7 height 10
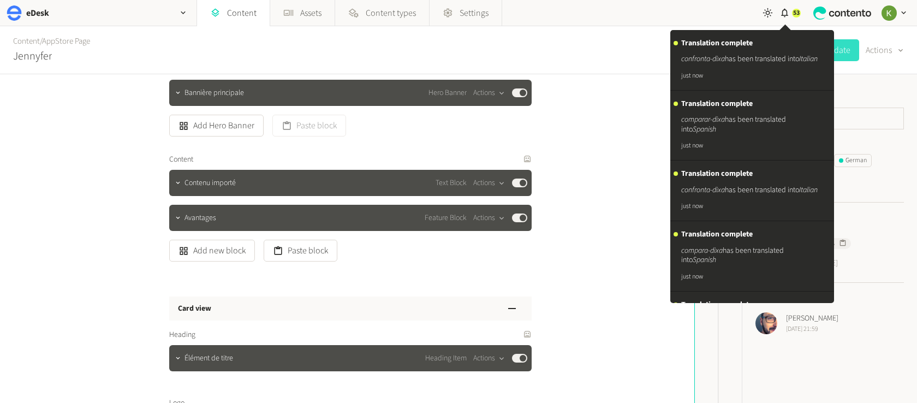
scroll to position [3669, 0]
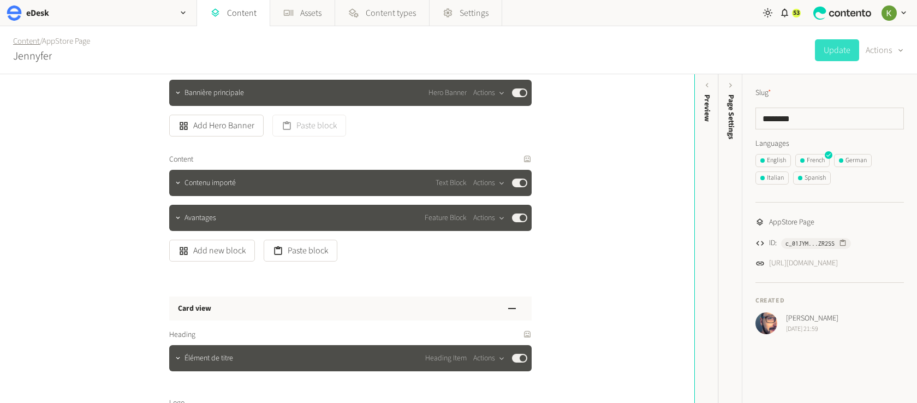
drag, startPoint x: 28, startPoint y: 43, endPoint x: 37, endPoint y: 42, distance: 8.3
click at [896, 50] on icon "button" at bounding box center [900, 50] width 9 height 10
click at [881, 114] on button "Translate" at bounding box center [876, 119] width 51 height 20
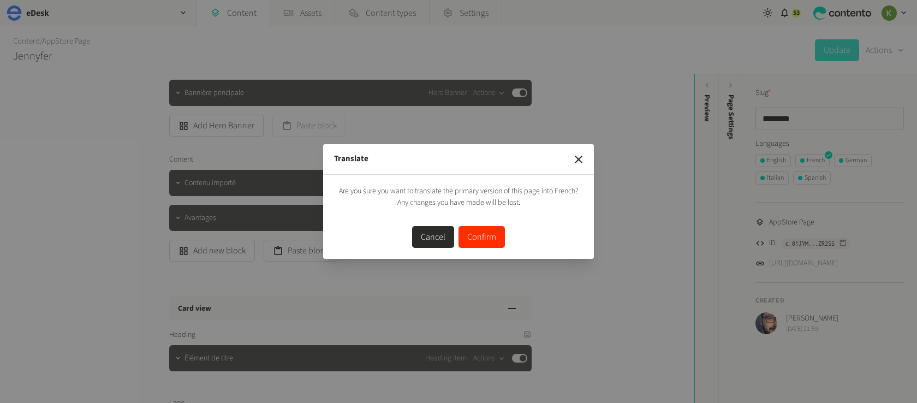
click at [478, 233] on button "Confirm" at bounding box center [481, 237] width 46 height 22
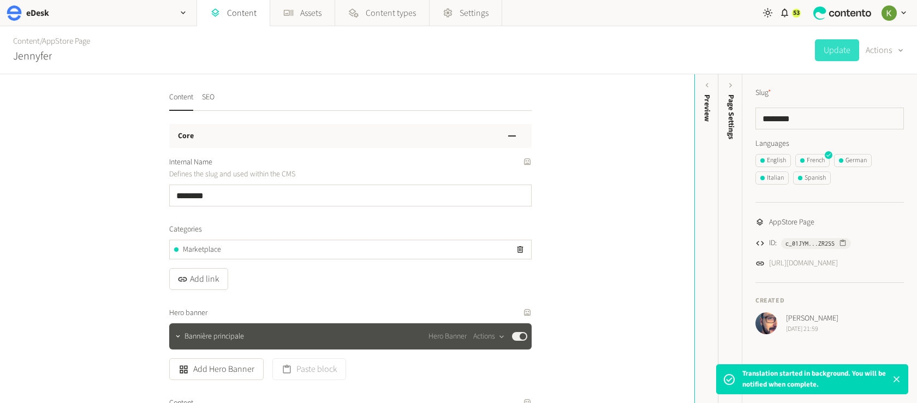
click at [859, 161] on div "German" at bounding box center [853, 161] width 28 height 10
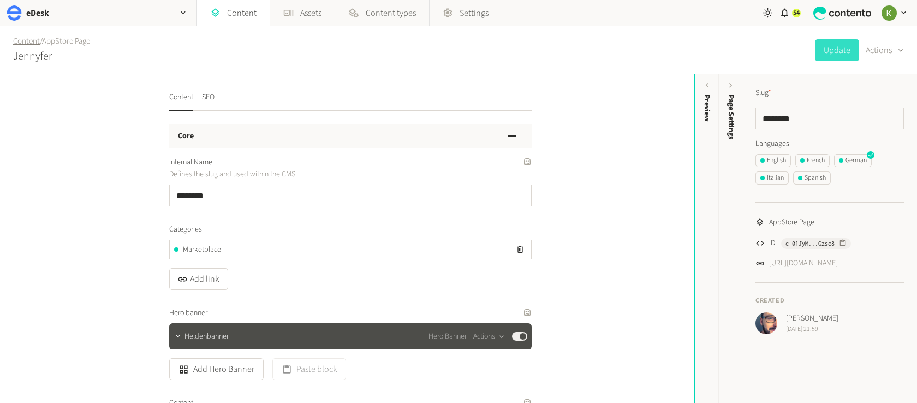
click at [28, 41] on link "Content" at bounding box center [26, 40] width 27 height 11
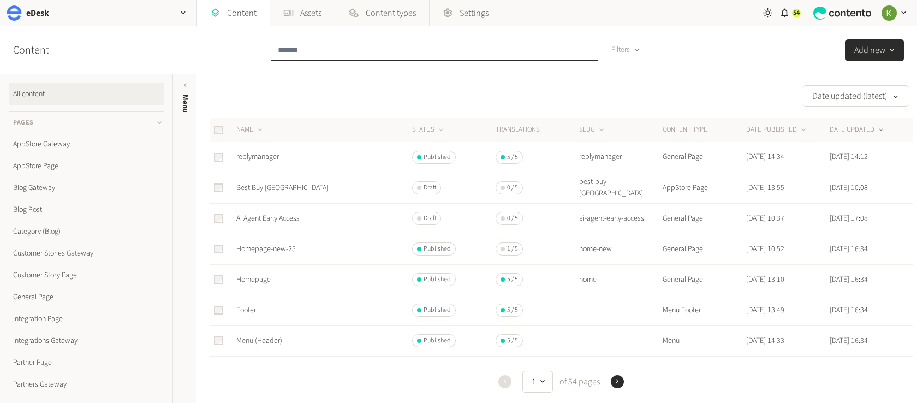
click at [341, 52] on input "text" at bounding box center [434, 50] width 327 height 22
paste input "**********"
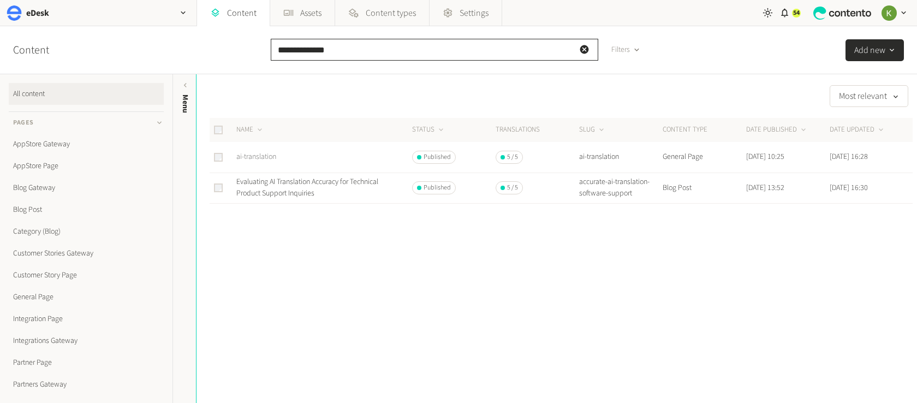
type input "**********"
click at [261, 154] on link "ai-translation" at bounding box center [256, 156] width 40 height 11
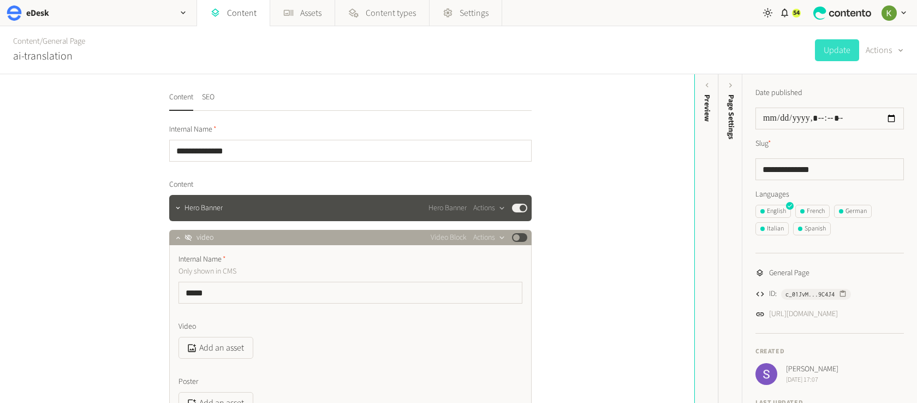
scroll to position [83, 0]
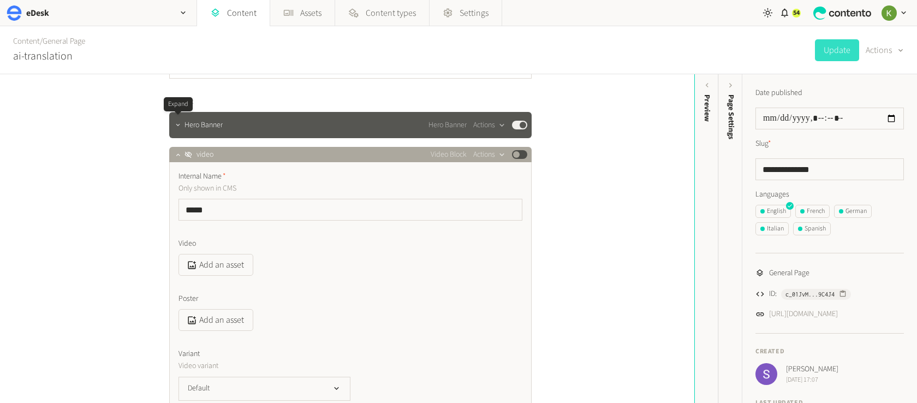
click at [181, 127] on icon "button" at bounding box center [178, 125] width 8 height 8
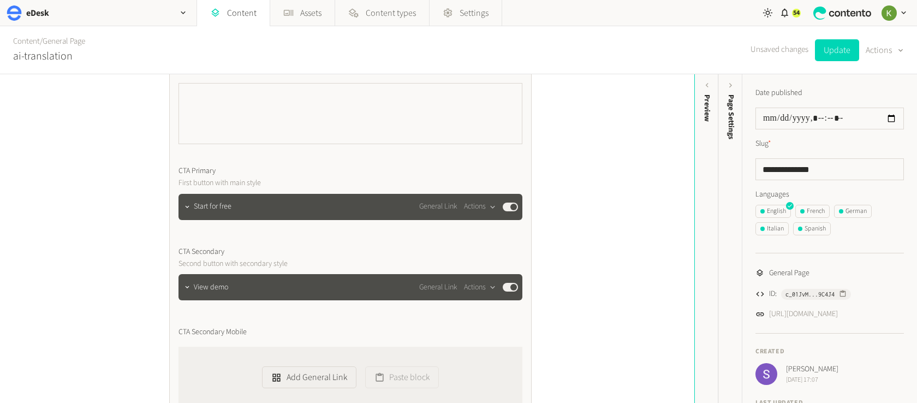
scroll to position [430, 0]
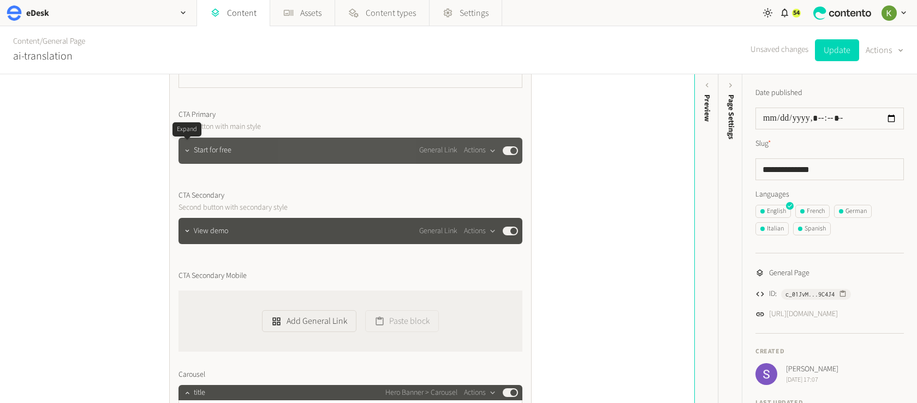
click at [184, 147] on icon "button" at bounding box center [187, 151] width 8 height 8
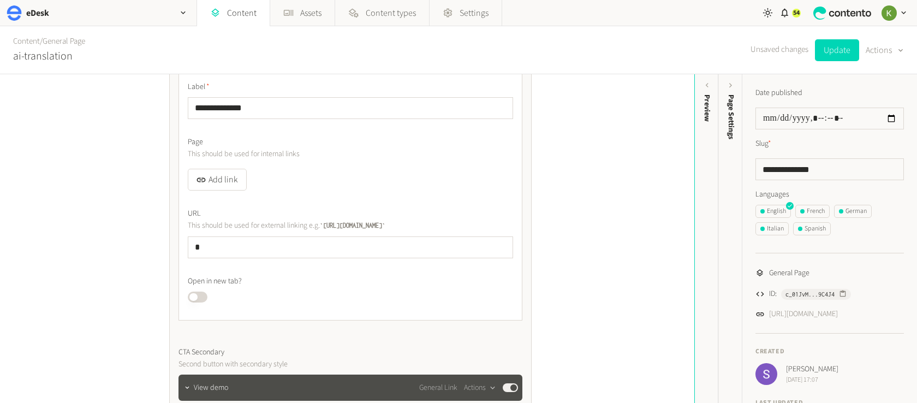
scroll to position [536, 0]
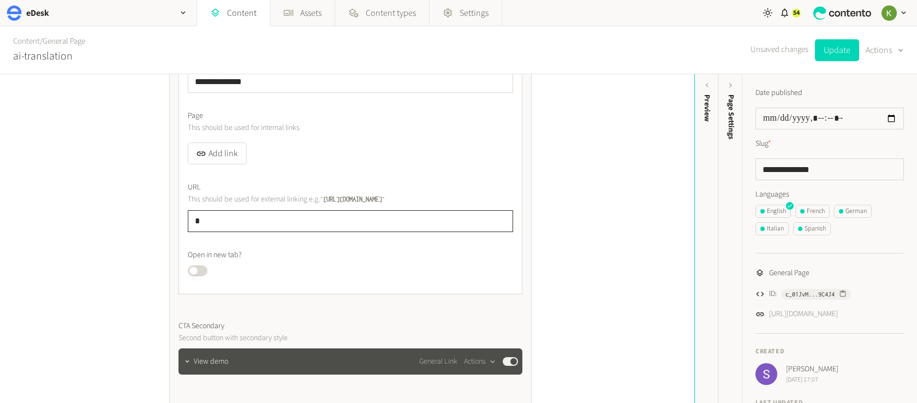
drag, startPoint x: 187, startPoint y: 217, endPoint x: 200, endPoint y: 213, distance: 13.5
click at [180, 216] on div "**********" at bounding box center [350, 170] width 344 height 248
paste input "**********"
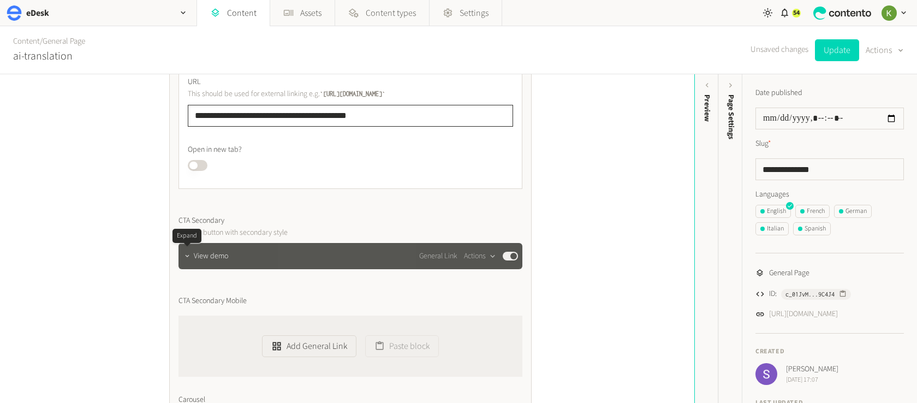
type input "**********"
click at [186, 253] on icon "button" at bounding box center [187, 256] width 8 height 8
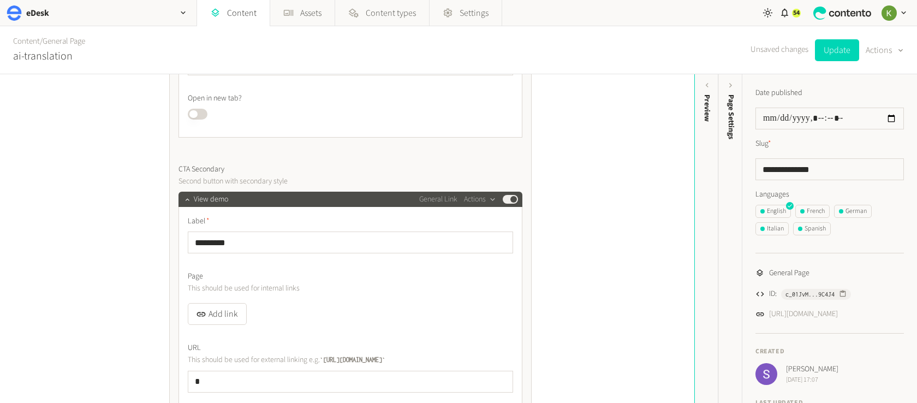
scroll to position [755, 0]
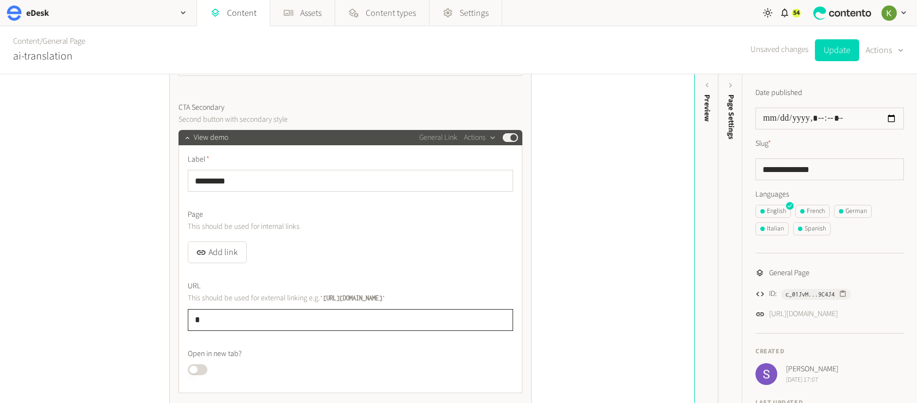
drag, startPoint x: 276, startPoint y: 319, endPoint x: 144, endPoint y: 312, distance: 131.7
click at [144, 312] on div "**********" at bounding box center [347, 238] width 694 height 329
click at [214, 255] on button "Add link" at bounding box center [217, 252] width 59 height 22
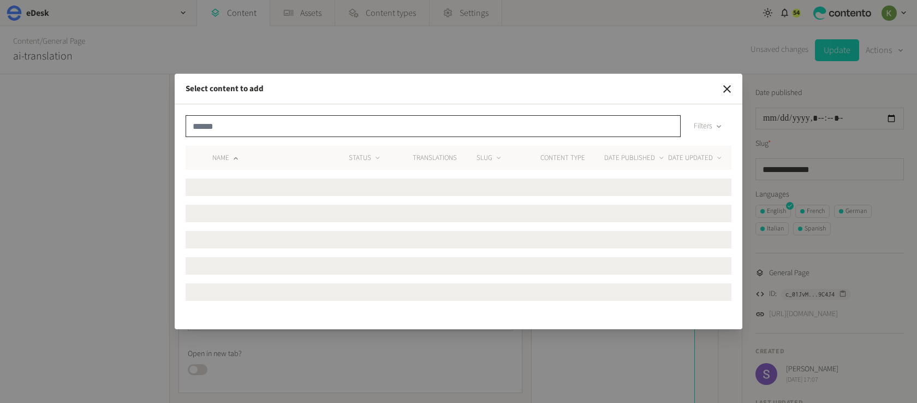
click at [337, 126] on input "text" at bounding box center [433, 126] width 495 height 22
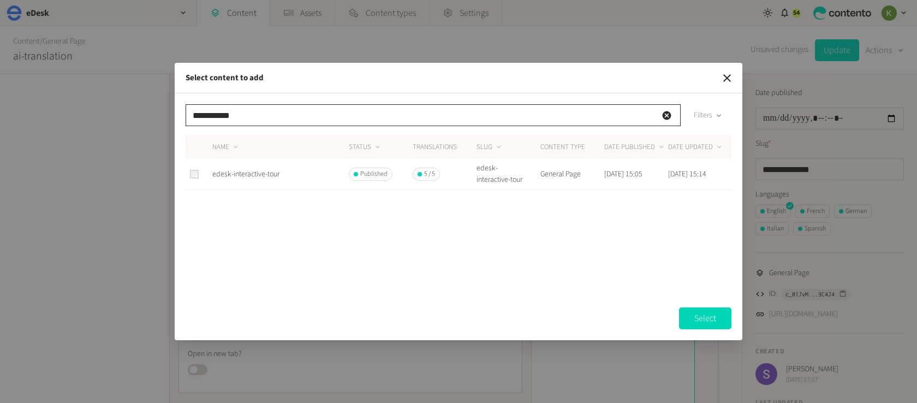
type input "**********"
click at [247, 171] on span "edesk-interactive-tour" at bounding box center [245, 174] width 67 height 11
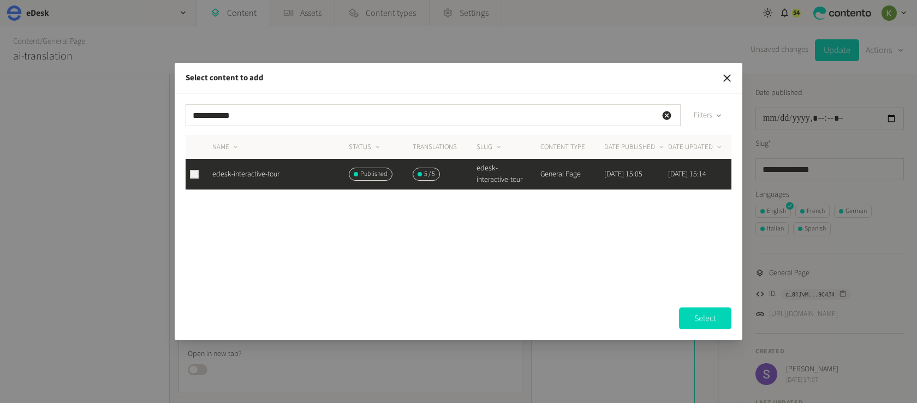
drag, startPoint x: 704, startPoint y: 318, endPoint x: 604, endPoint y: 280, distance: 106.7
click at [700, 317] on button "Select" at bounding box center [705, 318] width 52 height 22
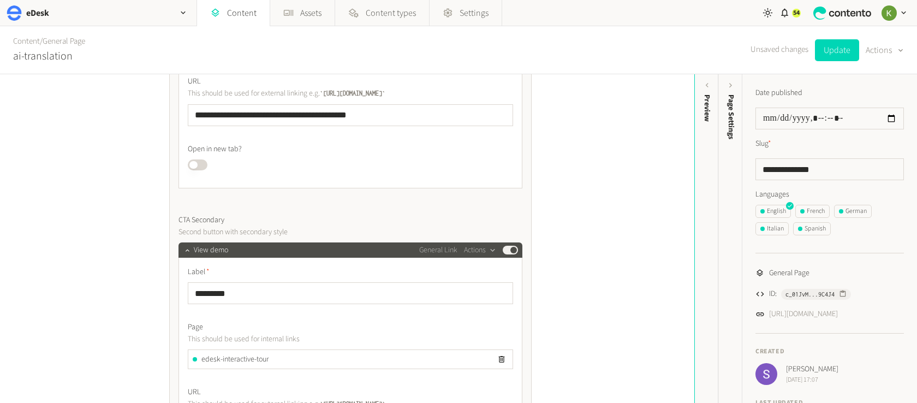
scroll to position [541, 0]
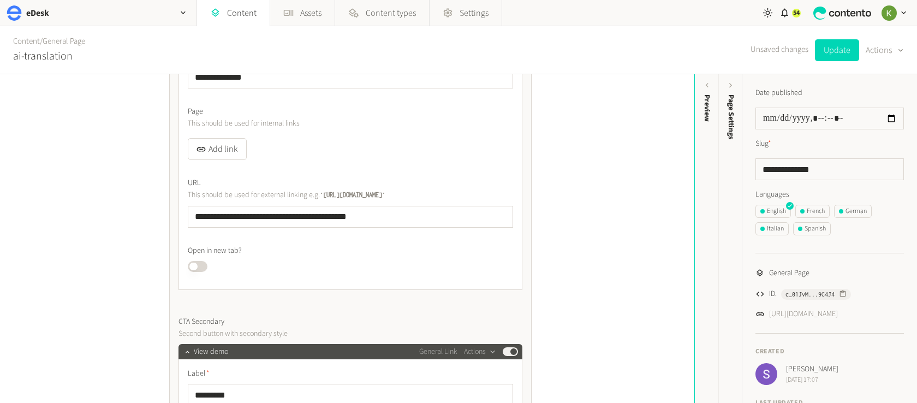
click at [201, 268] on button "Published" at bounding box center [198, 266] width 20 height 11
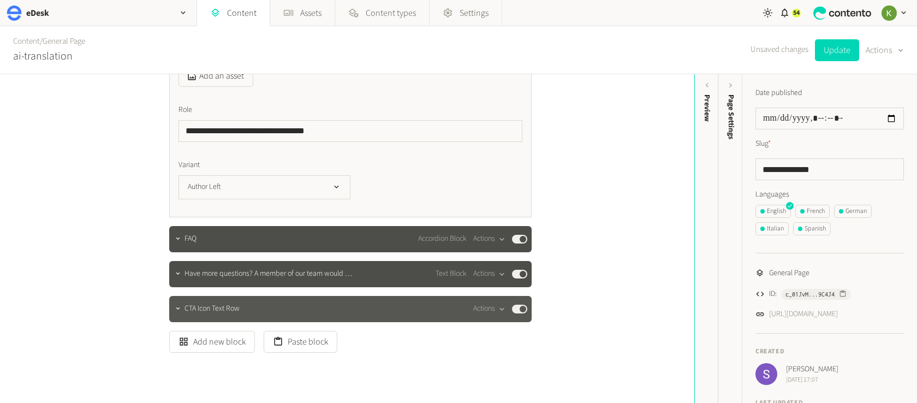
scroll to position [2664, 0]
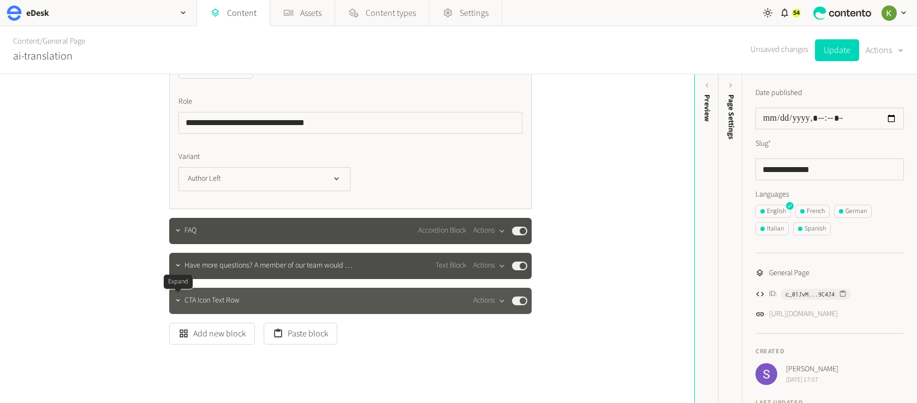
click at [177, 303] on icon "button" at bounding box center [178, 300] width 8 height 8
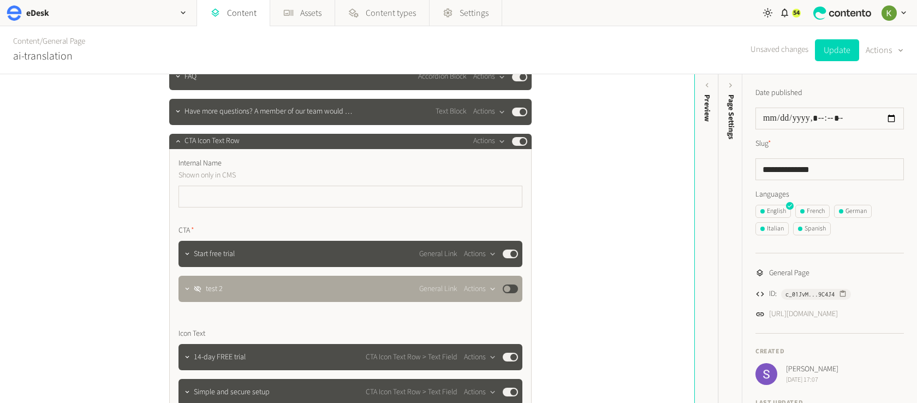
scroll to position [2825, 0]
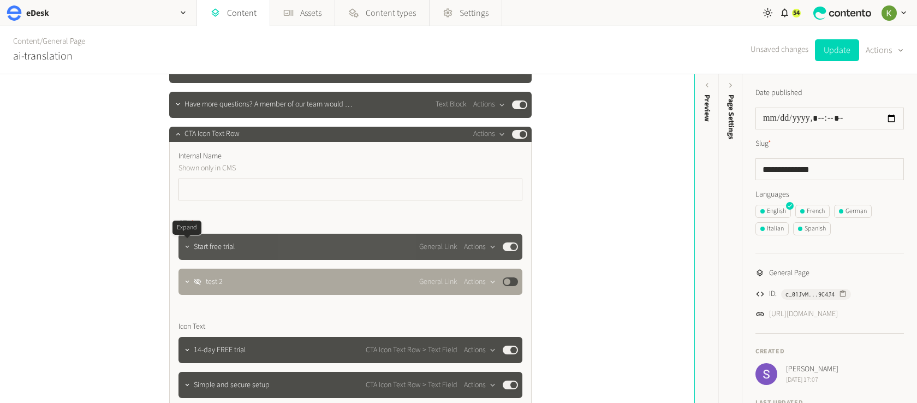
click at [189, 248] on icon "button" at bounding box center [187, 247] width 8 height 8
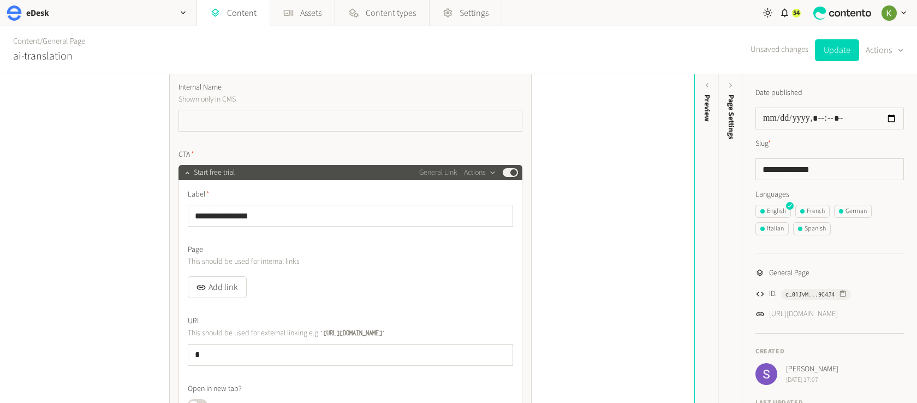
scroll to position [3032, 0]
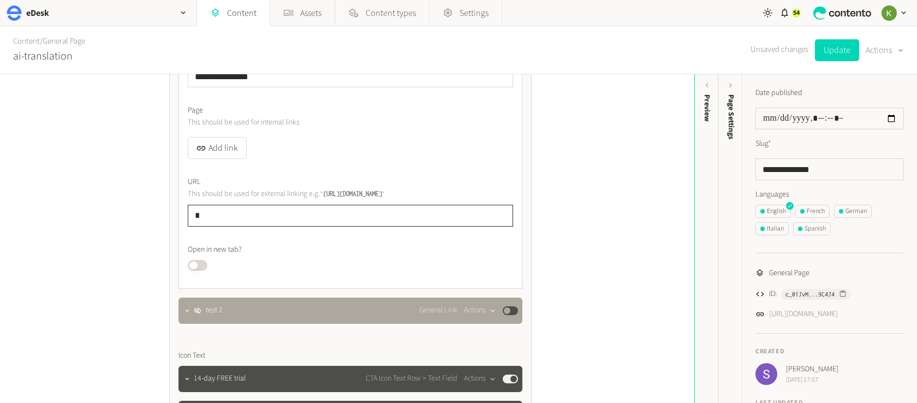
drag, startPoint x: 266, startPoint y: 219, endPoint x: 169, endPoint y: 214, distance: 96.7
click at [169, 214] on div "**********" at bounding box center [350, 222] width 362 height 576
paste input "**********"
type input "**********"
drag, startPoint x: 199, startPoint y: 265, endPoint x: 218, endPoint y: 259, distance: 20.5
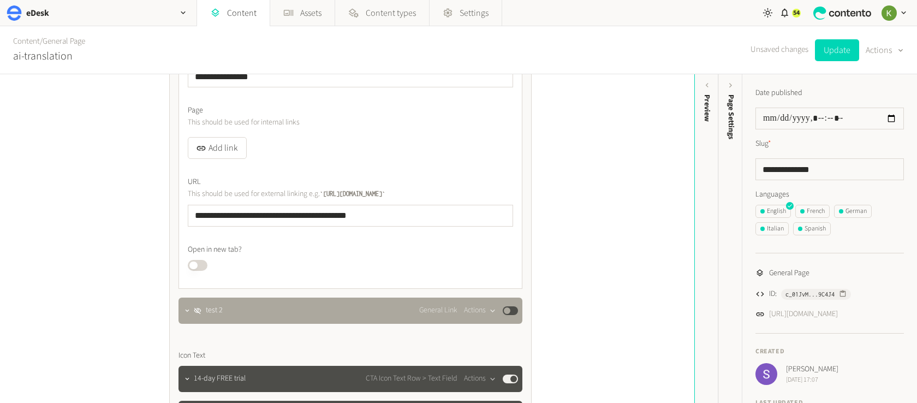
click at [199, 265] on button "Published" at bounding box center [198, 265] width 20 height 11
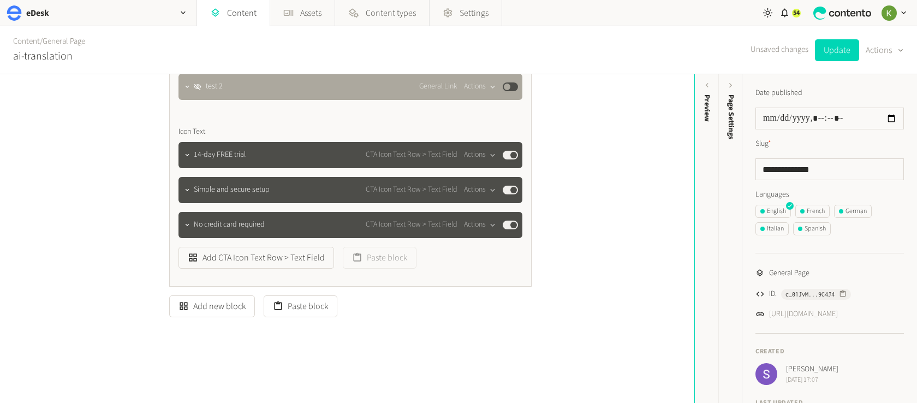
scroll to position [3259, 0]
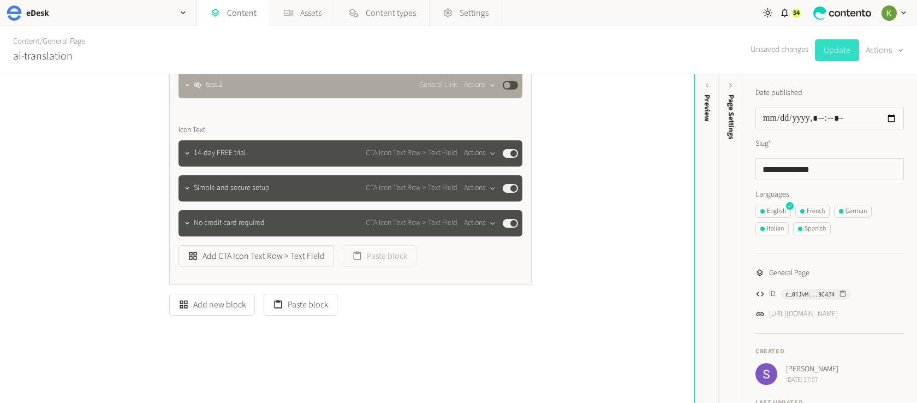
click at [834, 54] on button "Update" at bounding box center [837, 50] width 44 height 22
drag, startPoint x: 825, startPoint y: 175, endPoint x: 735, endPoint y: 172, distance: 90.1
click at [735, 172] on div "**********" at bounding box center [817, 238] width 199 height 329
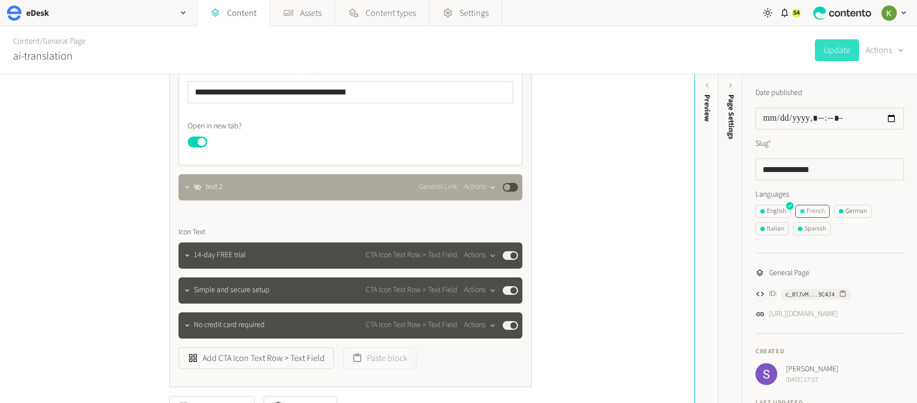
click at [810, 210] on div "French" at bounding box center [812, 211] width 25 height 10
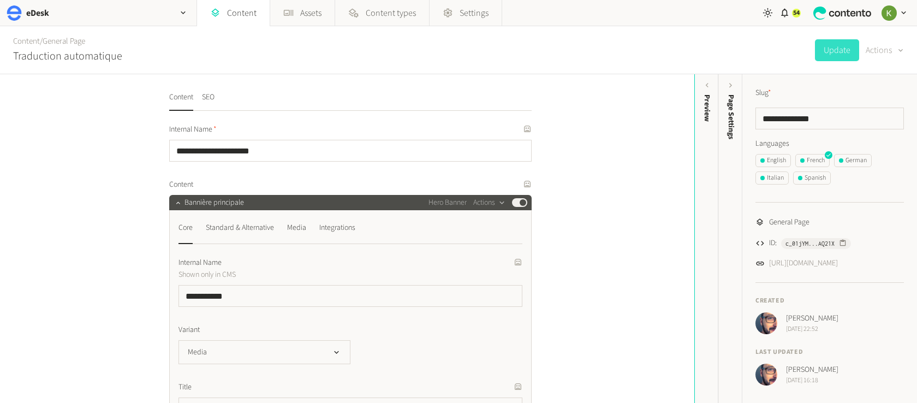
click at [894, 49] on div "button" at bounding box center [899, 50] width 11 height 10
click at [876, 121] on button "Translate" at bounding box center [876, 119] width 51 height 20
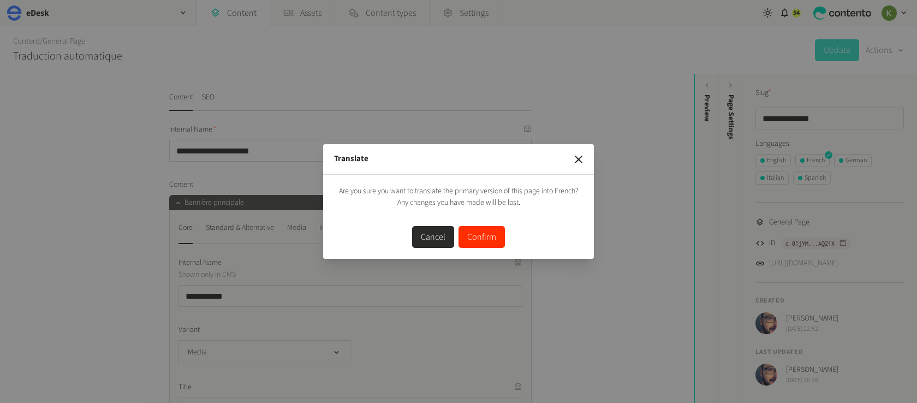
click at [478, 236] on button "Confirm" at bounding box center [481, 237] width 46 height 22
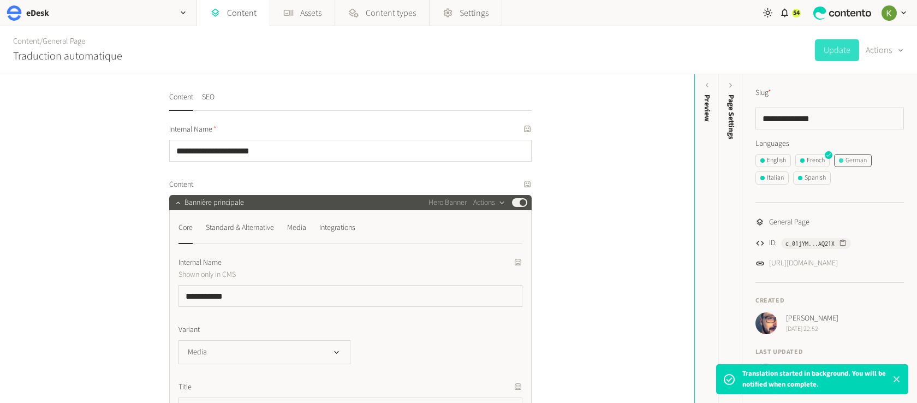
click at [857, 160] on div "German" at bounding box center [853, 161] width 28 height 10
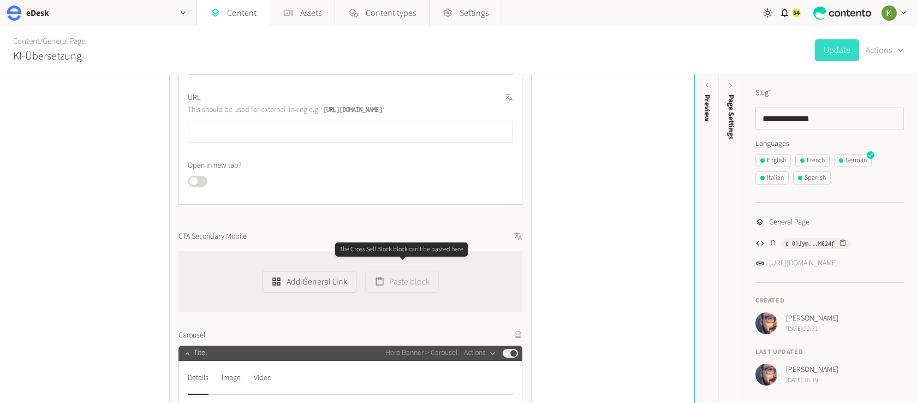
scroll to position [946, 0]
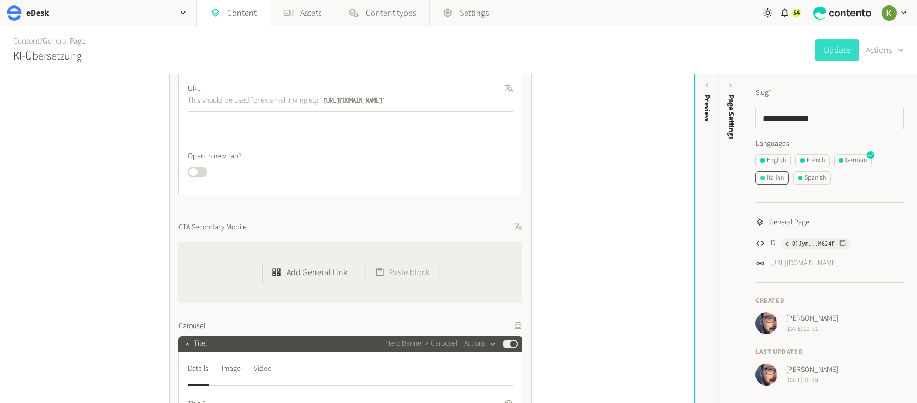
click at [772, 174] on div "Italian" at bounding box center [771, 178] width 23 height 10
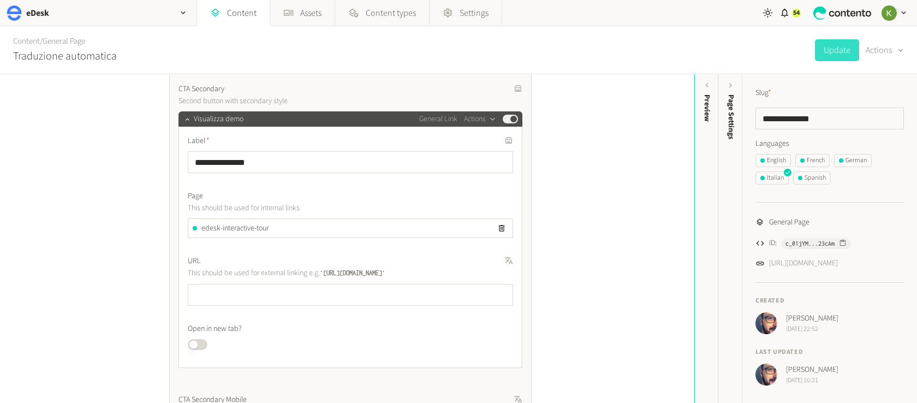
scroll to position [819, 0]
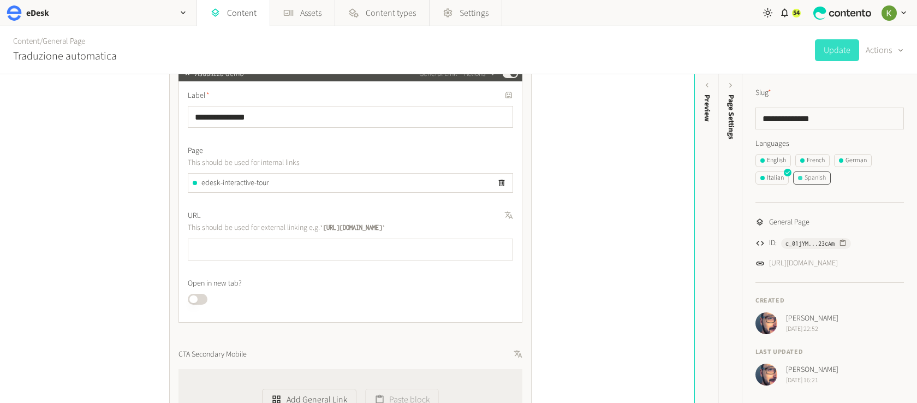
click at [817, 182] on div "Spanish" at bounding box center [812, 178] width 28 height 10
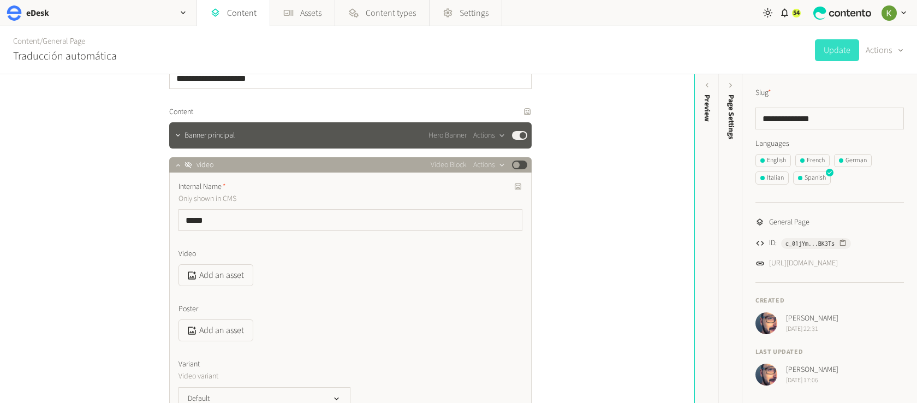
scroll to position [79, 0]
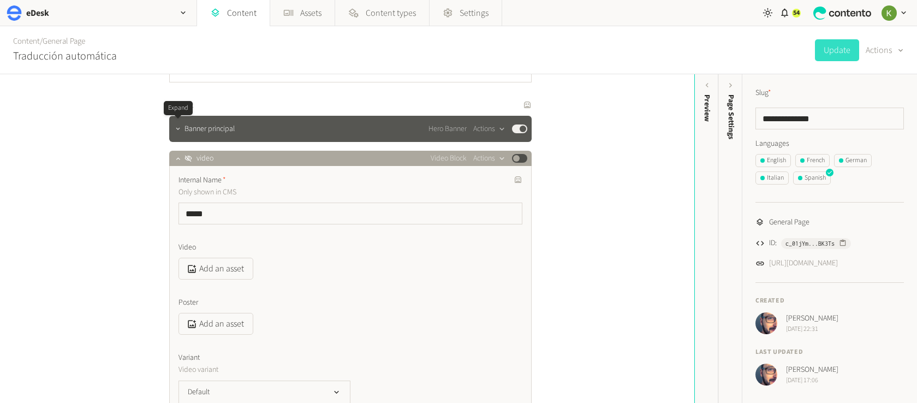
click at [179, 130] on icon "button" at bounding box center [178, 129] width 8 height 8
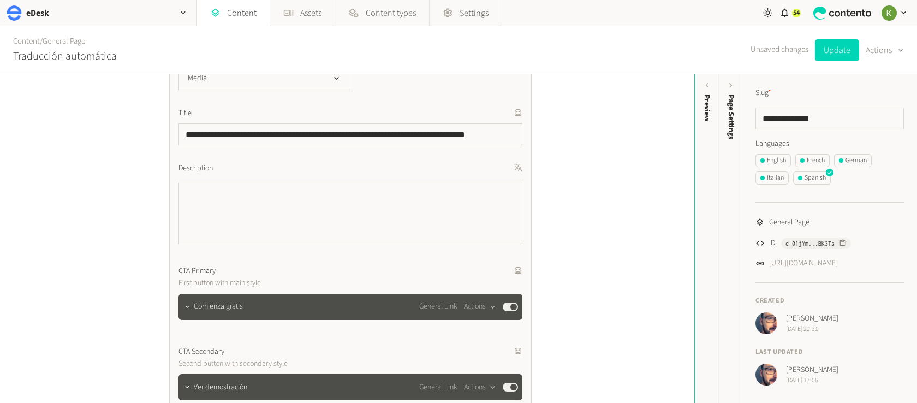
scroll to position [419, 0]
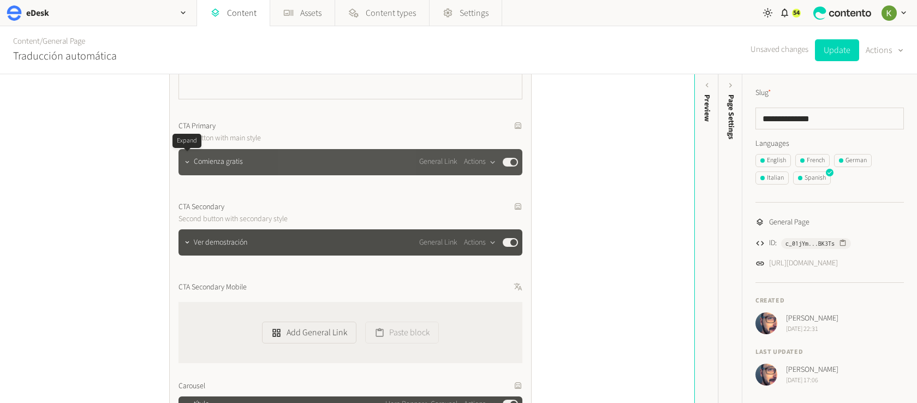
click at [190, 165] on button "button" at bounding box center [187, 160] width 13 height 13
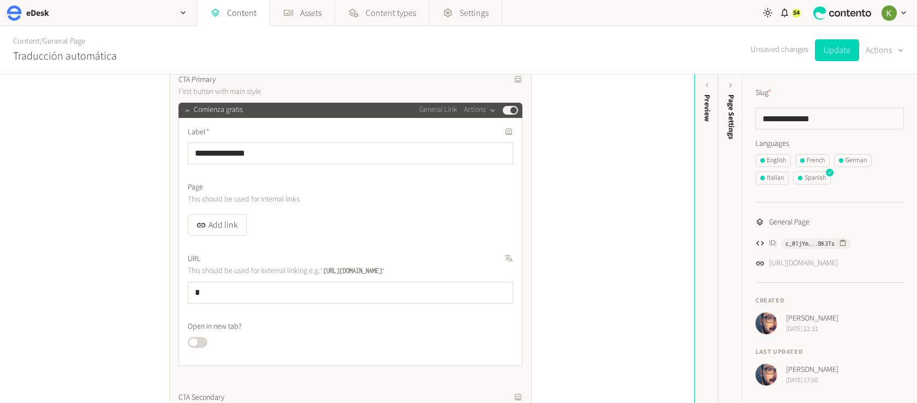
scroll to position [518, 0]
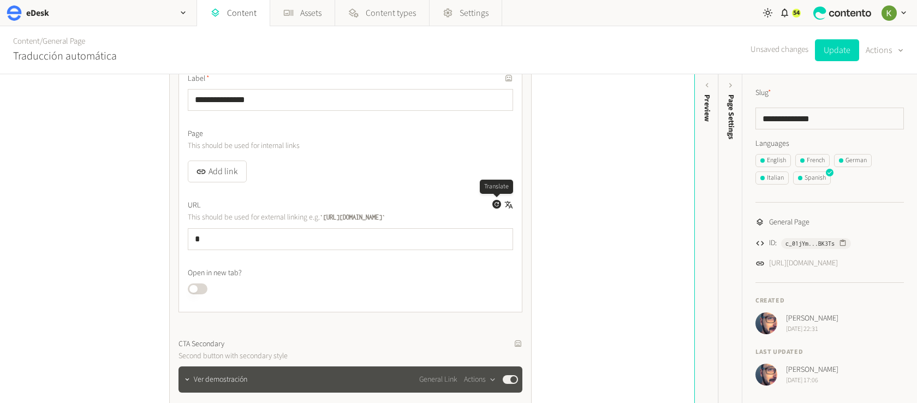
click at [497, 205] on icon "button" at bounding box center [496, 204] width 7 height 7
click at [202, 289] on button "Published" at bounding box center [198, 288] width 20 height 11
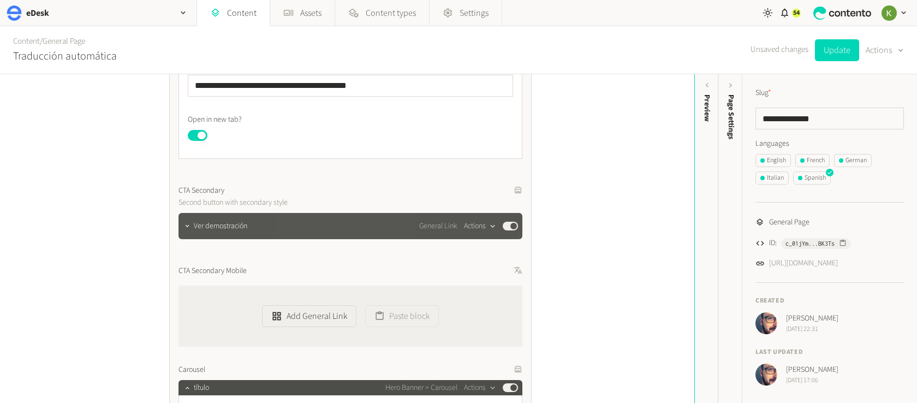
click at [491, 232] on button "Actions" at bounding box center [480, 225] width 32 height 13
click at [473, 190] on label "CTA Secondary" at bounding box center [350, 190] width 344 height 11
click at [483, 224] on button "Actions" at bounding box center [480, 225] width 32 height 13
click at [489, 223] on icon "button" at bounding box center [492, 226] width 9 height 9
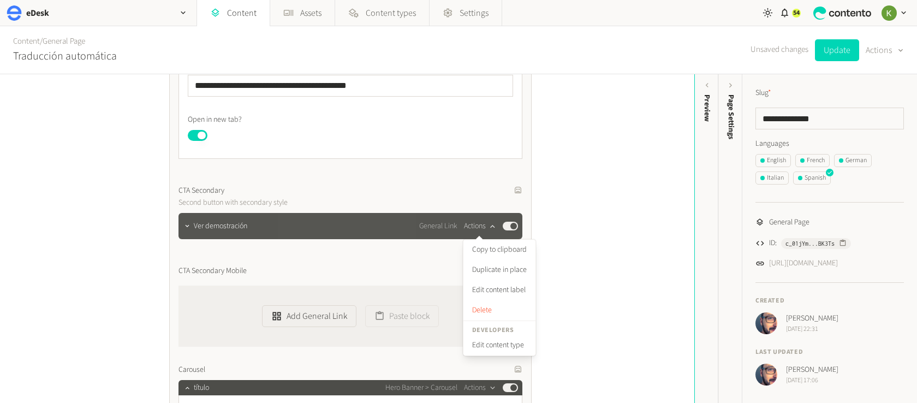
click at [489, 223] on icon "button" at bounding box center [492, 226] width 9 height 9
click at [188, 225] on icon "button" at bounding box center [187, 226] width 4 height 2
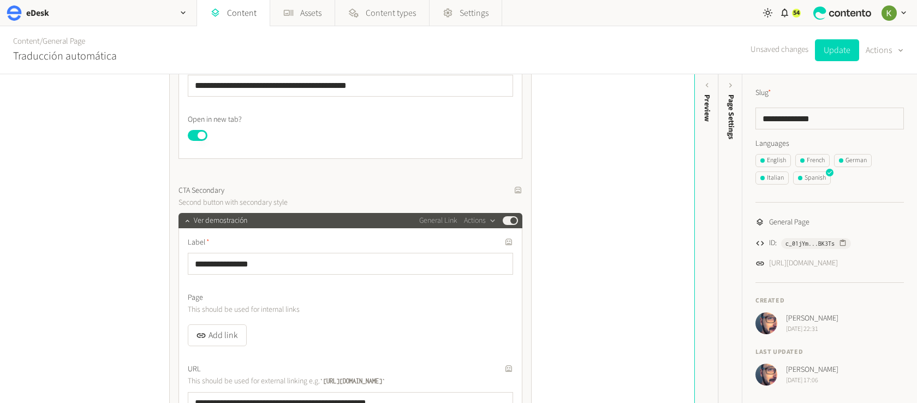
scroll to position [822, 0]
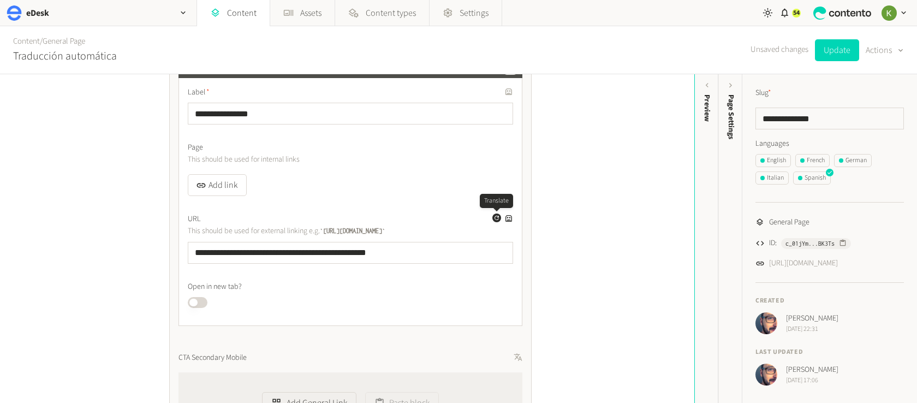
click at [494, 218] on icon "button" at bounding box center [496, 218] width 4 height 4
click at [223, 188] on button "Add link" at bounding box center [217, 185] width 59 height 22
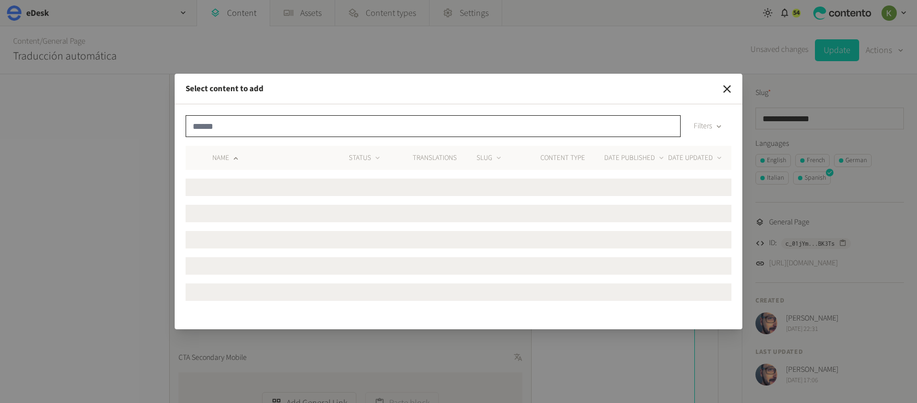
click at [318, 122] on input "text" at bounding box center [433, 126] width 495 height 22
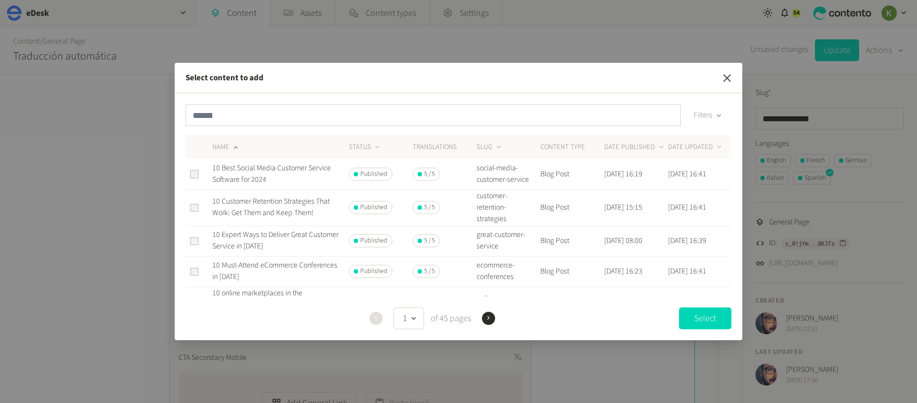
click at [729, 80] on icon "button" at bounding box center [727, 78] width 8 height 8
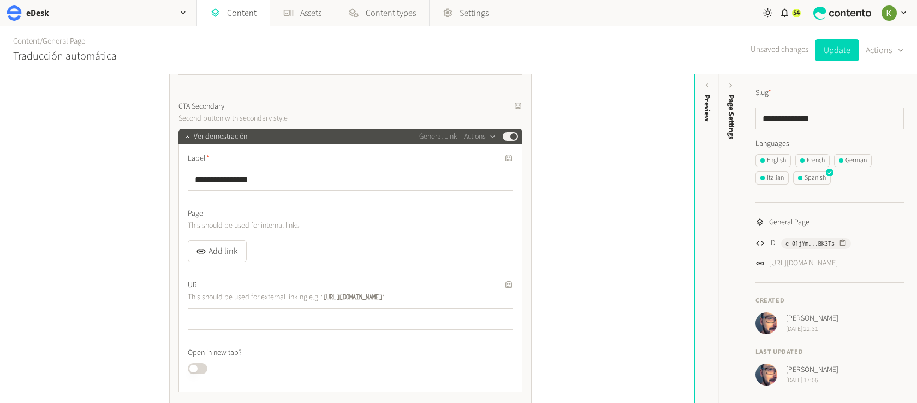
scroll to position [737, 0]
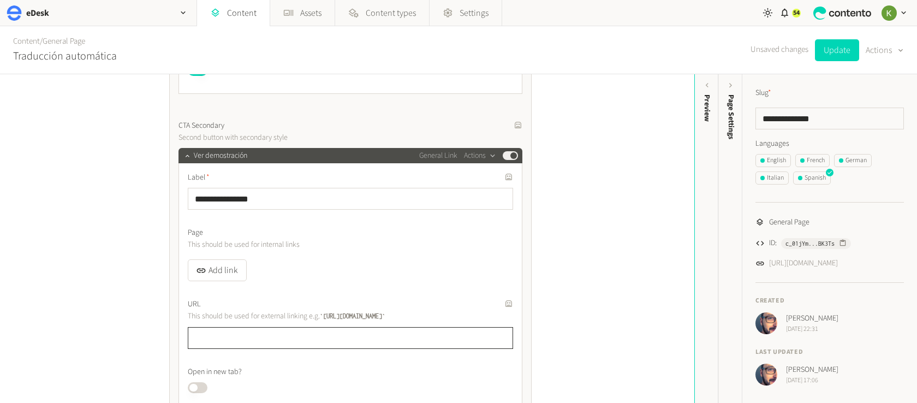
click at [324, 333] on input "text" at bounding box center [350, 338] width 325 height 22
paste input "**********"
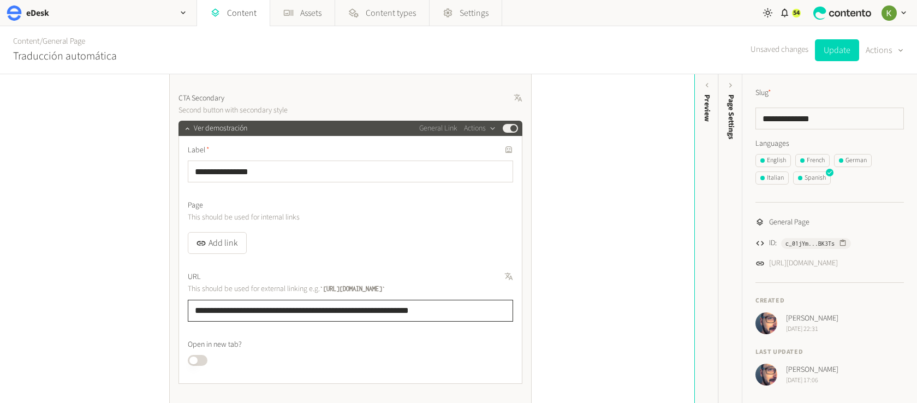
scroll to position [813, 0]
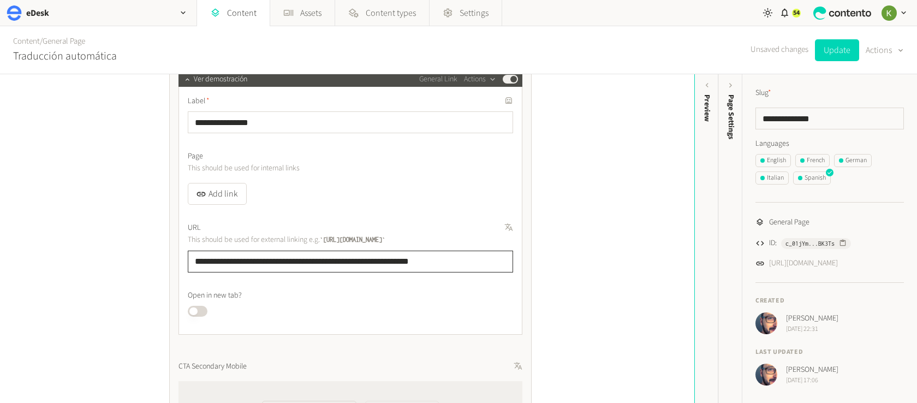
type input "**********"
click at [204, 310] on button "Published" at bounding box center [198, 311] width 20 height 11
click at [837, 53] on button "Update" at bounding box center [837, 50] width 44 height 22
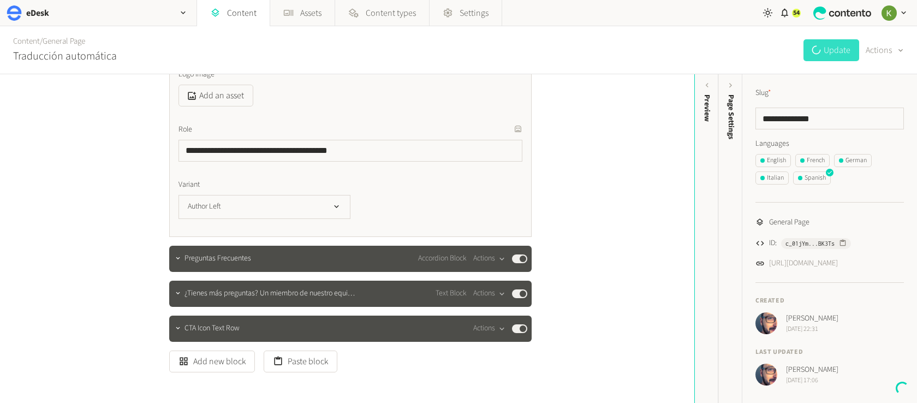
scroll to position [2700, 0]
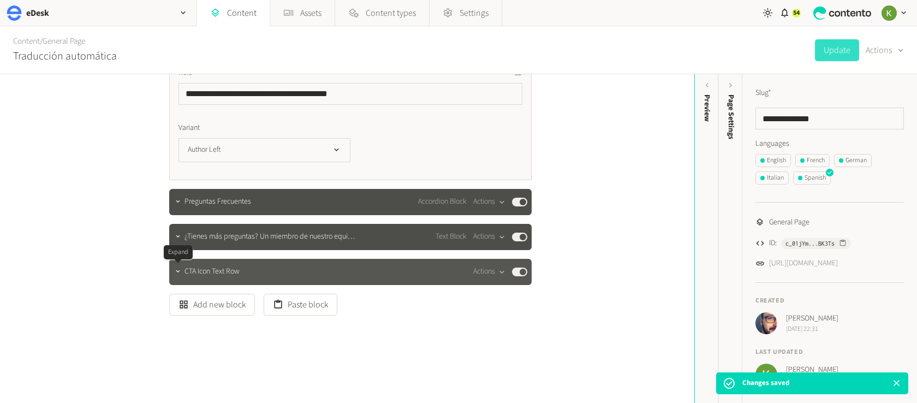
click at [183, 275] on div at bounding box center [177, 271] width 13 height 15
click at [180, 272] on icon "button" at bounding box center [178, 271] width 8 height 8
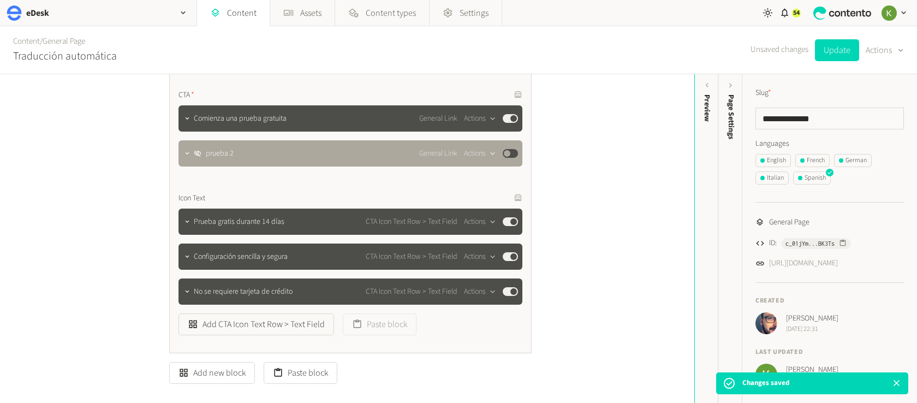
scroll to position [2923, 0]
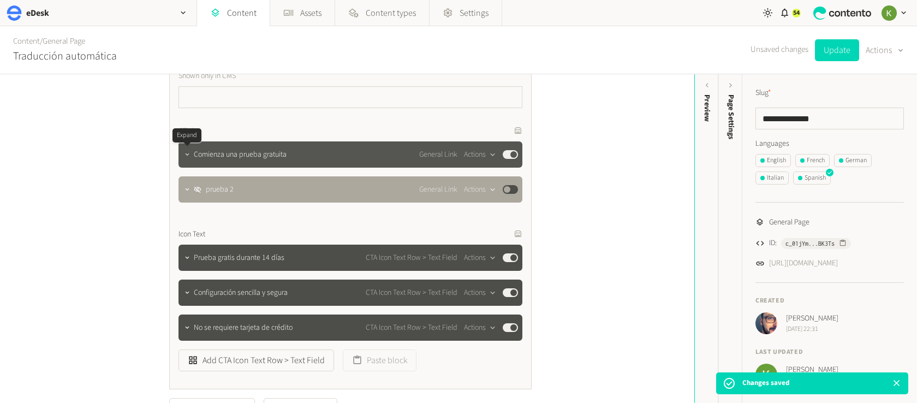
click at [189, 160] on button "button" at bounding box center [187, 153] width 13 height 13
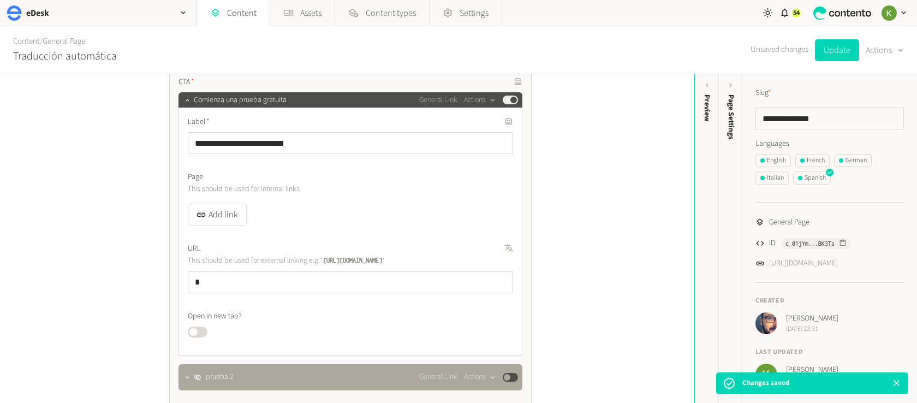
scroll to position [3010, 0]
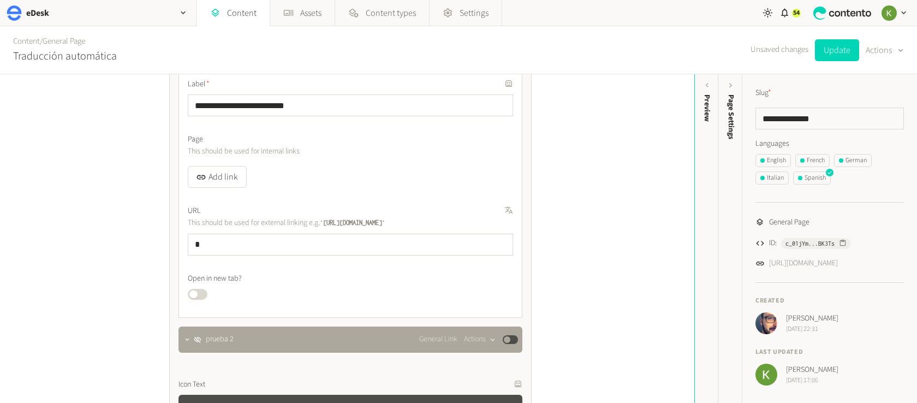
click at [485, 214] on label "URL" at bounding box center [350, 210] width 325 height 11
